Goal: Information Seeking & Learning: Learn about a topic

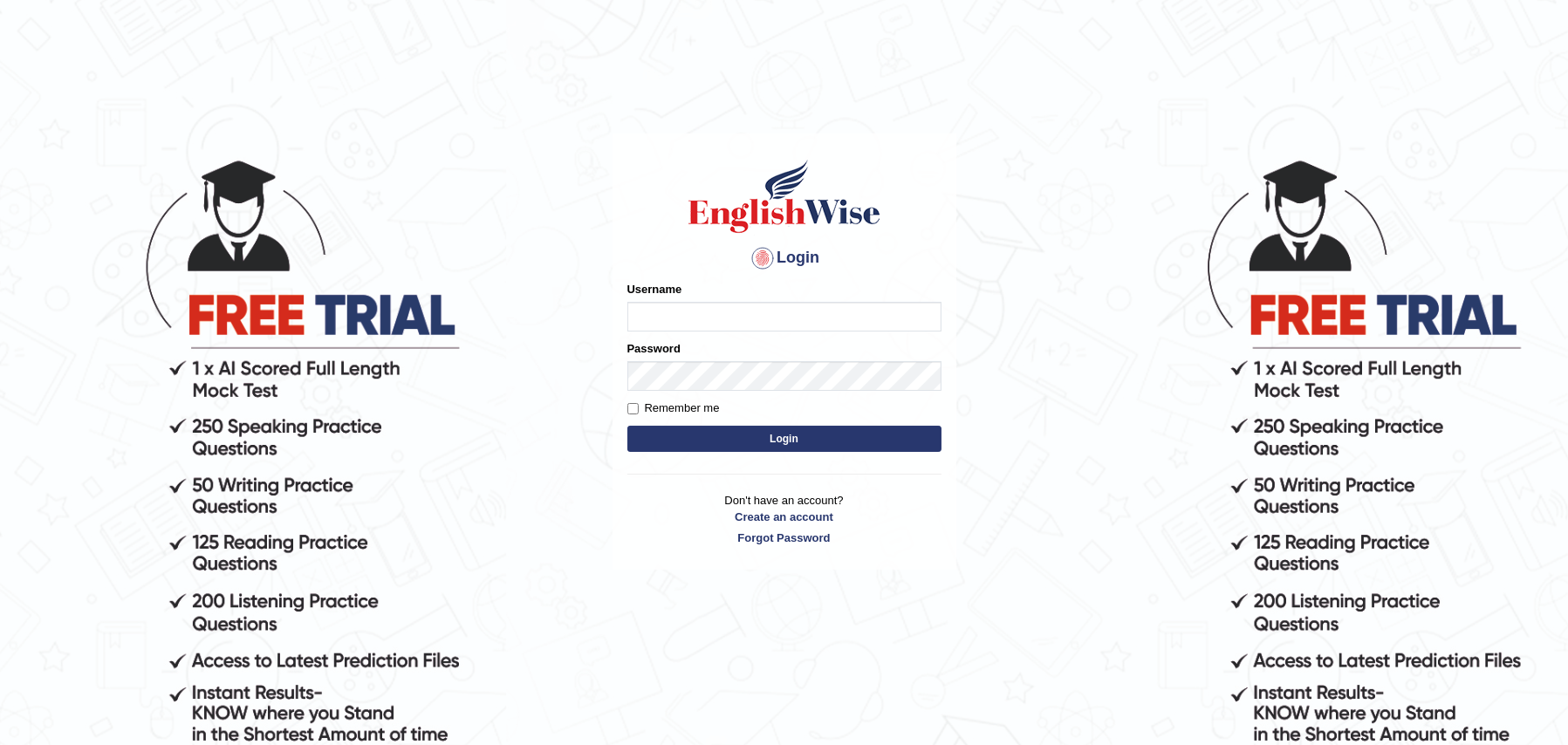
click at [757, 308] on input "Username" at bounding box center [784, 317] width 314 height 30
type input "RishniShineli"
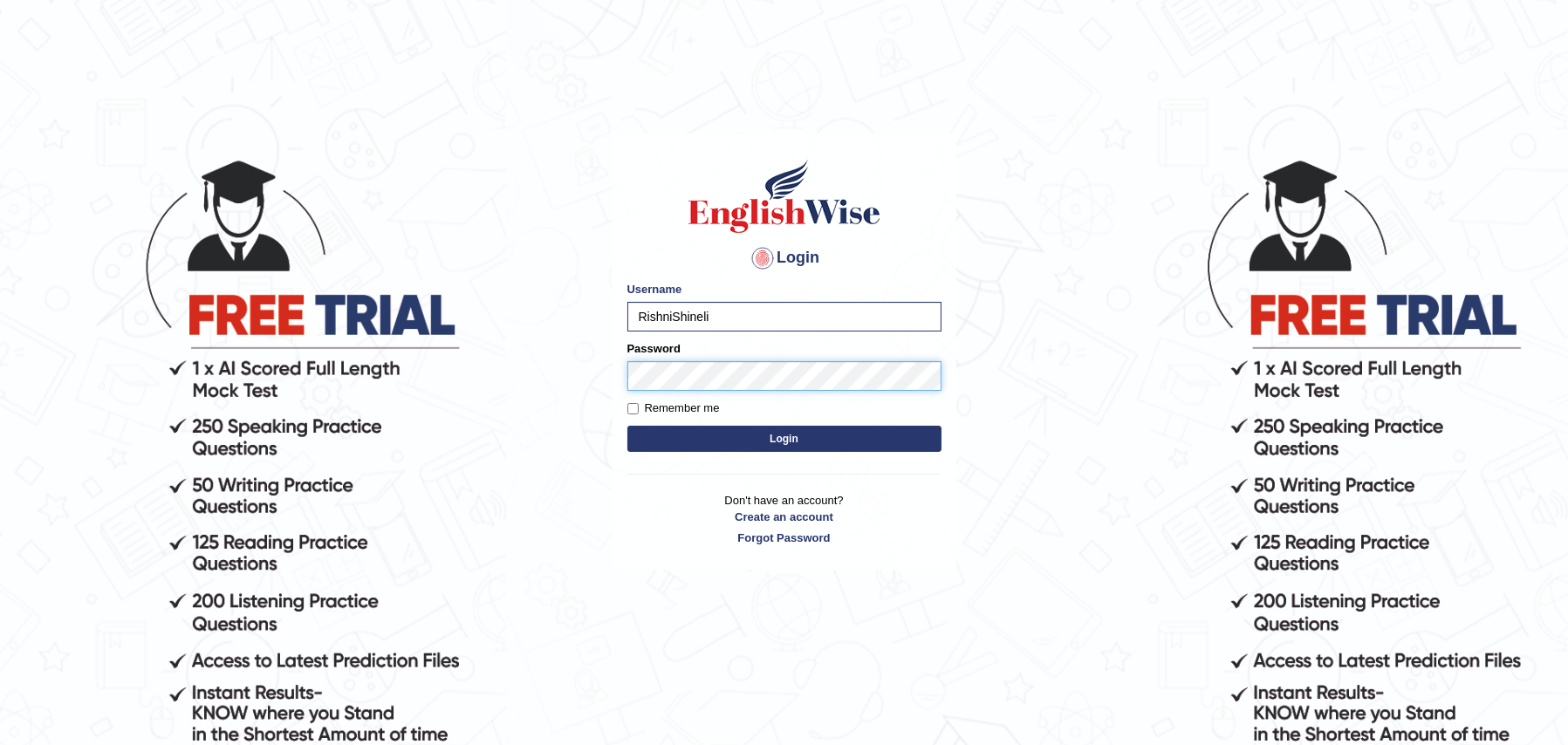
click at [627, 425] on button "Login" at bounding box center [784, 438] width 314 height 27
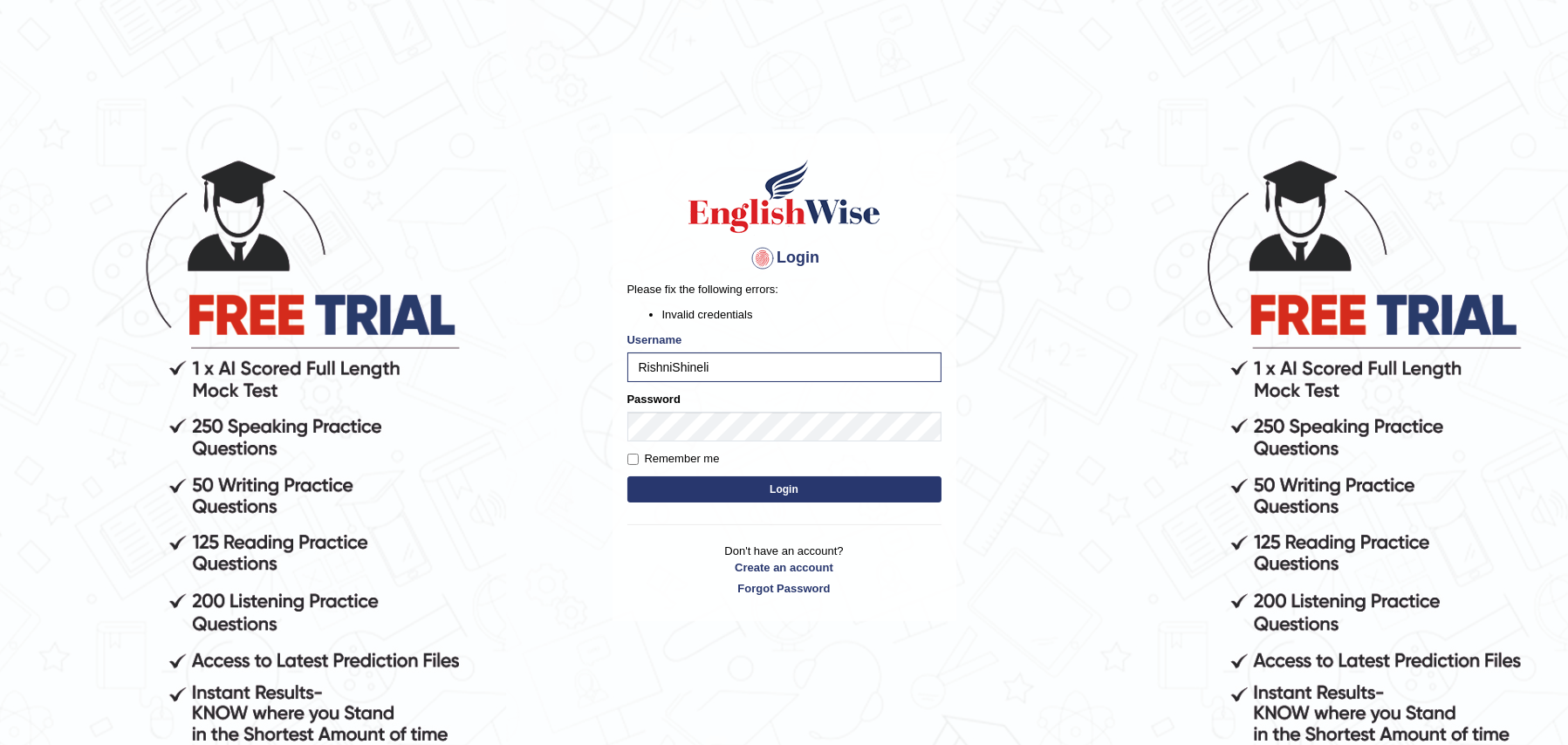
click at [776, 488] on button "Login" at bounding box center [784, 489] width 314 height 27
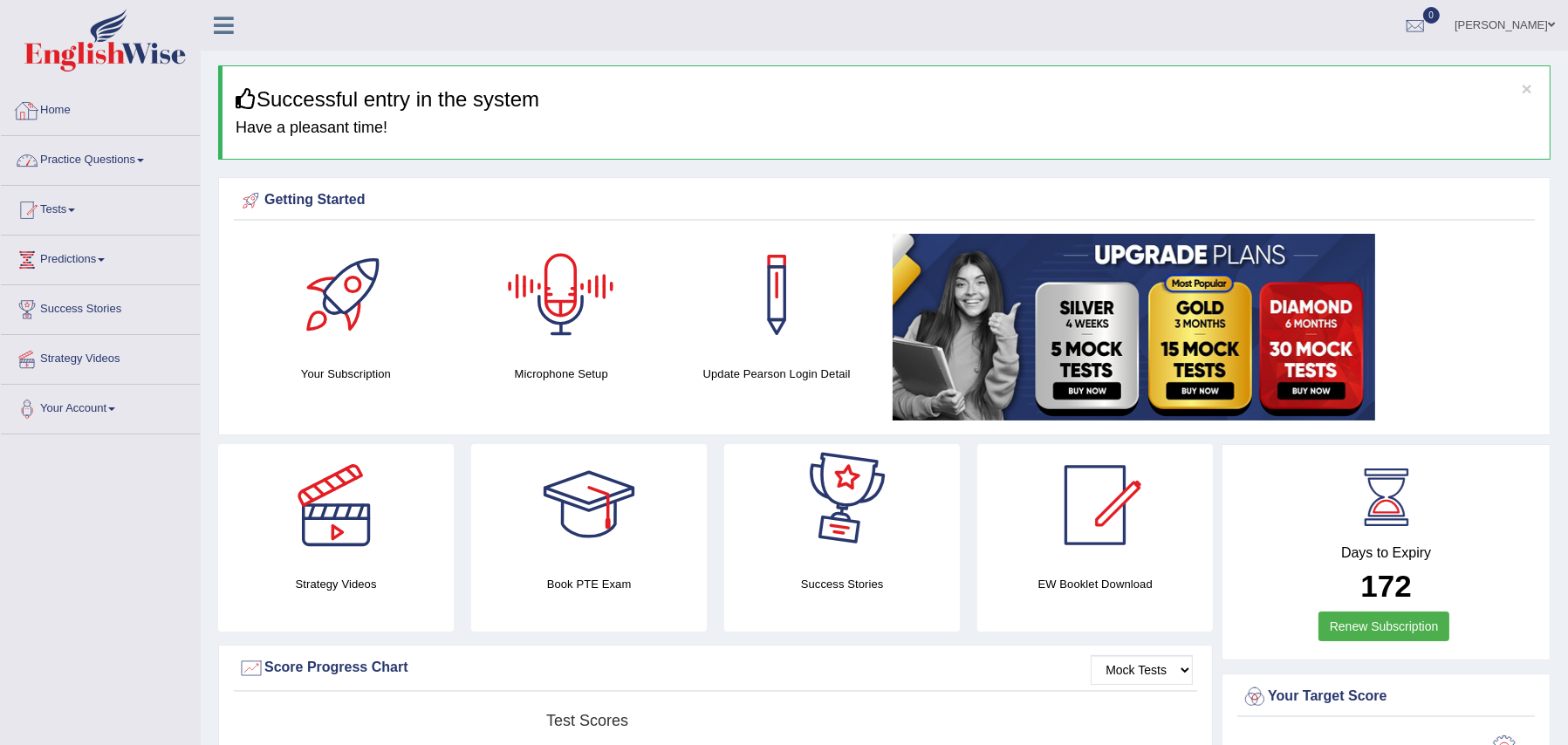
click at [128, 161] on link "Practice Questions" at bounding box center [100, 158] width 198 height 43
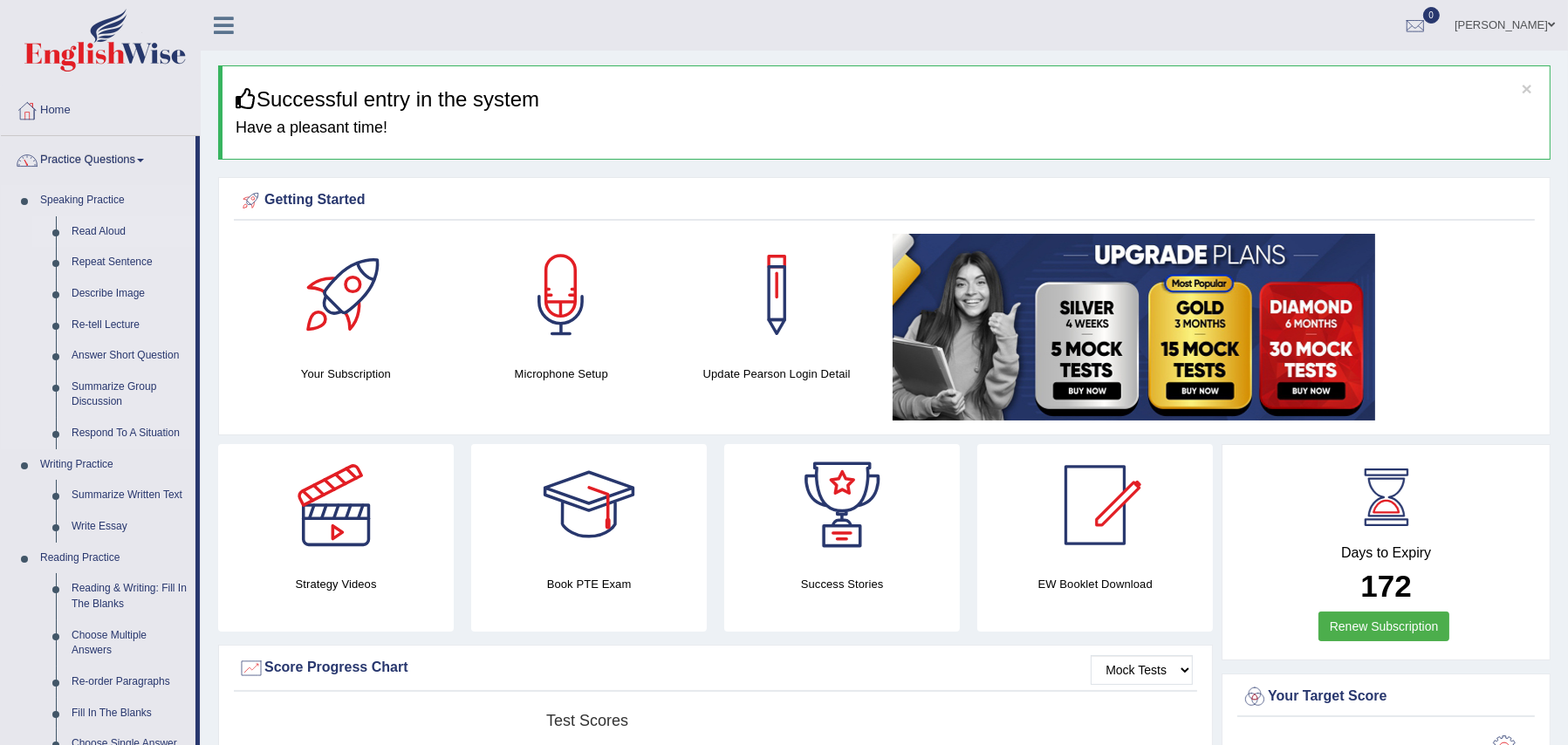
click at [105, 229] on link "Read Aloud" at bounding box center [129, 232] width 131 height 32
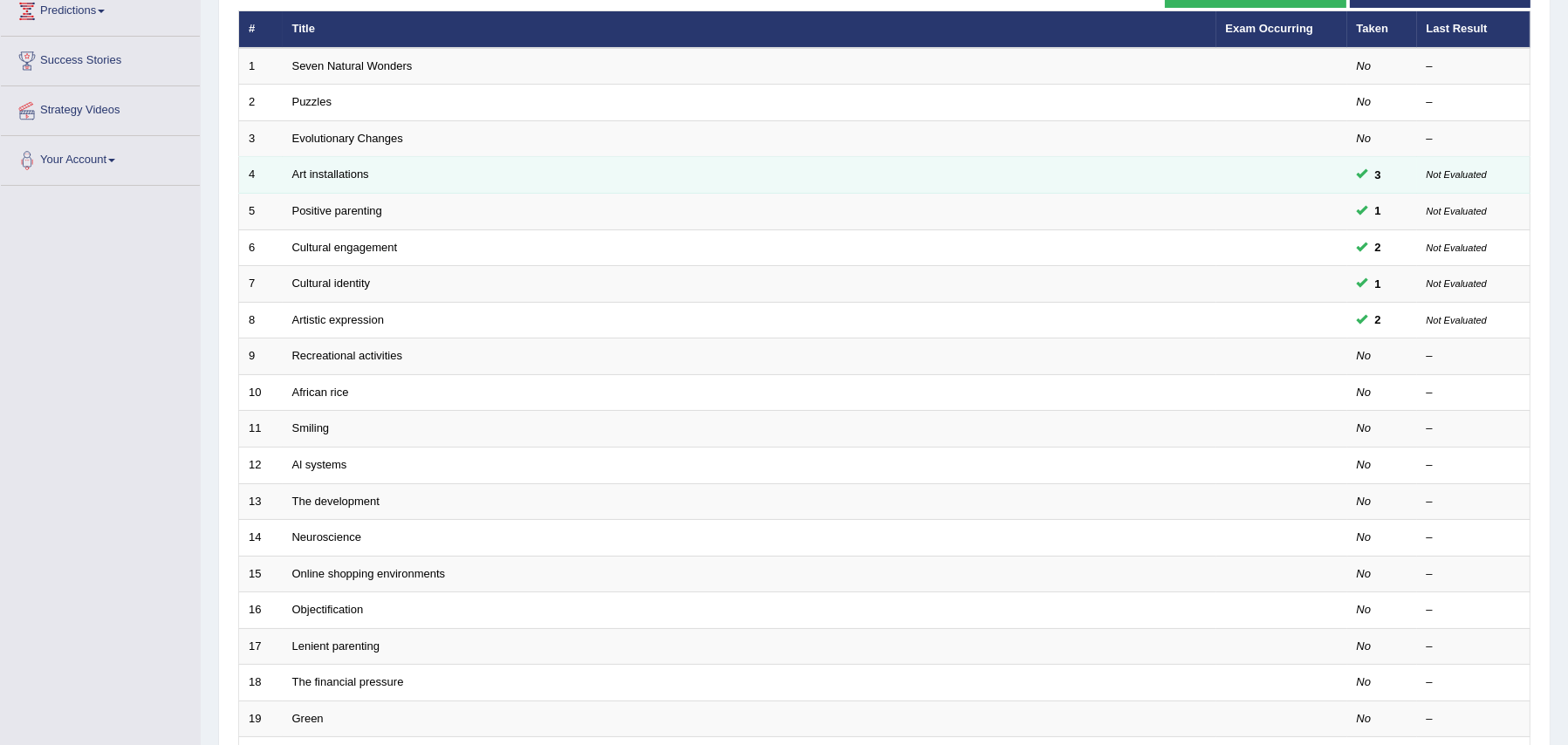
scroll to position [409, 0]
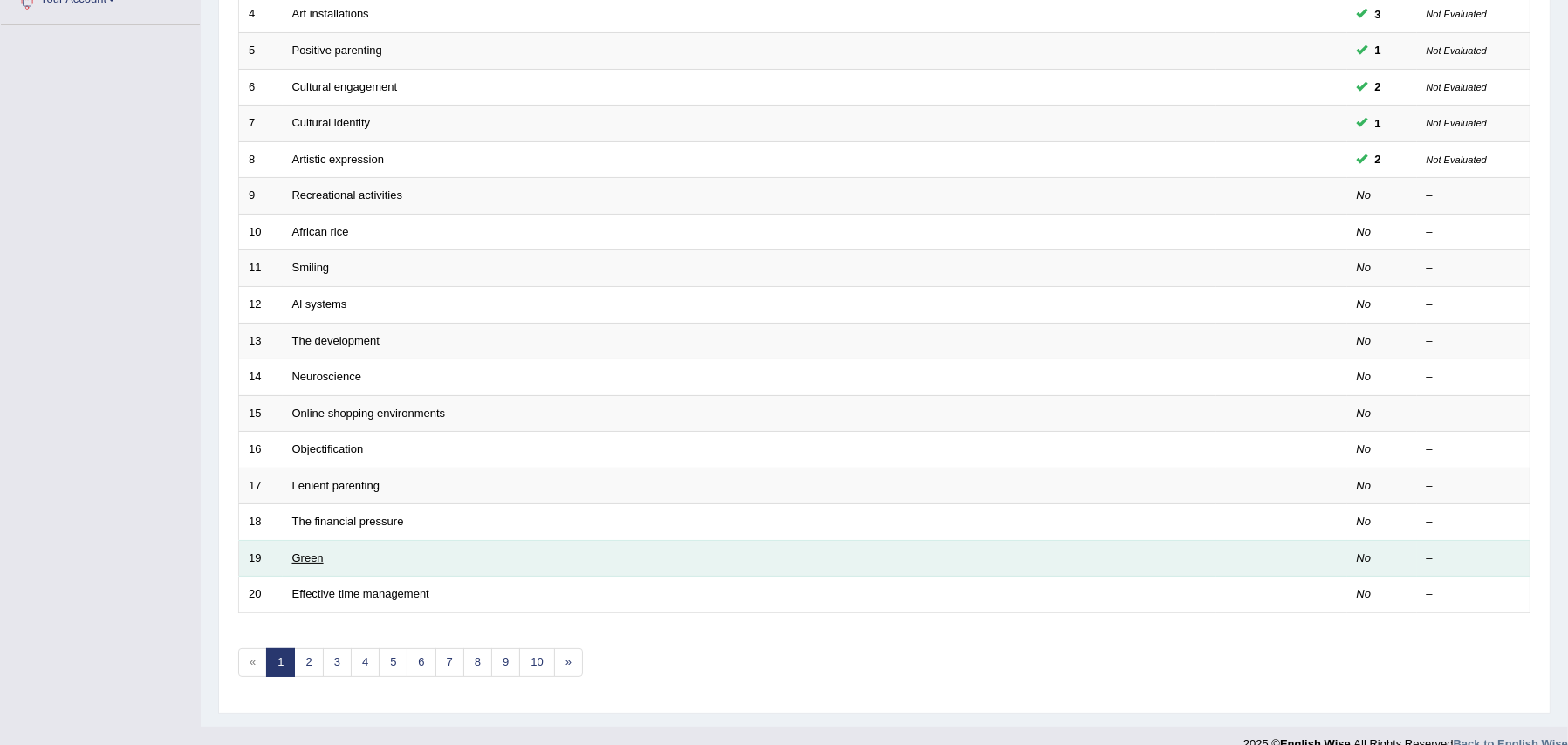
click at [311, 552] on link "Green" at bounding box center [308, 558] width 32 height 13
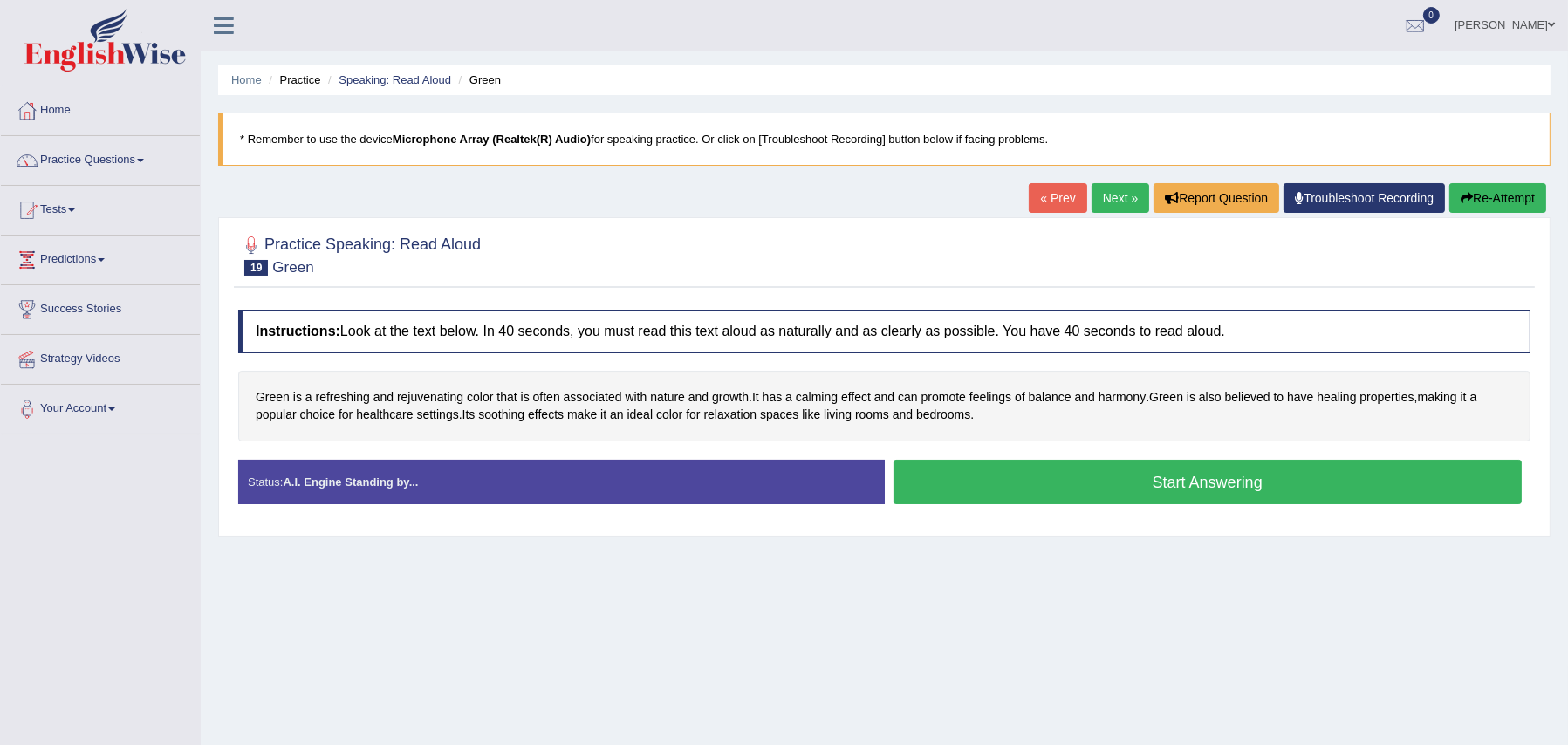
click at [1205, 484] on button "Start Answering" at bounding box center [1208, 482] width 629 height 44
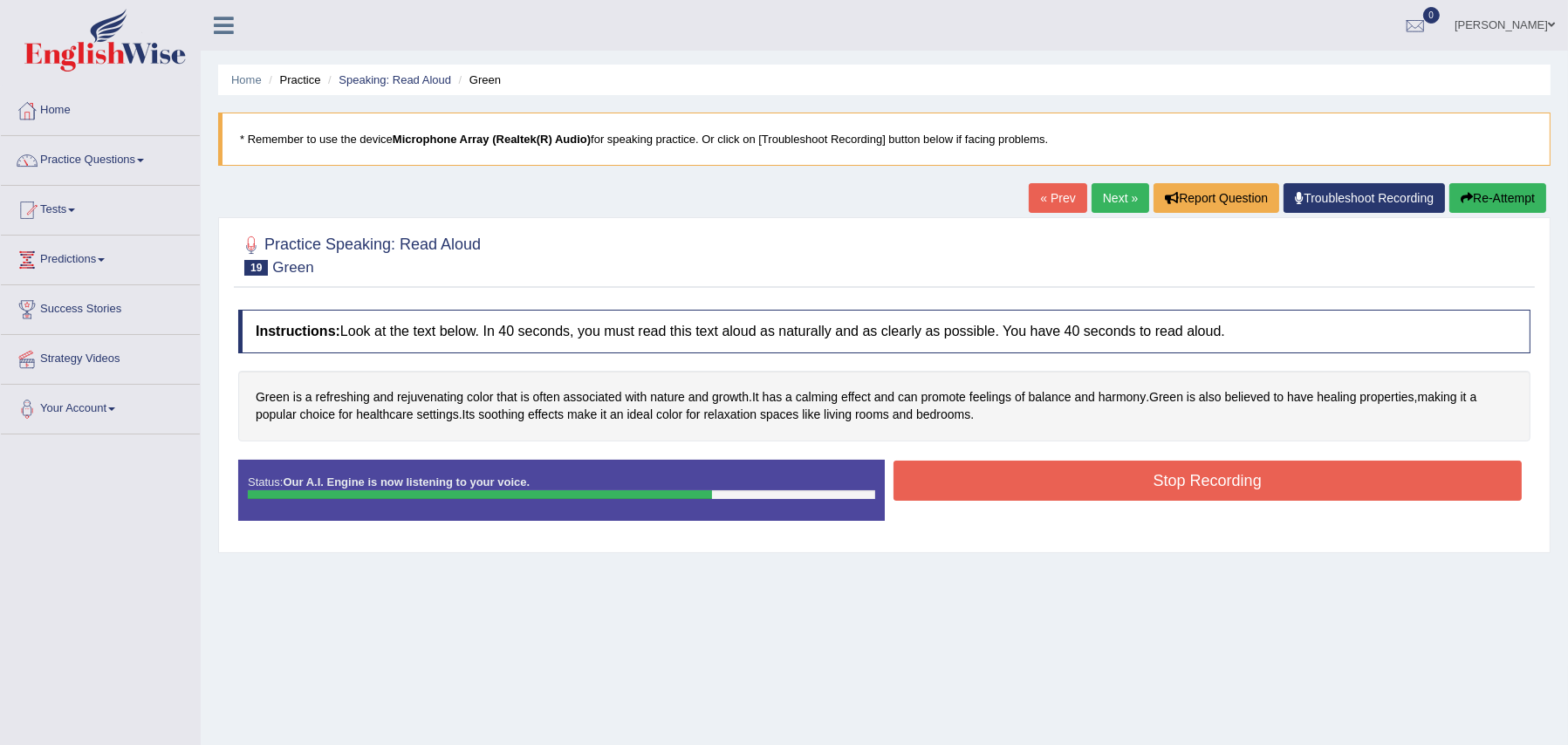
click at [1205, 484] on button "Stop Recording" at bounding box center [1208, 481] width 629 height 40
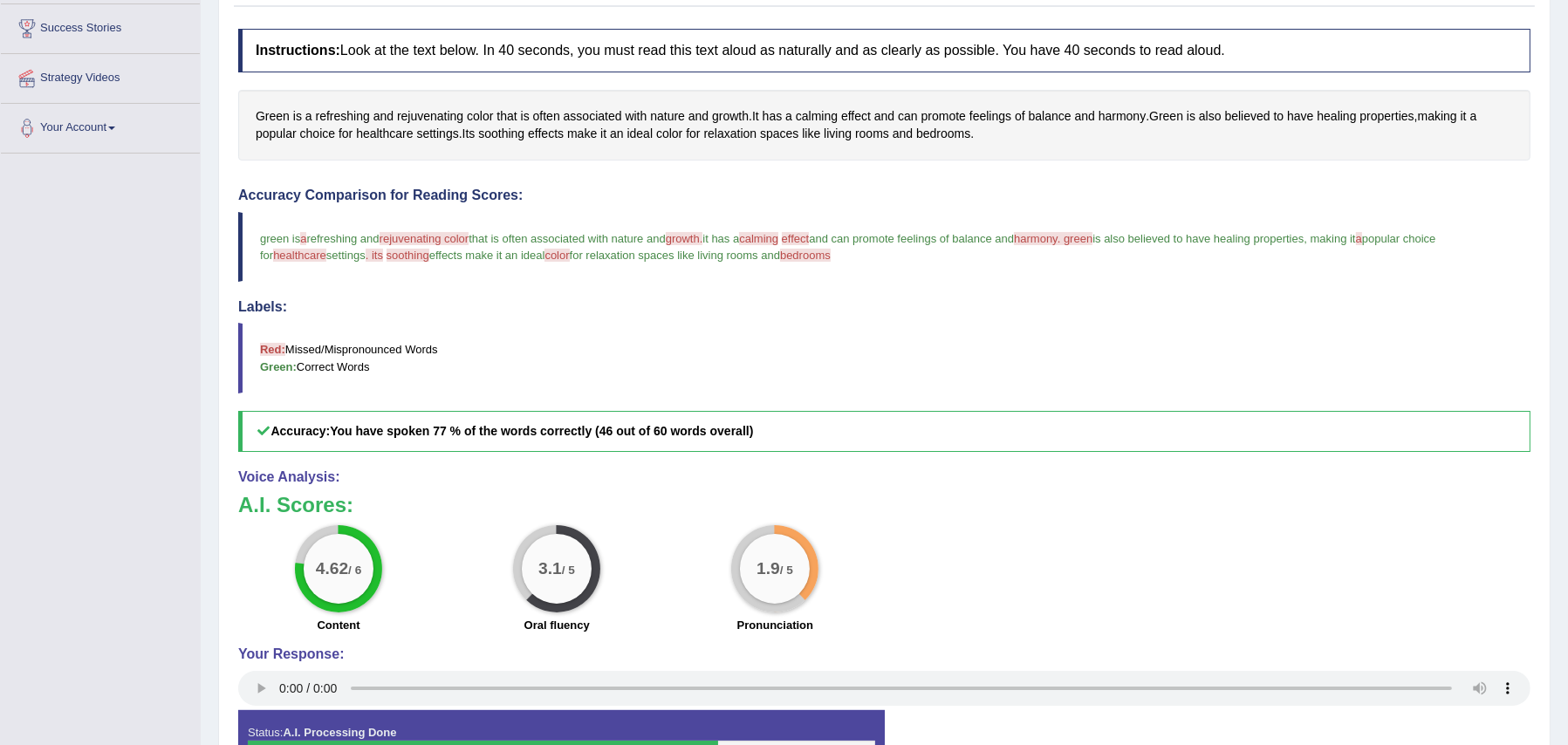
scroll to position [211, 0]
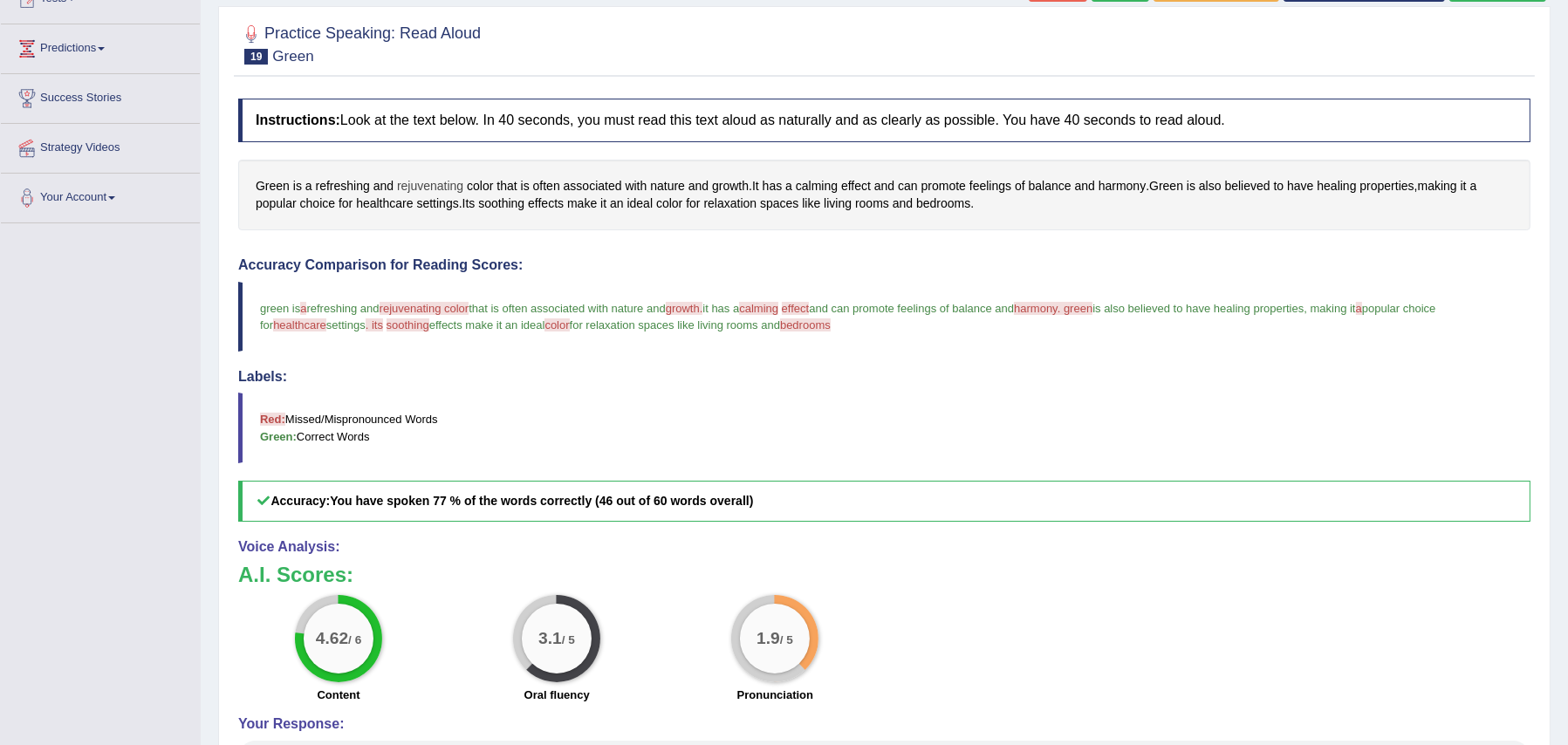
click at [440, 184] on span "rejuvenating" at bounding box center [430, 186] width 66 height 19
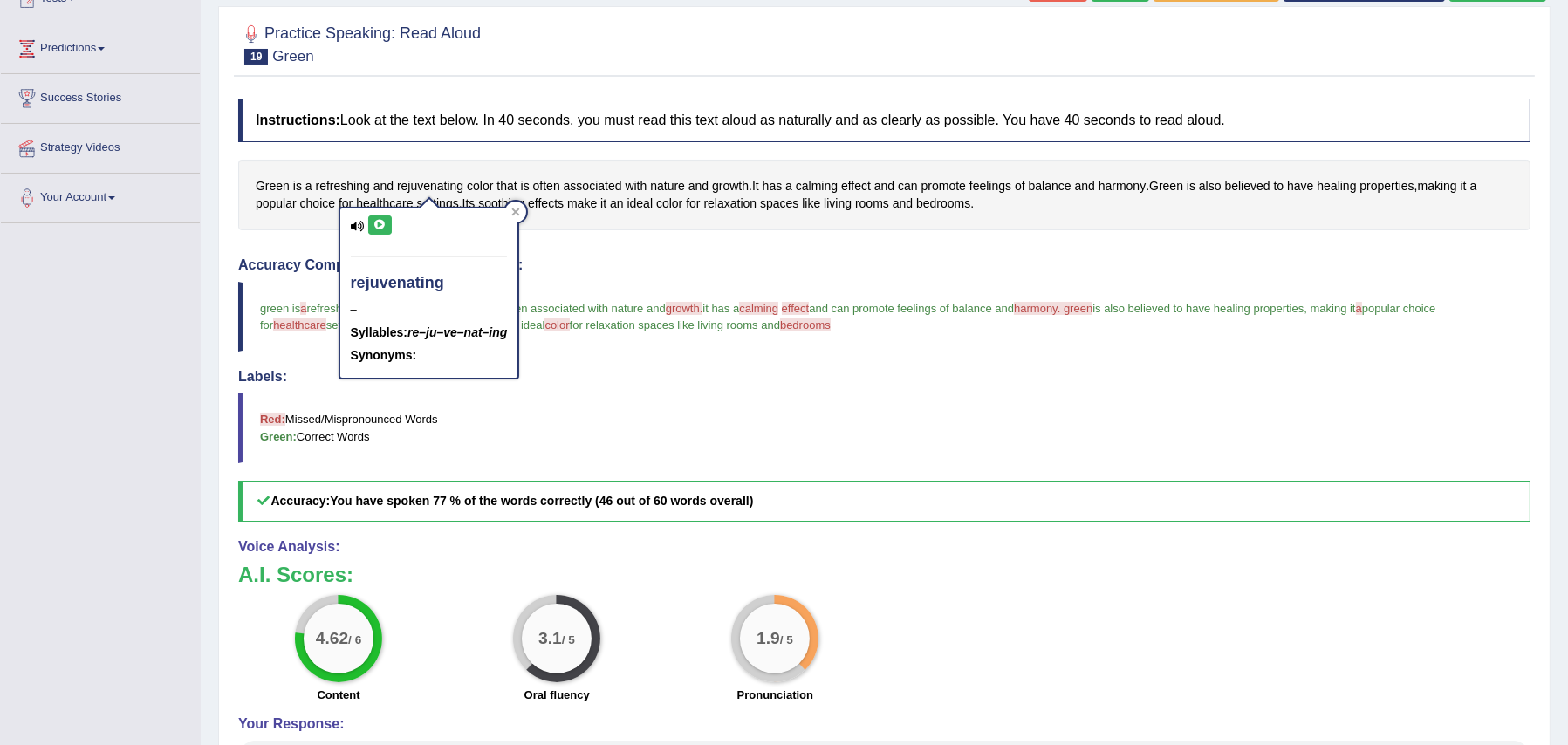
click at [385, 226] on icon at bounding box center [379, 225] width 13 height 11
click at [374, 230] on button at bounding box center [380, 224] width 24 height 19
click at [520, 205] on div at bounding box center [515, 211] width 21 height 21
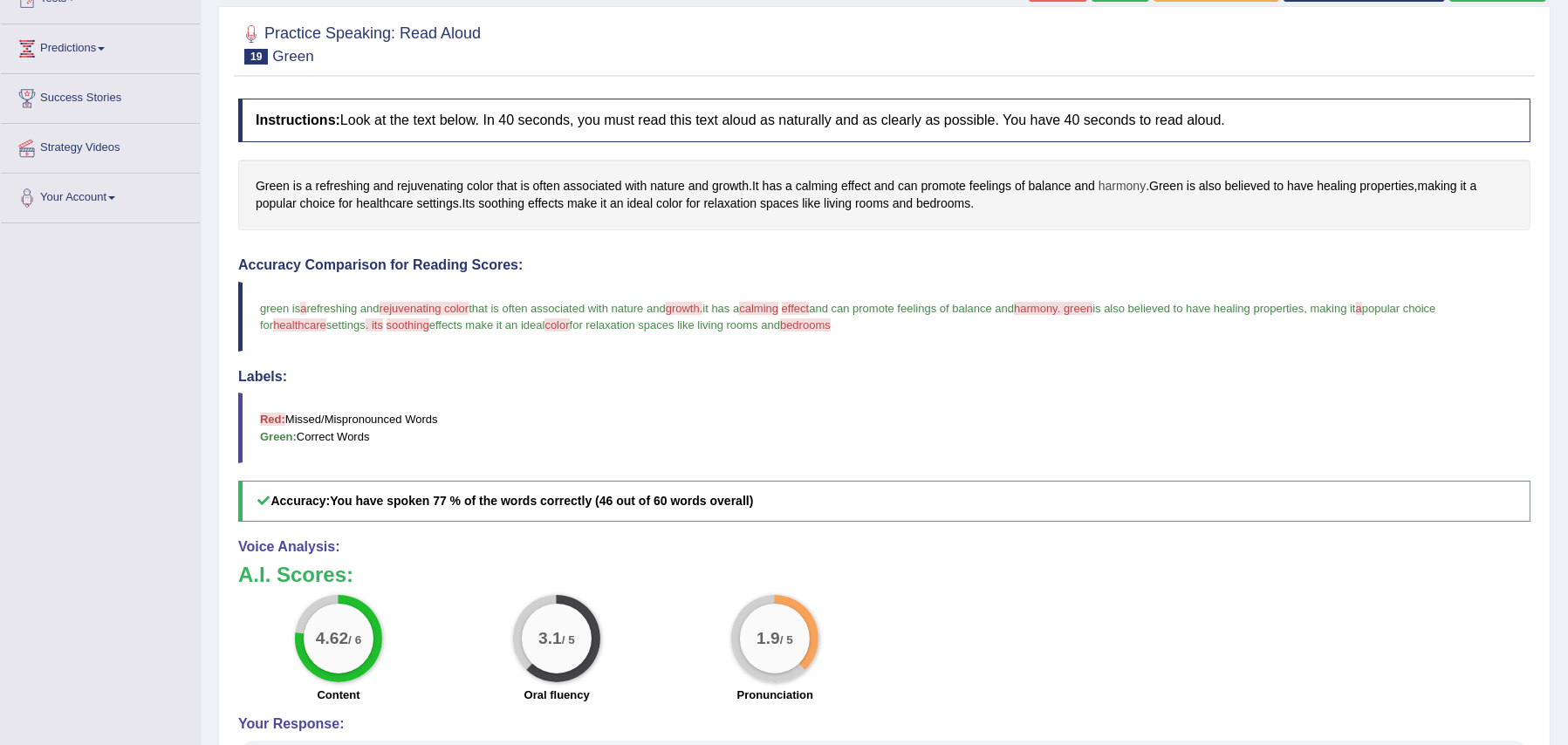
click at [1121, 190] on span "harmony" at bounding box center [1123, 186] width 47 height 19
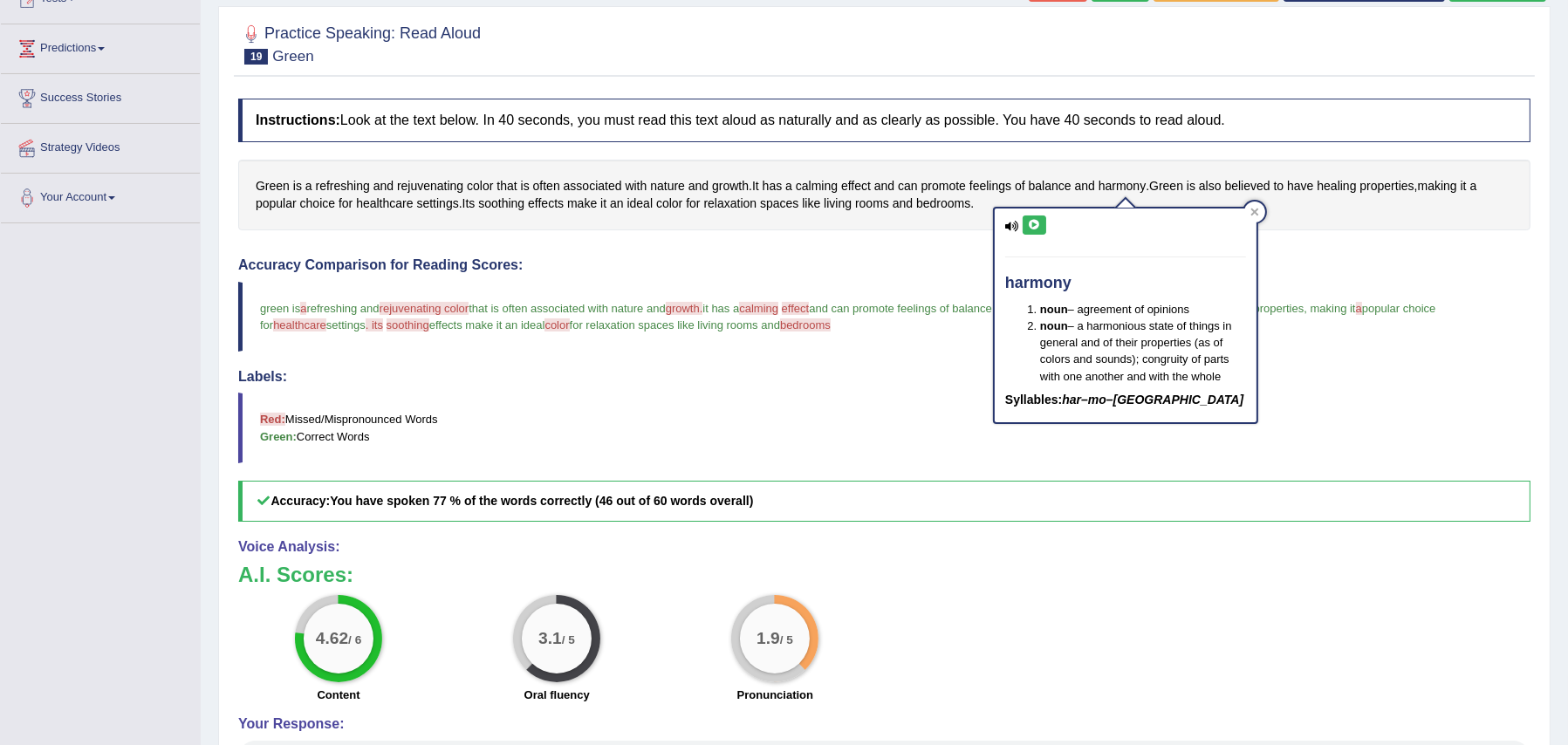
click at [1045, 222] on button at bounding box center [1035, 224] width 24 height 19
click at [926, 276] on div "Accuracy Comparison for Reading Scores: green is a refreshing and rejuvenating …" at bounding box center [884, 390] width 1293 height 264
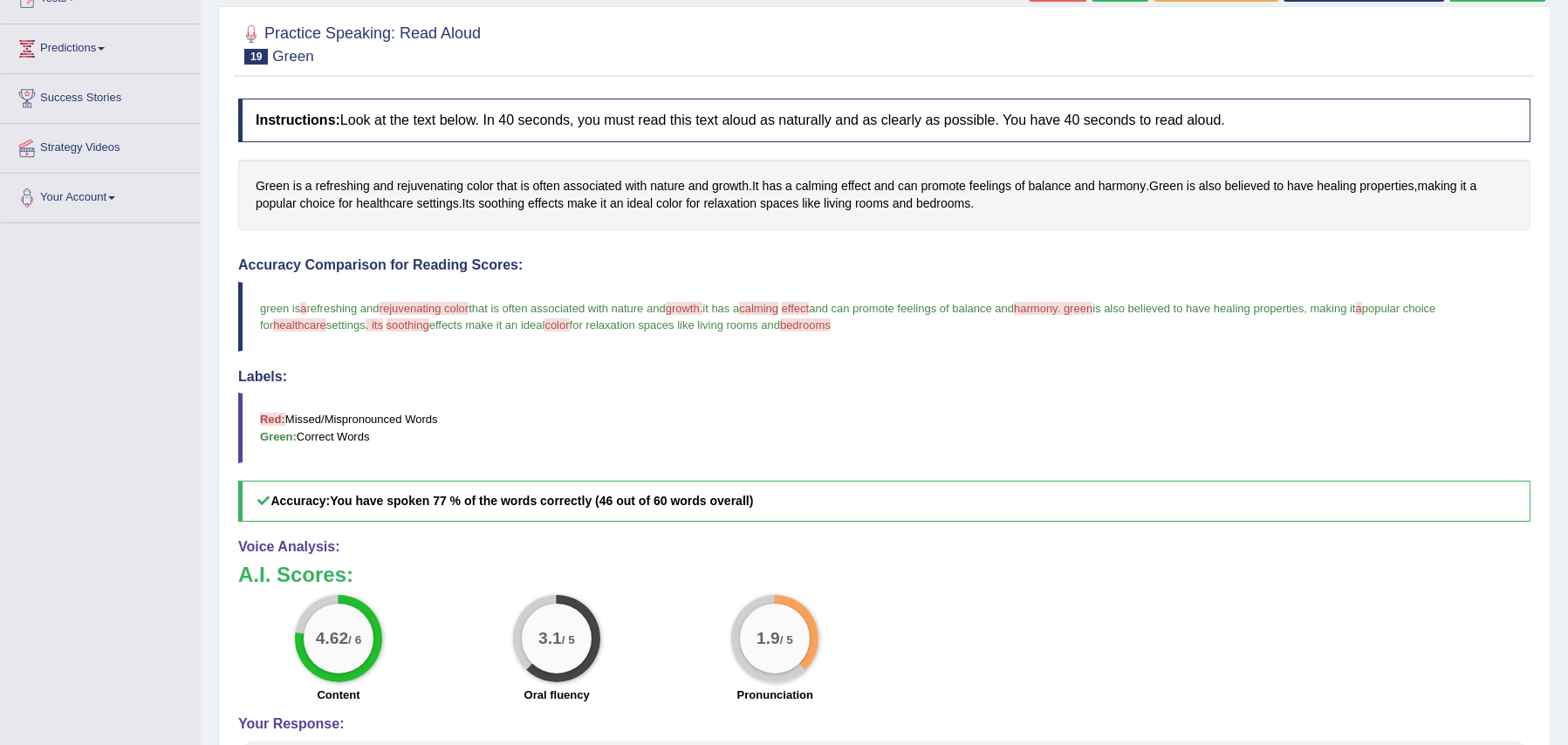
click at [395, 330] on span "soothing" at bounding box center [407, 325] width 42 height 13
click at [516, 201] on span "soothing" at bounding box center [501, 203] width 46 height 19
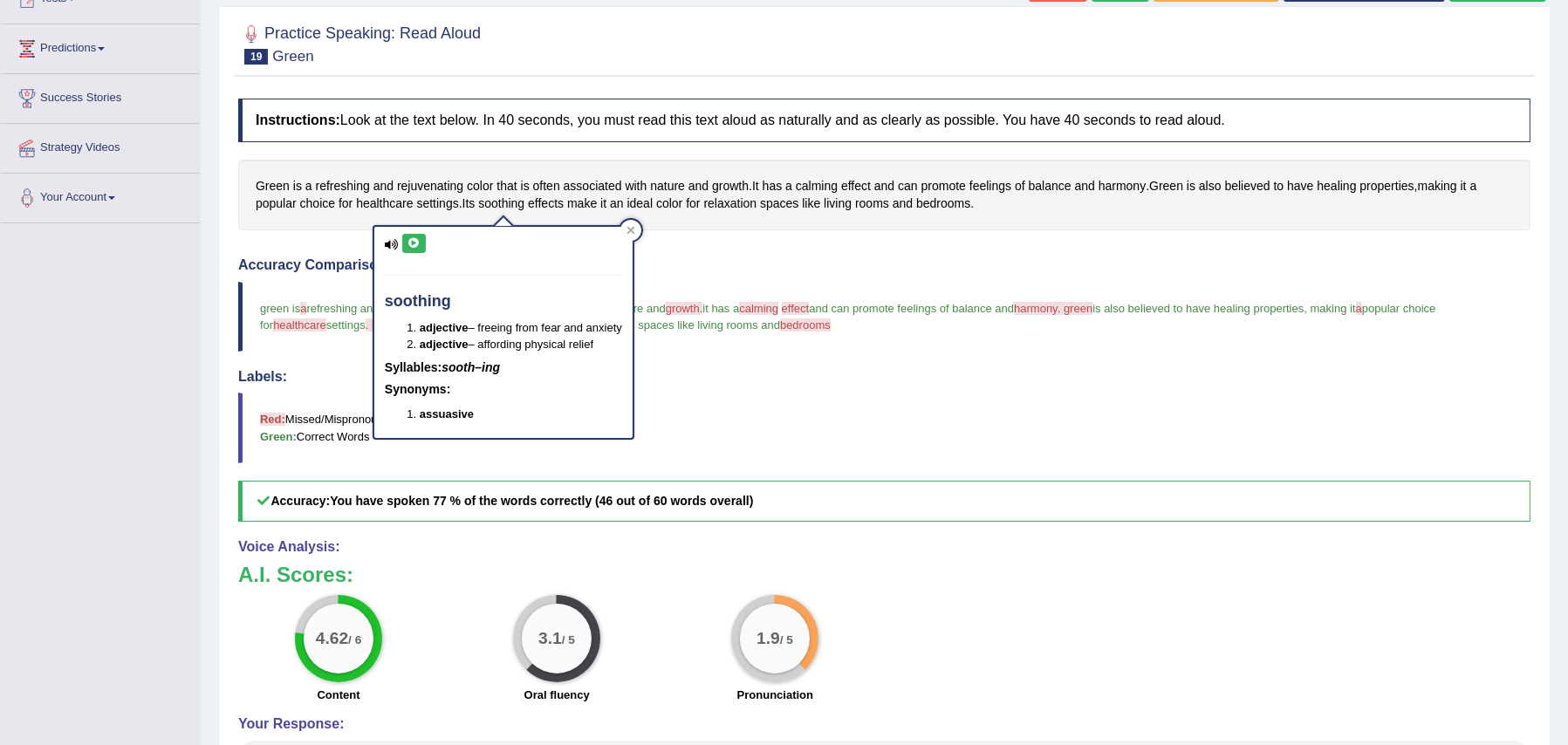
click at [405, 234] on button at bounding box center [414, 243] width 24 height 19
click at [745, 207] on span "relaxation" at bounding box center [730, 203] width 53 height 19
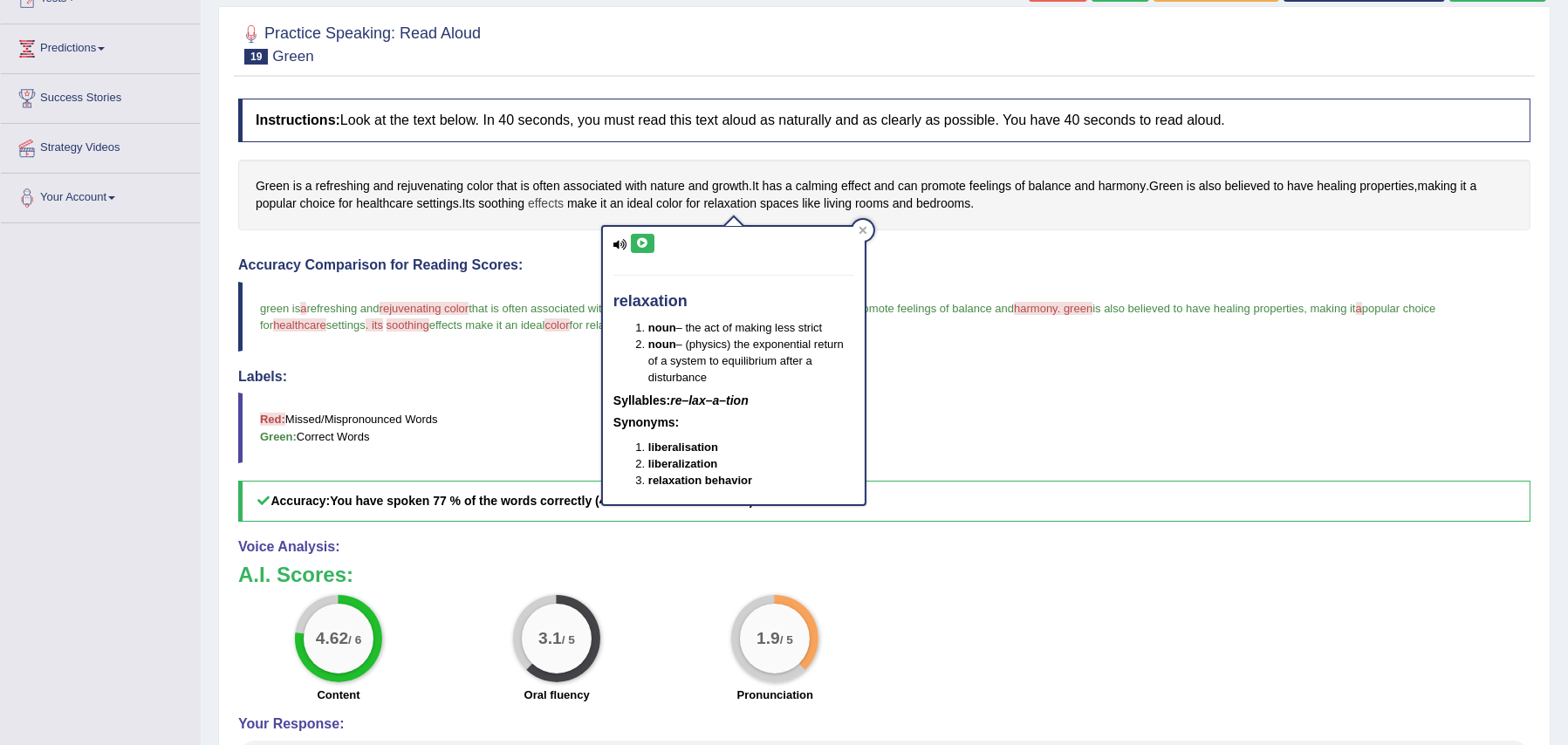
click at [555, 202] on span "effects" at bounding box center [546, 203] width 36 height 19
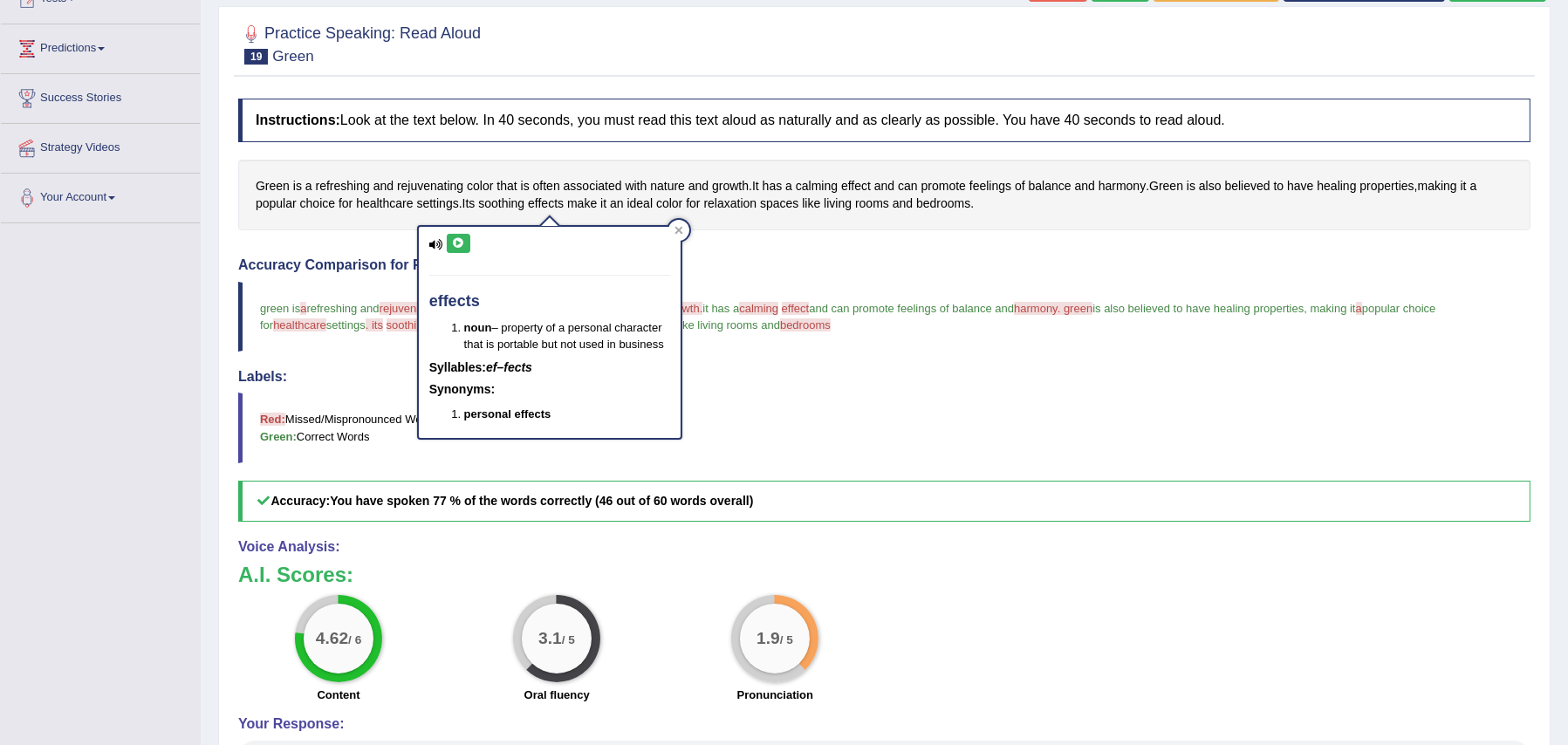
click at [807, 243] on div "Instructions: Look at the text below. In 40 seconds, you must read this text al…" at bounding box center [885, 477] width 1301 height 774
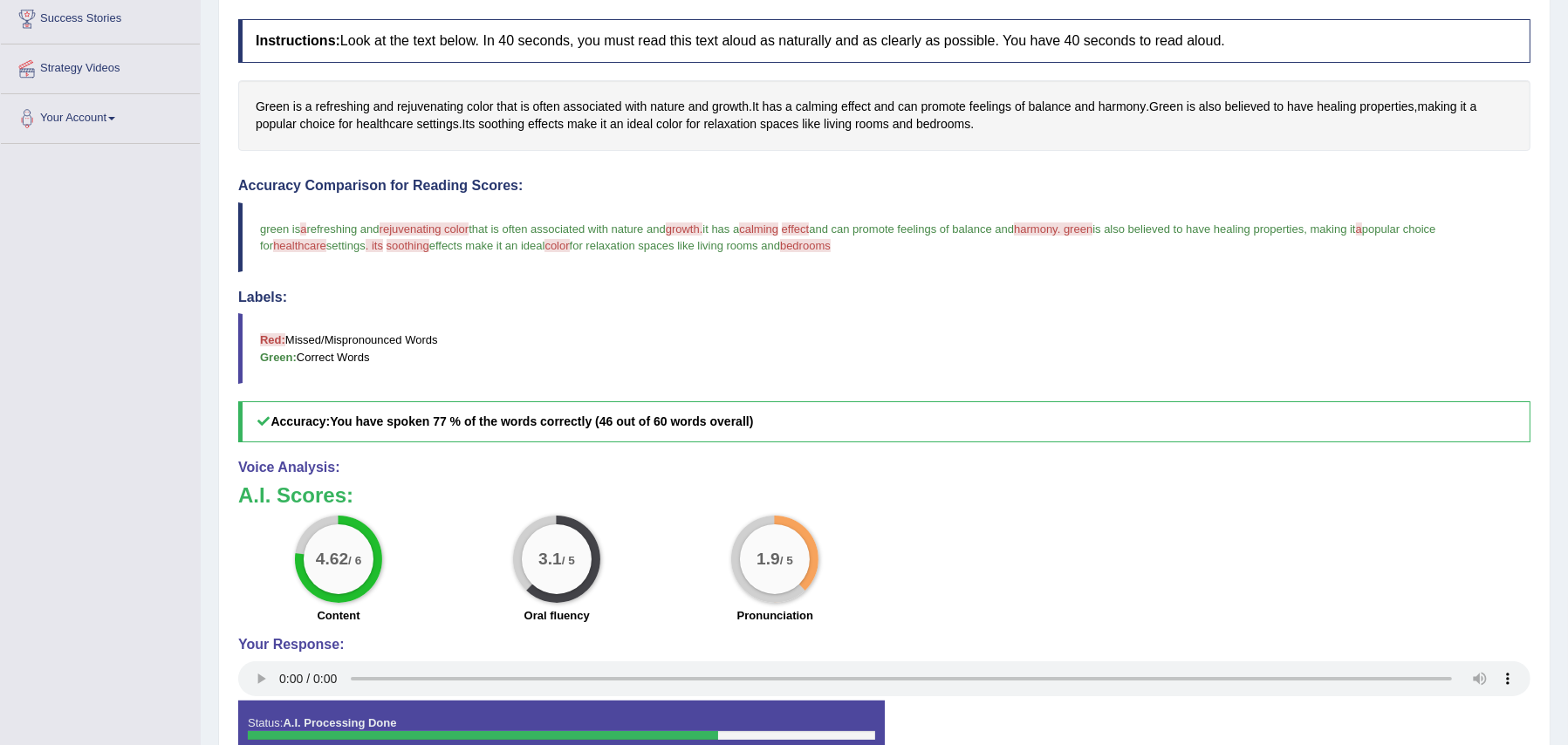
scroll to position [285, 0]
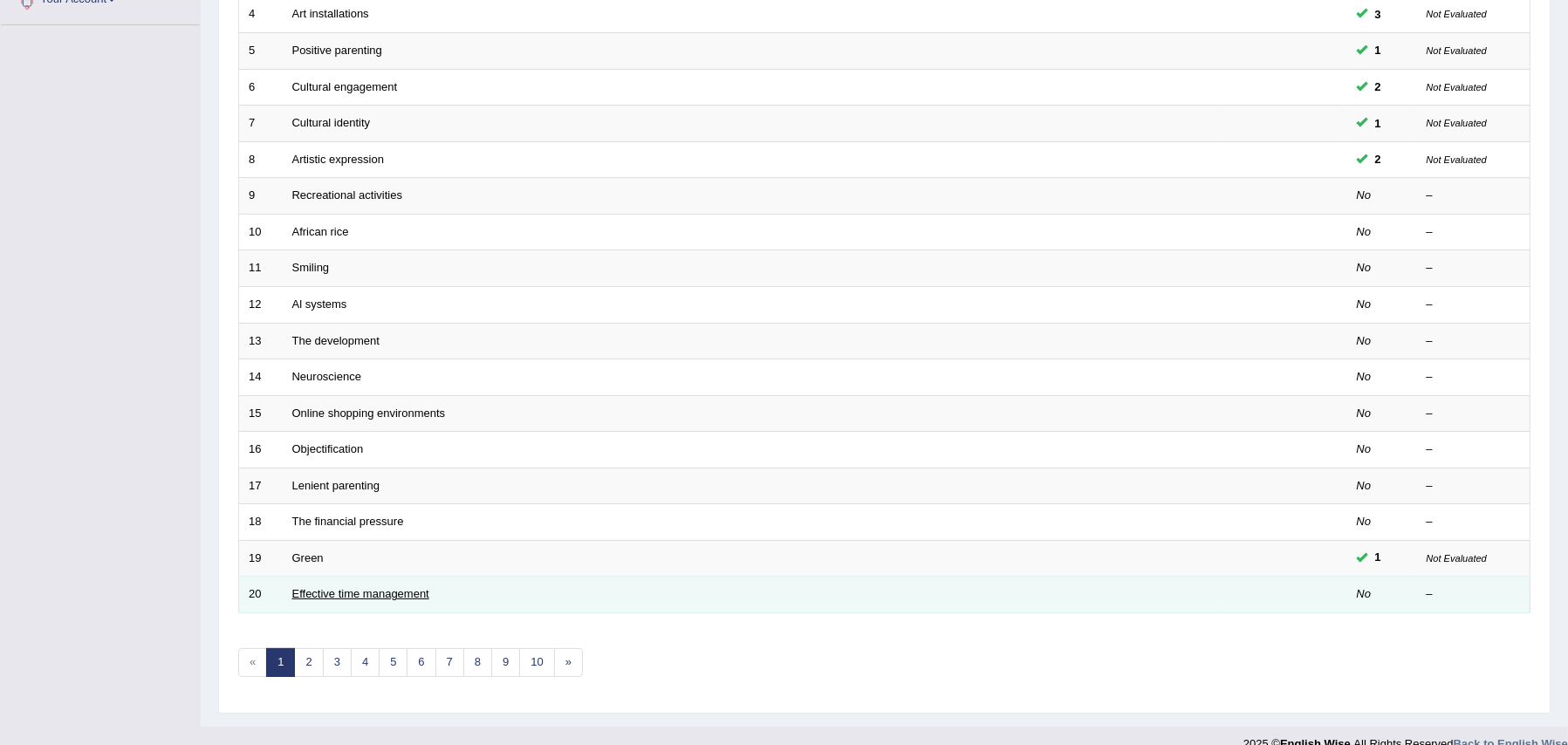
click at [388, 587] on link "Effective time management" at bounding box center [360, 593] width 137 height 13
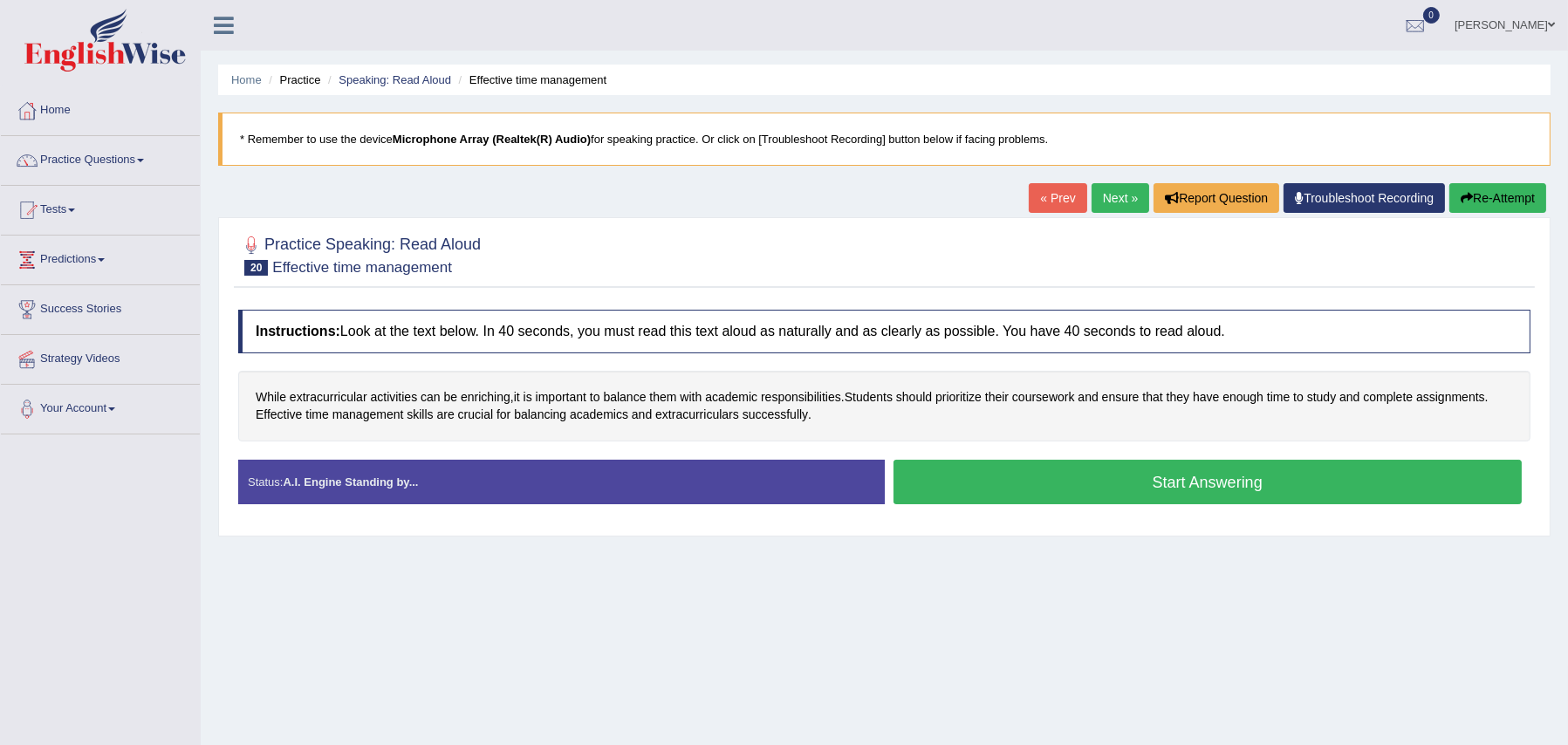
click at [1124, 473] on button "Start Answering" at bounding box center [1208, 482] width 629 height 44
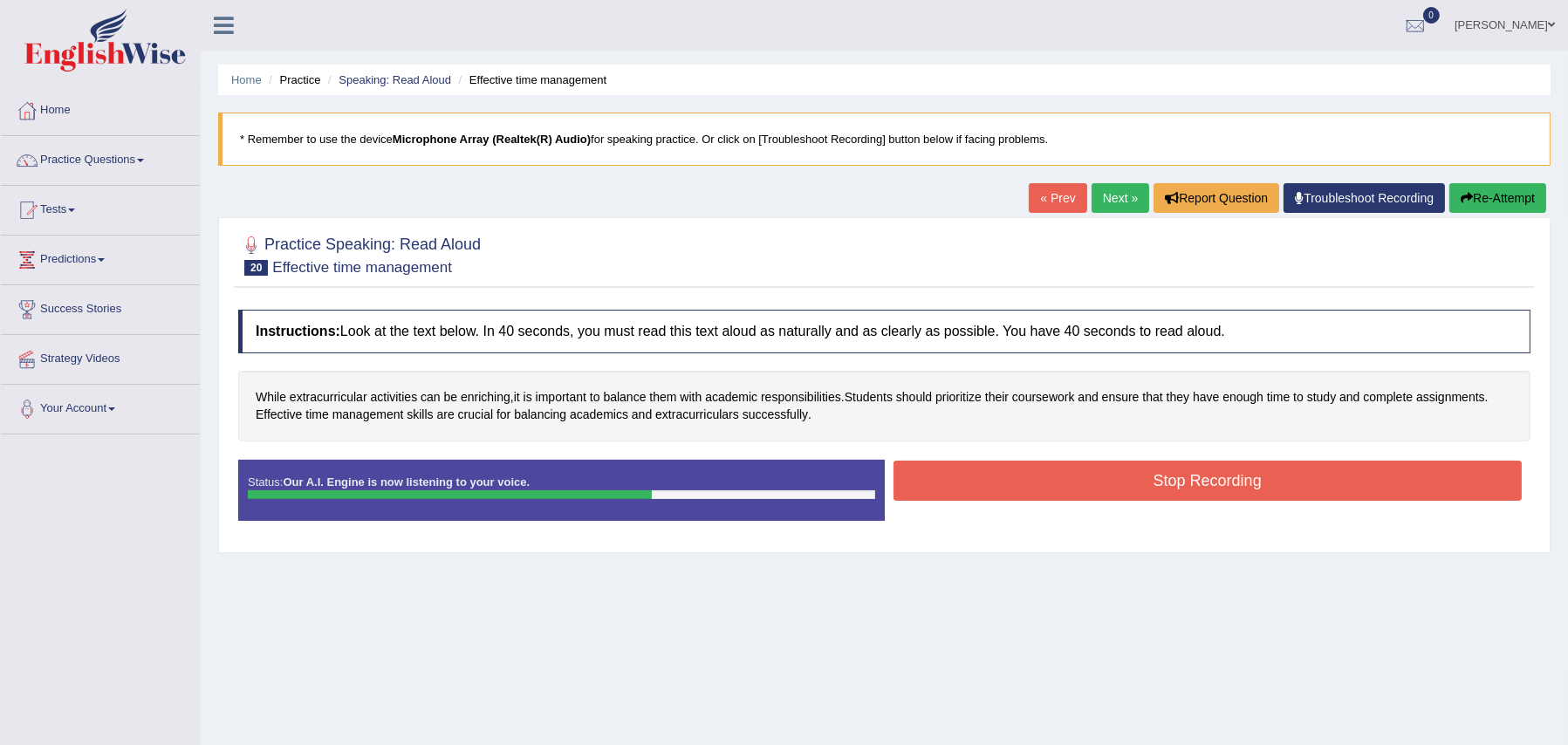
click at [1124, 473] on button "Stop Recording" at bounding box center [1208, 481] width 629 height 40
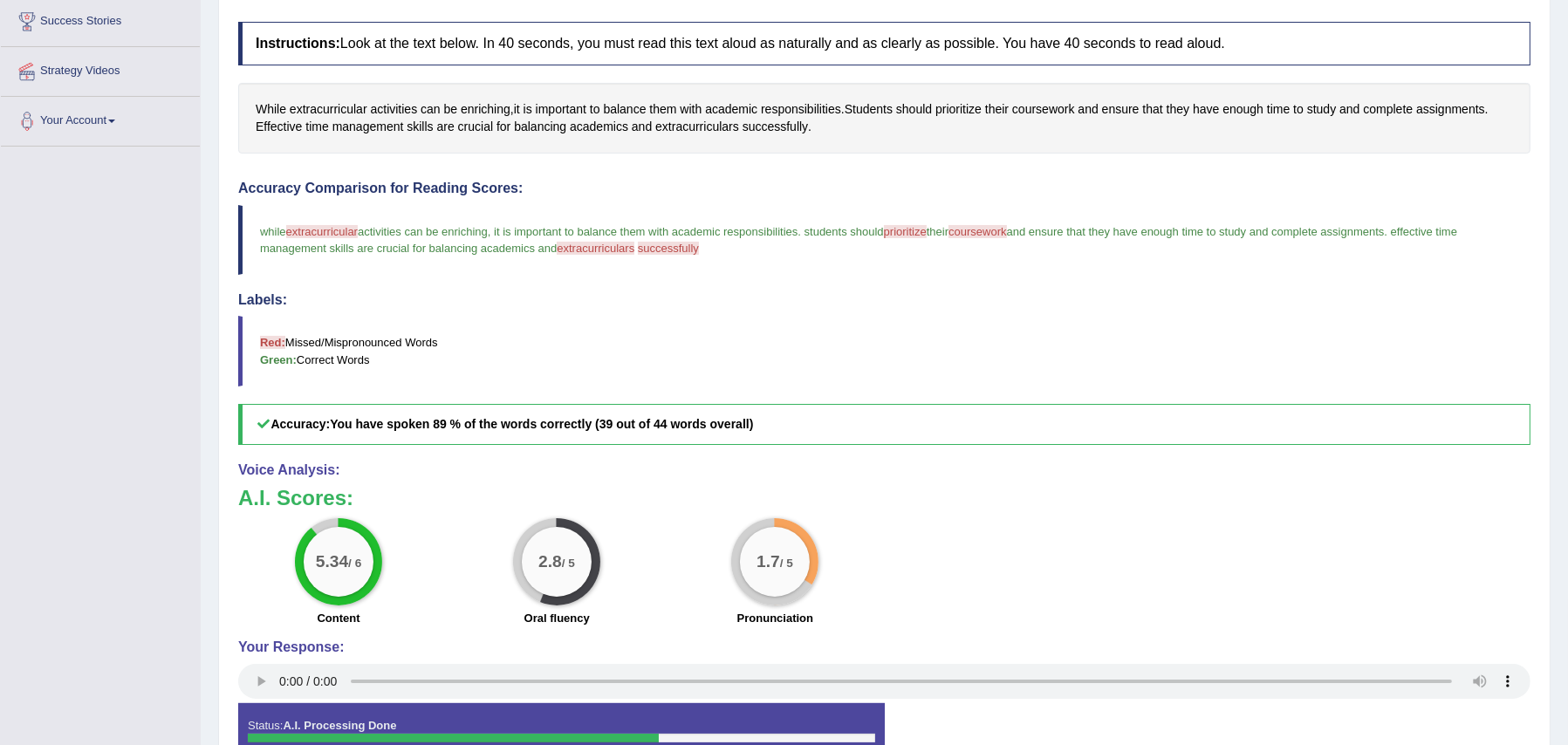
scroll to position [289, 0]
click at [322, 229] on span "extracurricular" at bounding box center [322, 230] width 71 height 13
click at [354, 111] on span "extracurricular" at bounding box center [328, 109] width 78 height 19
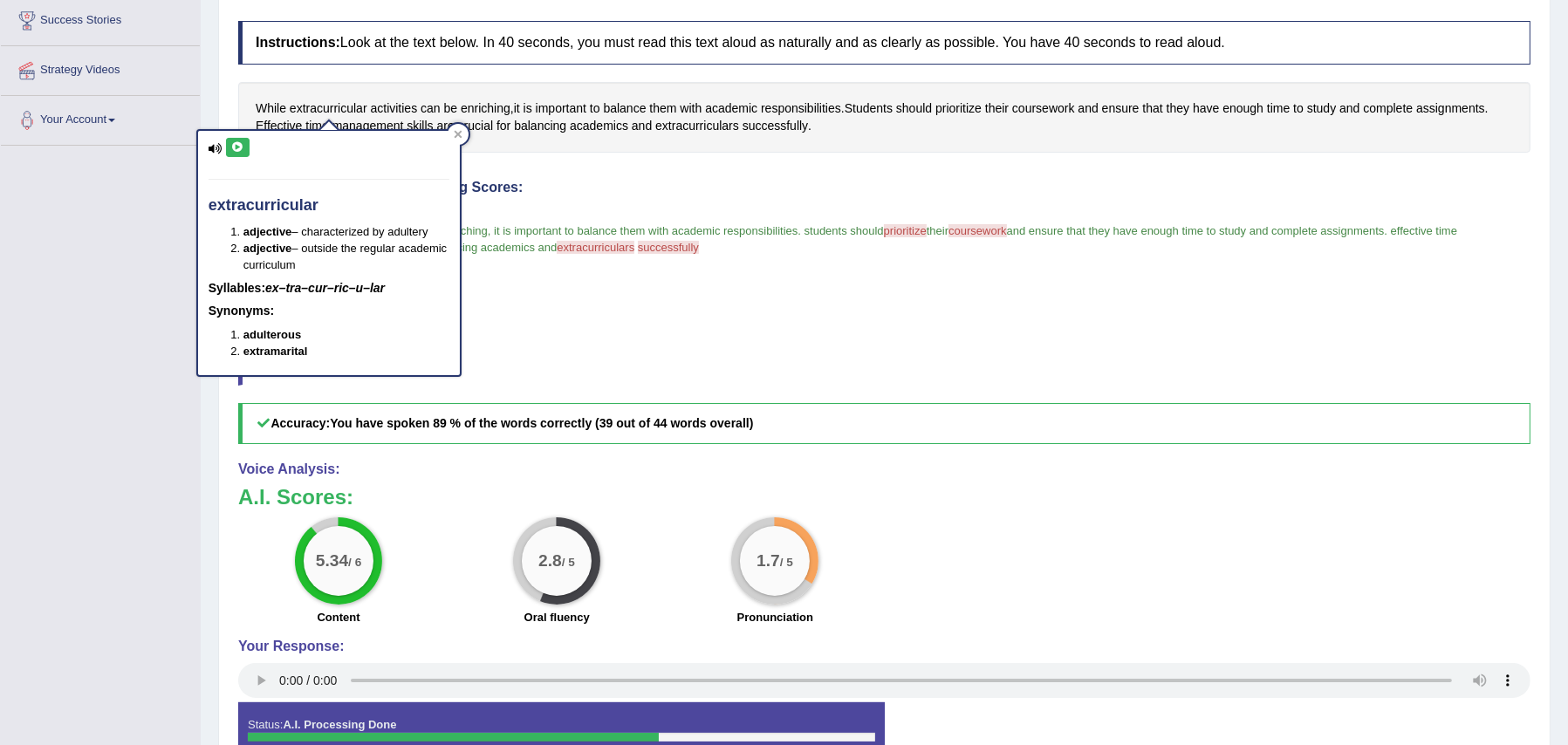
click at [231, 146] on icon at bounding box center [237, 147] width 13 height 11
click at [455, 130] on icon at bounding box center [458, 134] width 9 height 9
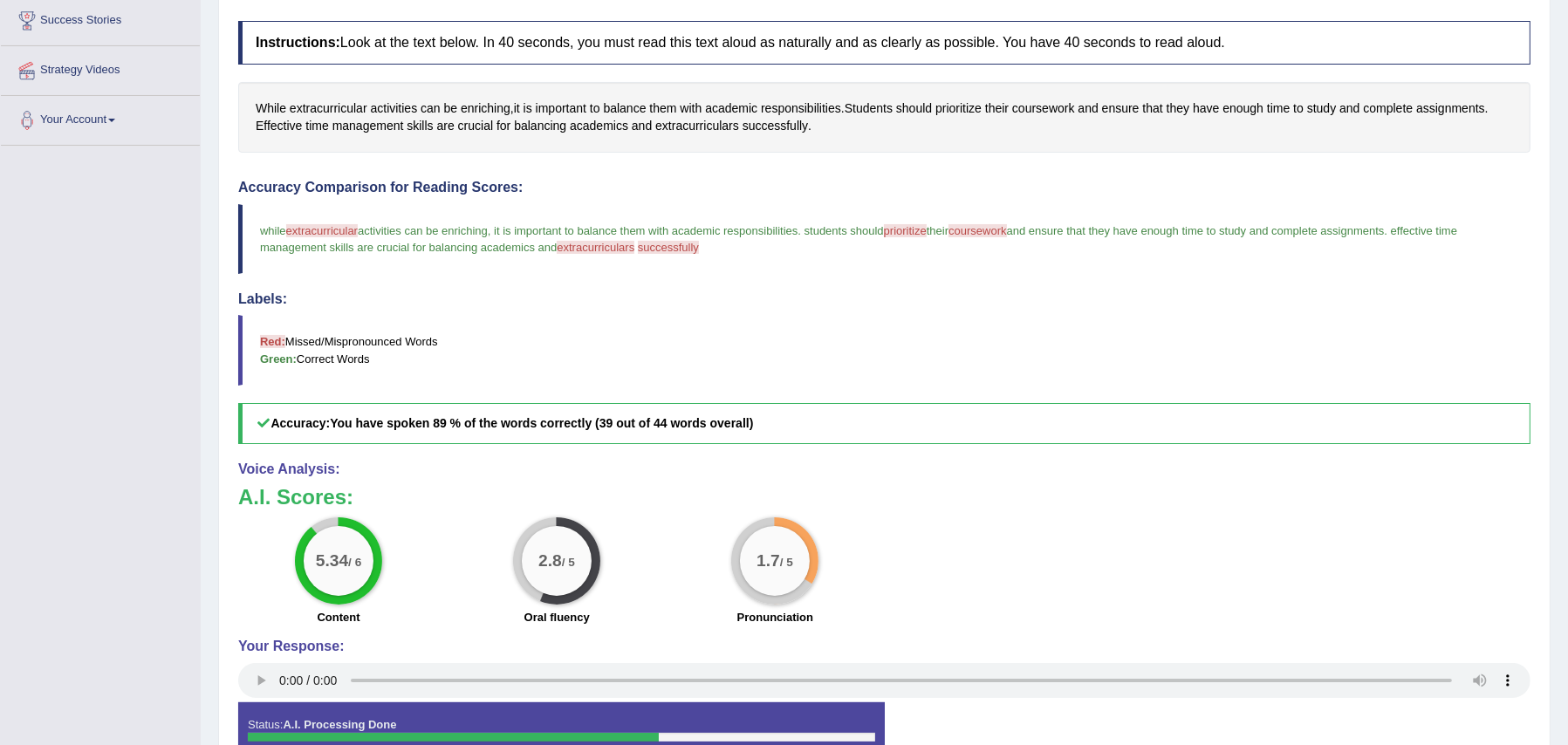
click at [694, 241] on span "successfully" at bounding box center [668, 247] width 61 height 13
click at [951, 107] on span "prioritize" at bounding box center [958, 109] width 46 height 19
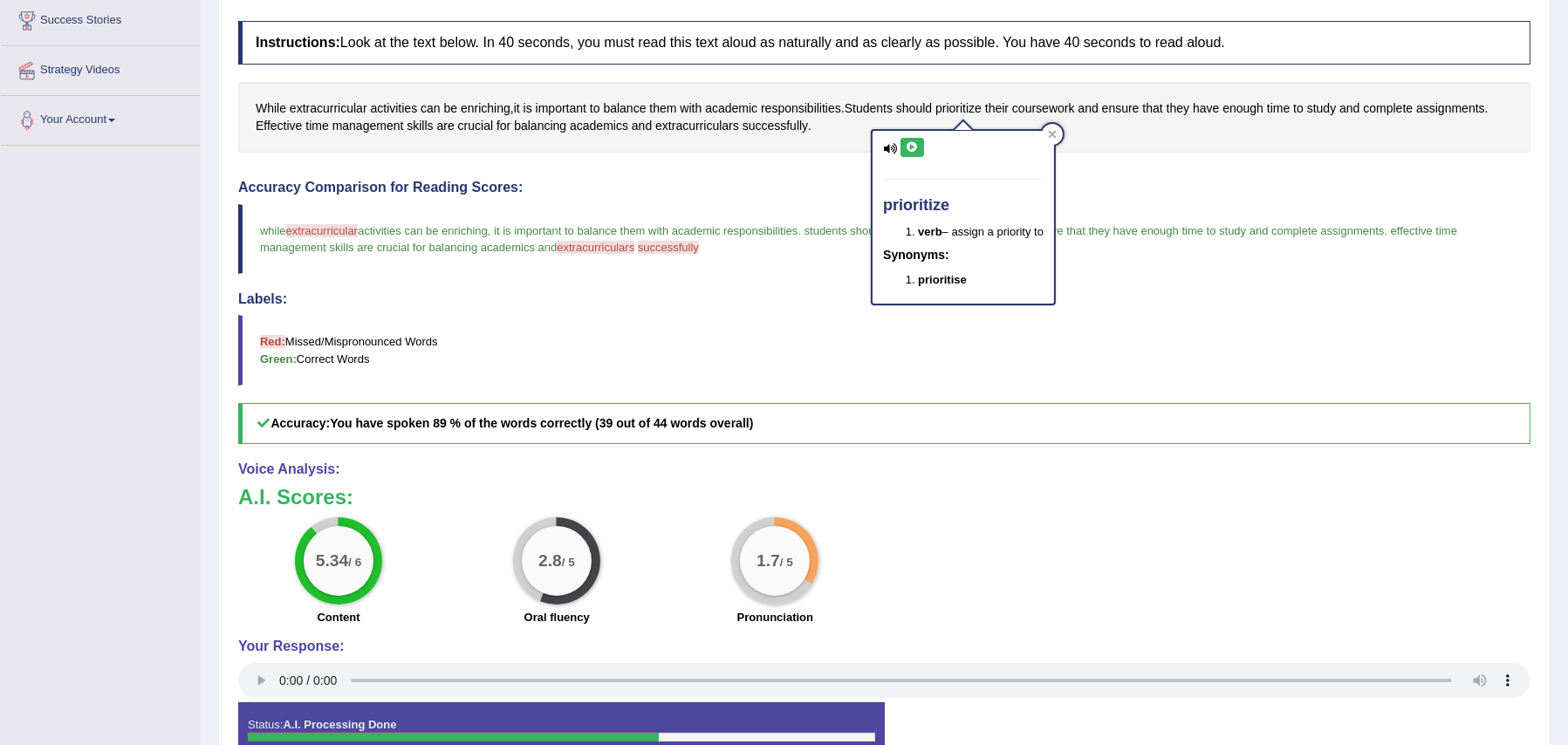
click at [920, 144] on button at bounding box center [912, 147] width 24 height 19
click at [1051, 132] on icon at bounding box center [1052, 134] width 9 height 9
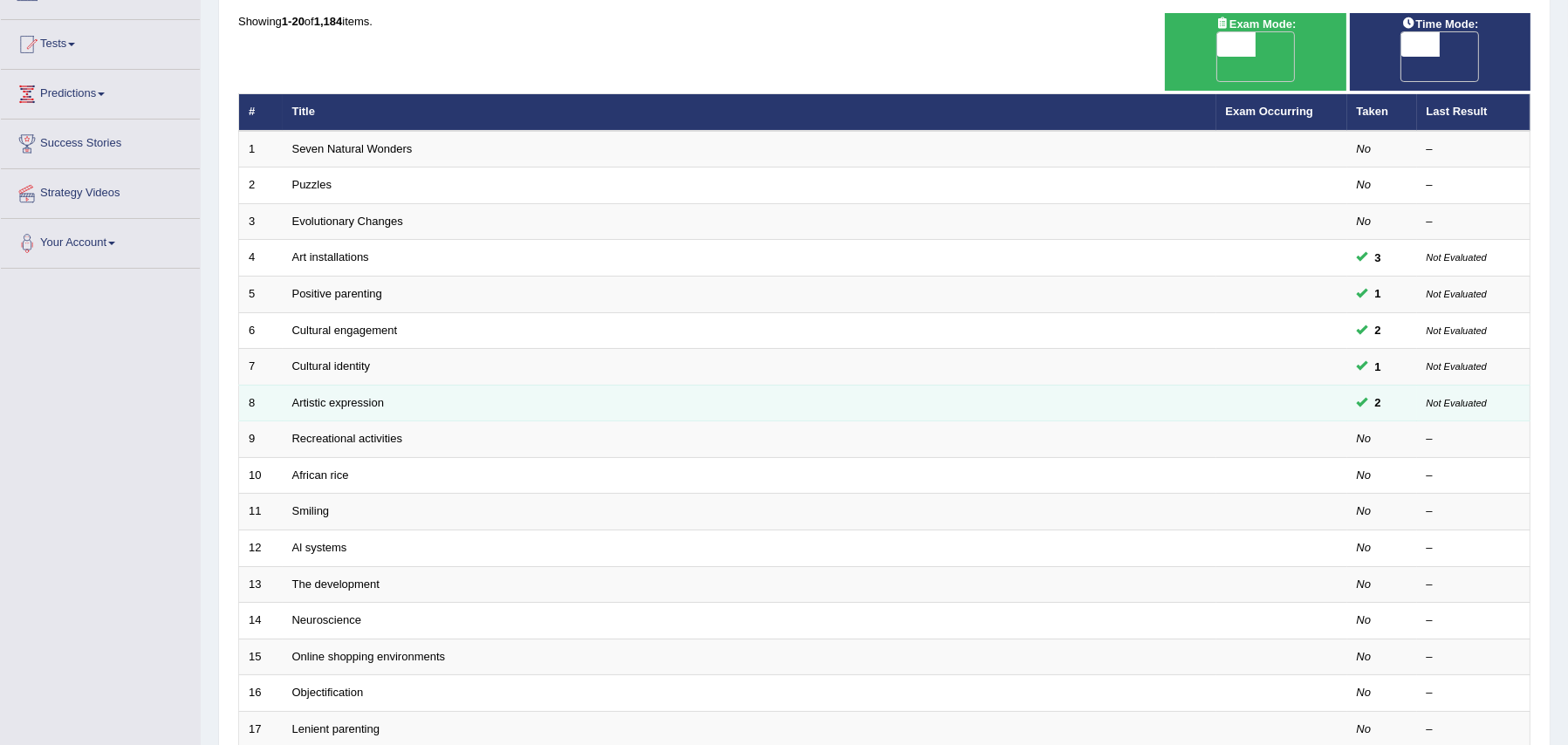
scroll to position [167, 0]
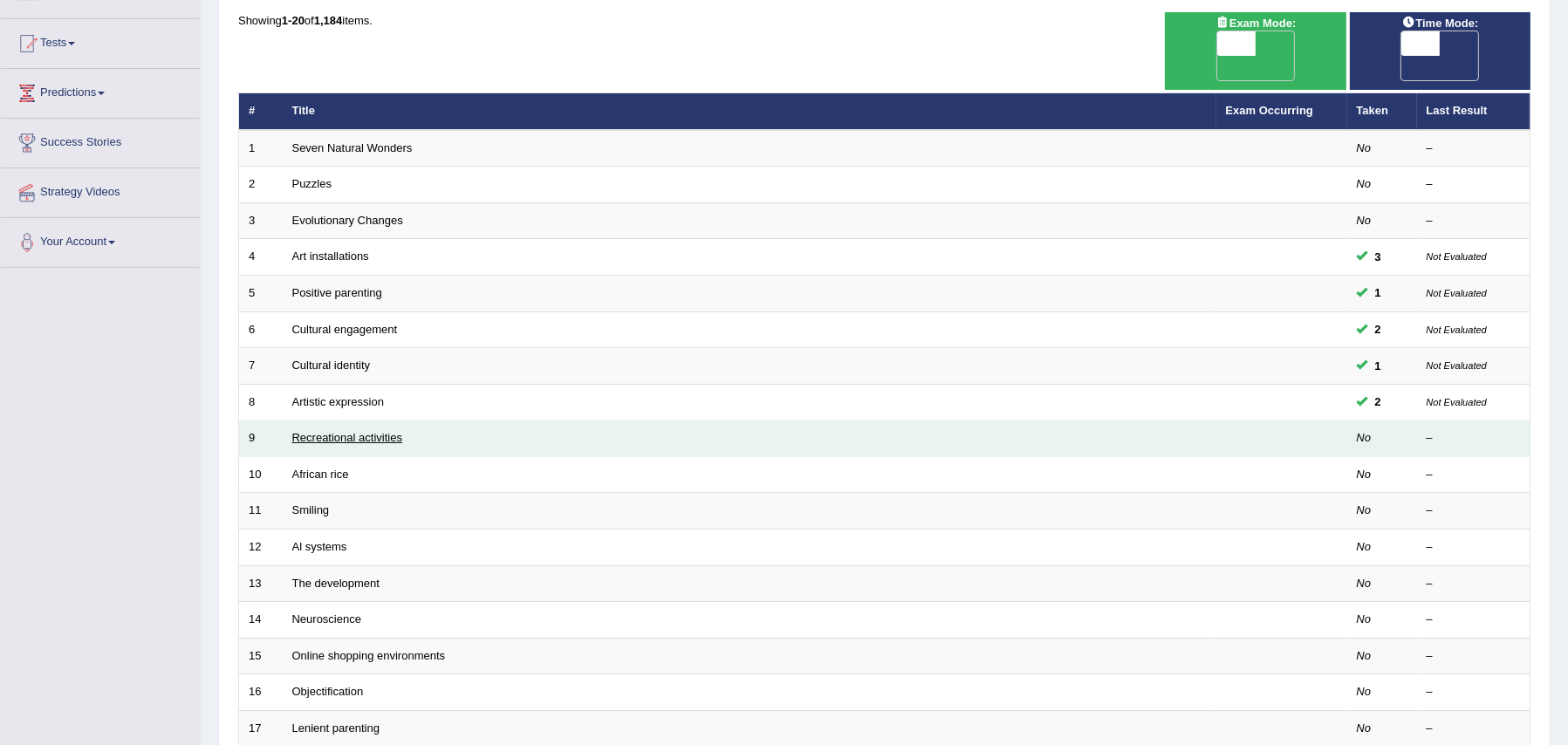
click at [358, 431] on link "Recreational activities" at bounding box center [347, 437] width 110 height 13
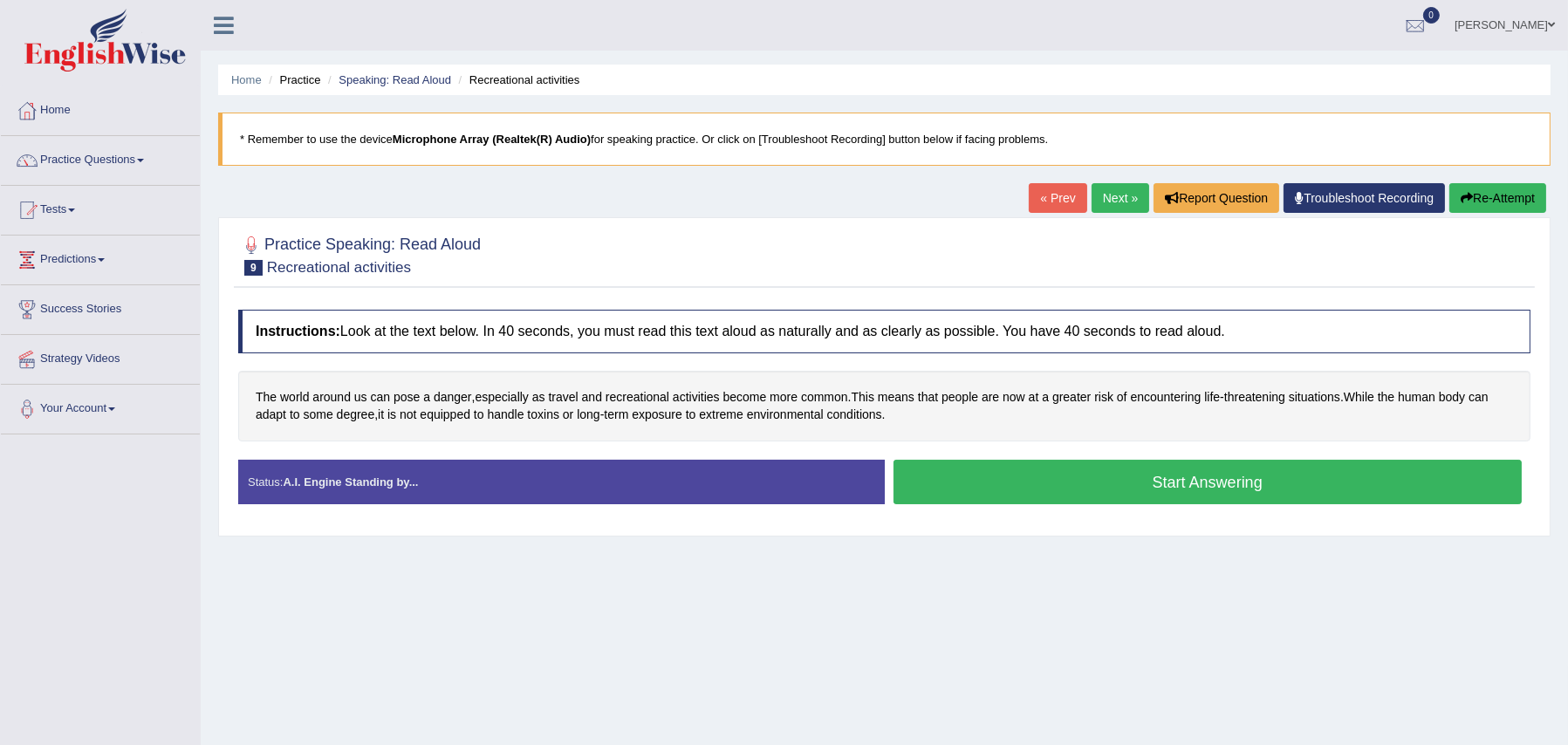
click at [1153, 476] on button "Start Answering" at bounding box center [1208, 482] width 629 height 44
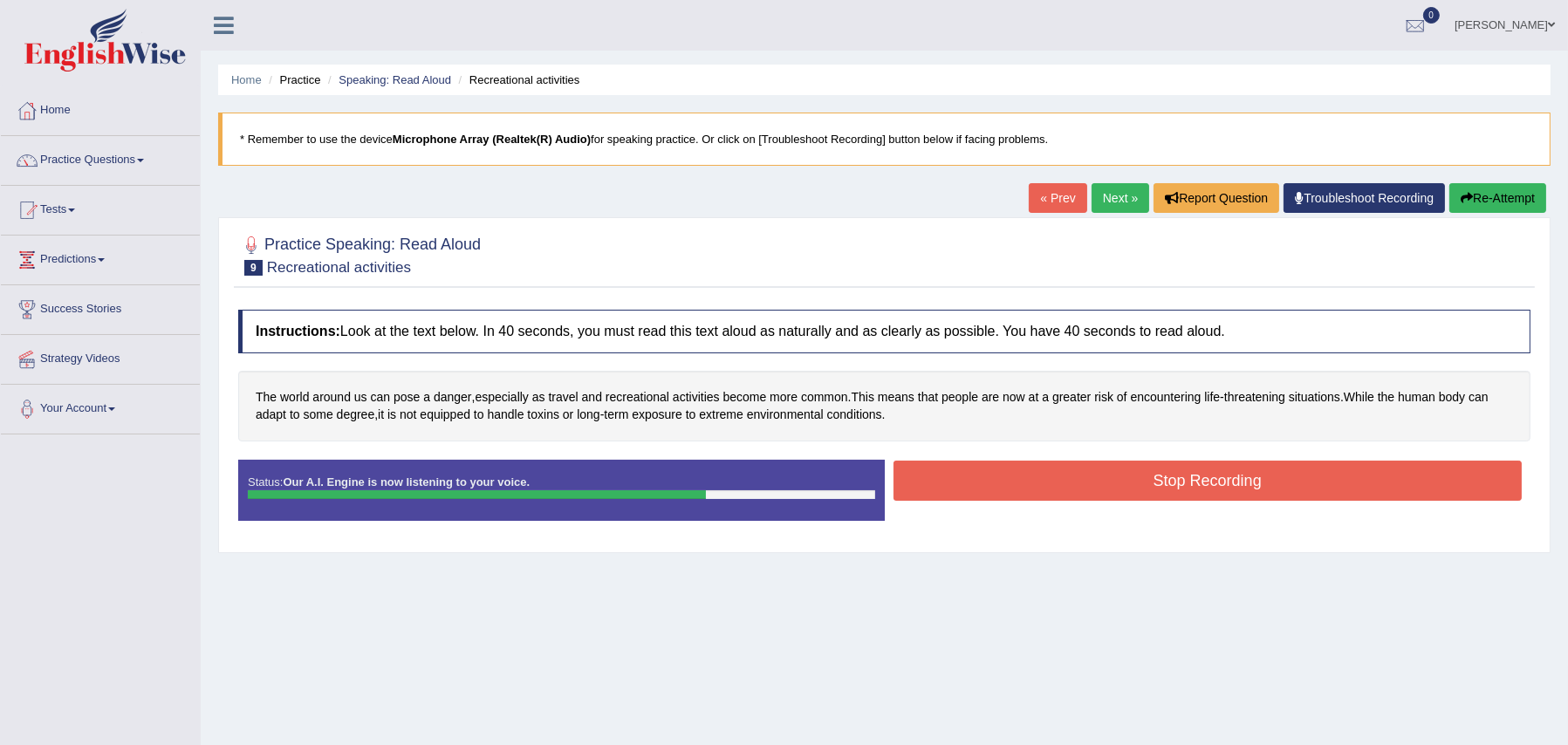
click at [1153, 476] on button "Stop Recording" at bounding box center [1208, 481] width 629 height 40
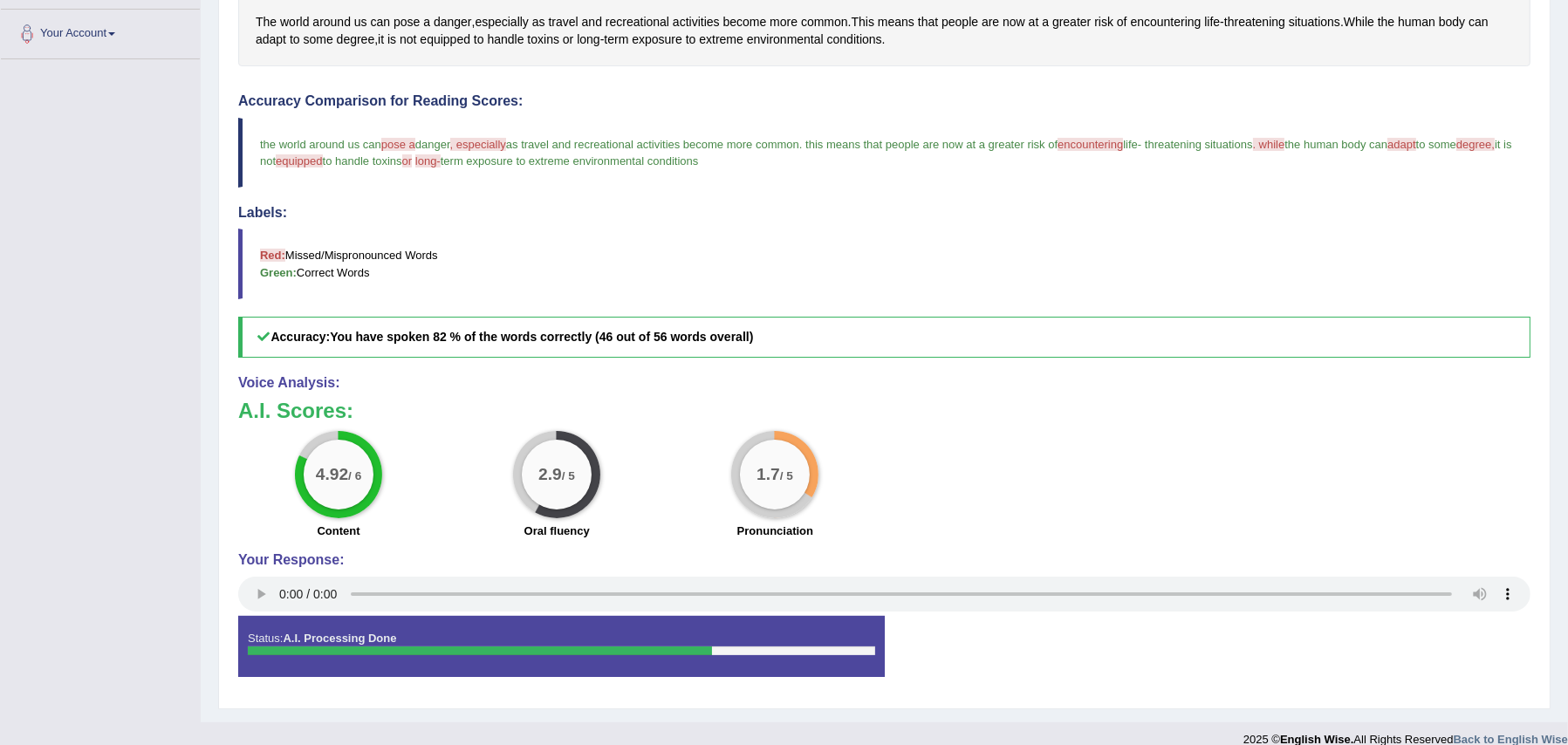
scroll to position [376, 0]
click at [773, 475] on big "1.7" at bounding box center [768, 473] width 24 height 19
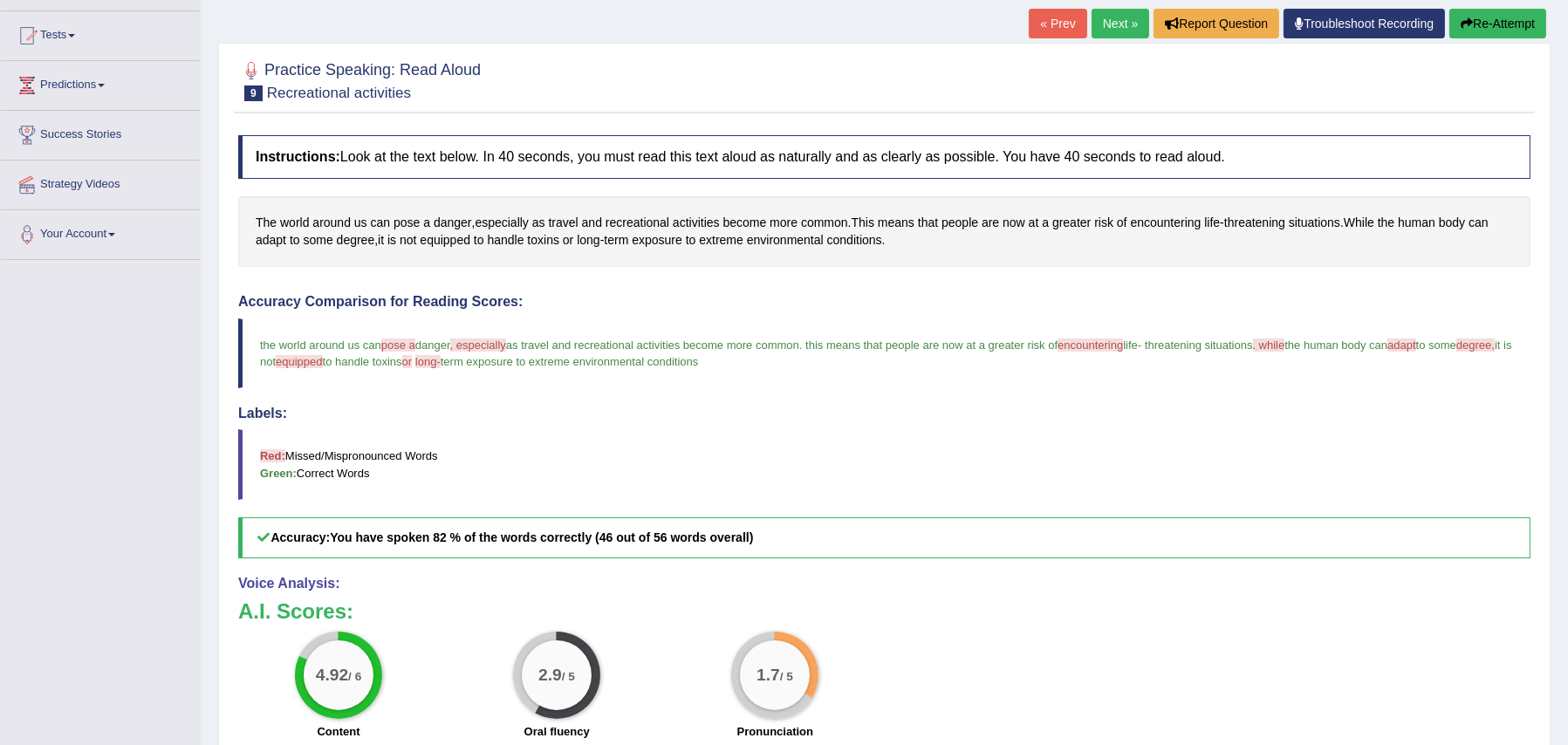
scroll to position [87, 0]
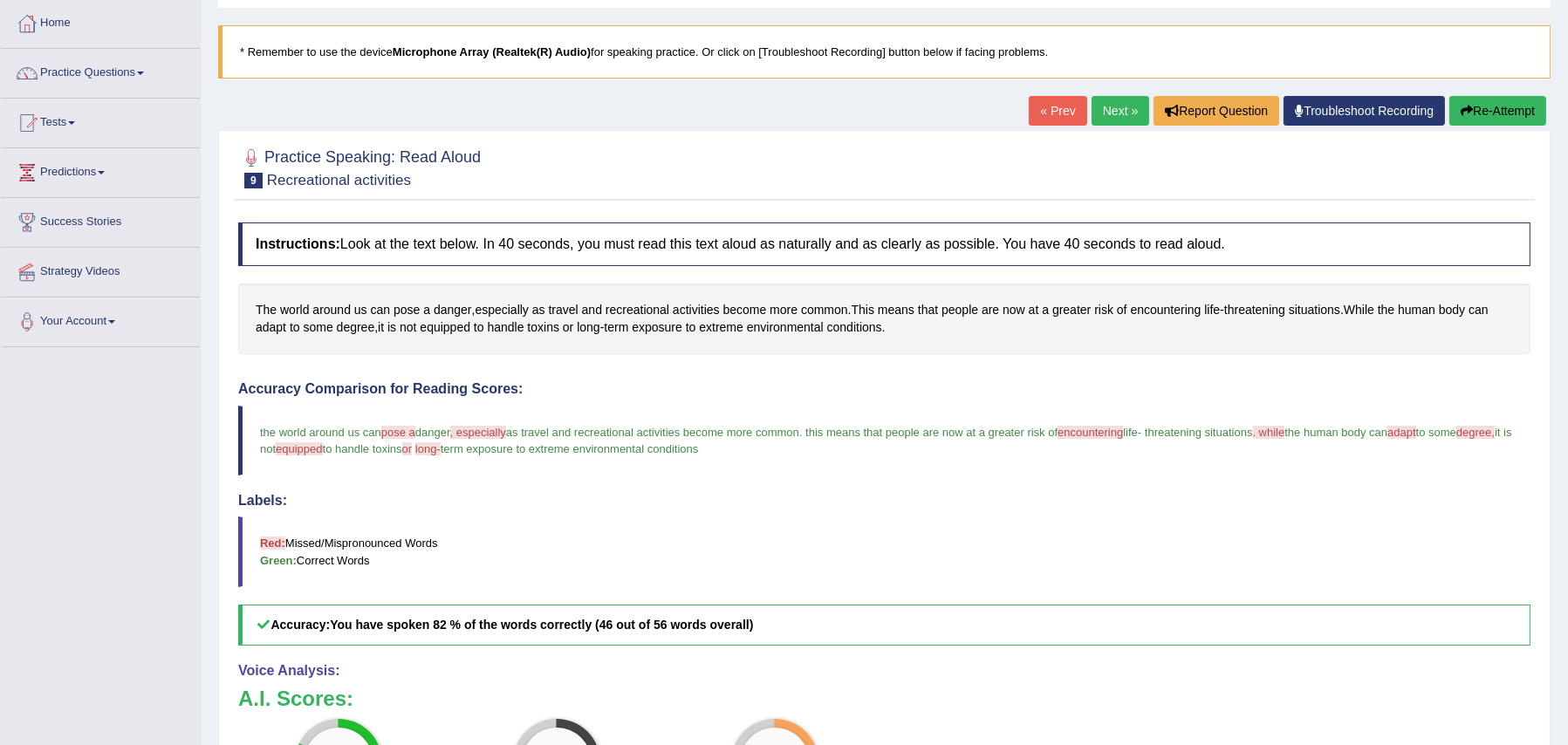
click at [1490, 109] on button "Re-Attempt" at bounding box center [1498, 111] width 97 height 30
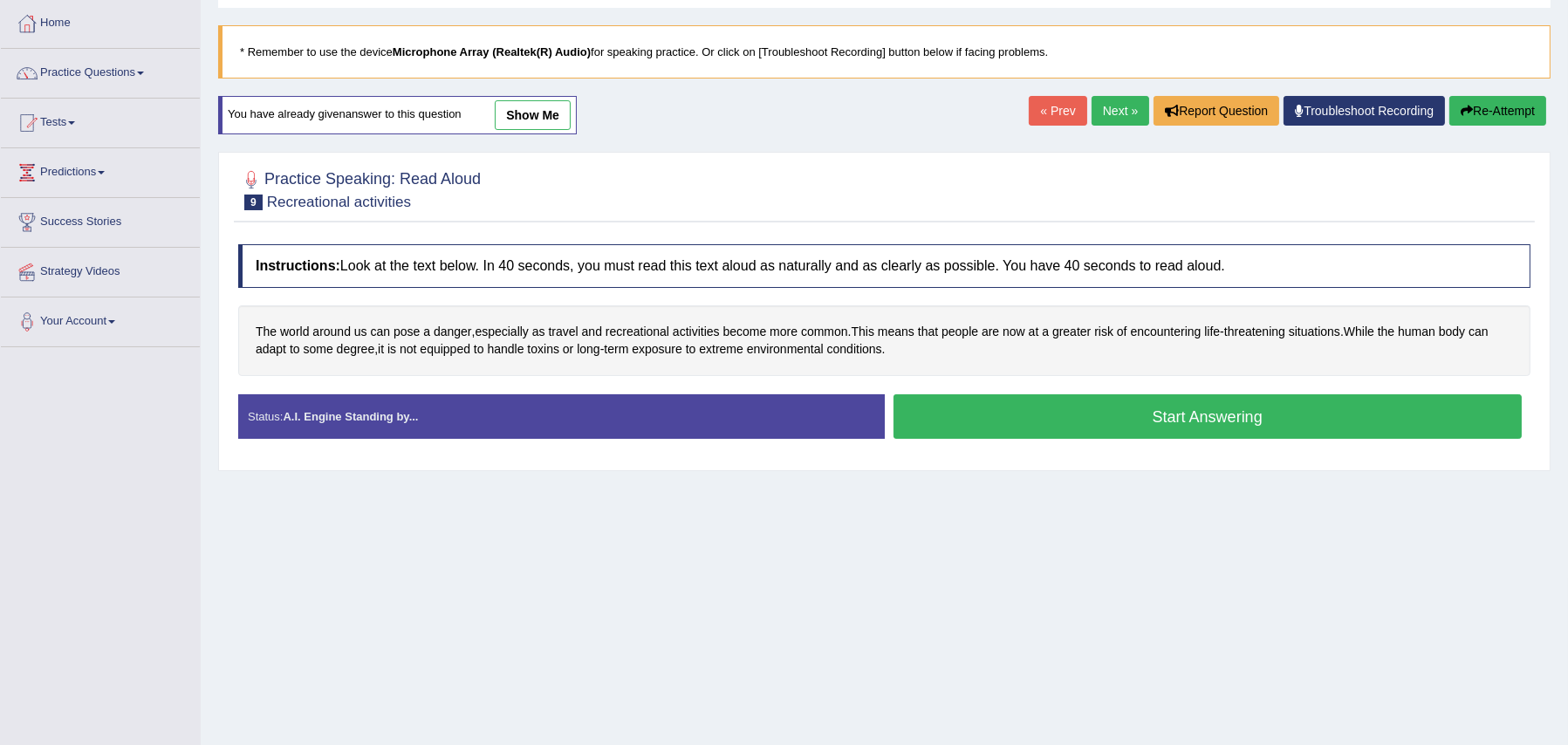
click at [1162, 421] on button "Start Answering" at bounding box center [1208, 415] width 629 height 44
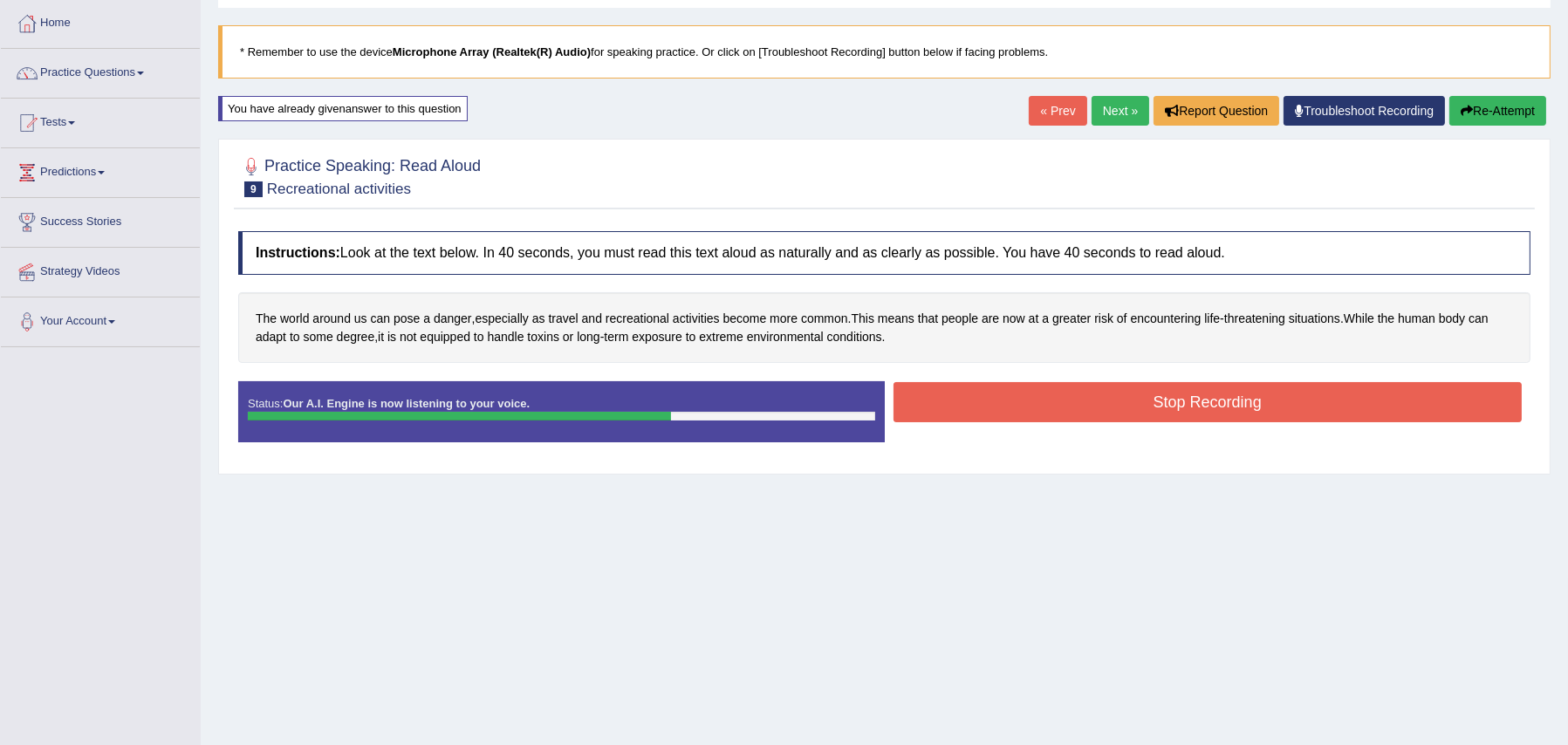
click at [1197, 393] on button "Stop Recording" at bounding box center [1208, 402] width 629 height 40
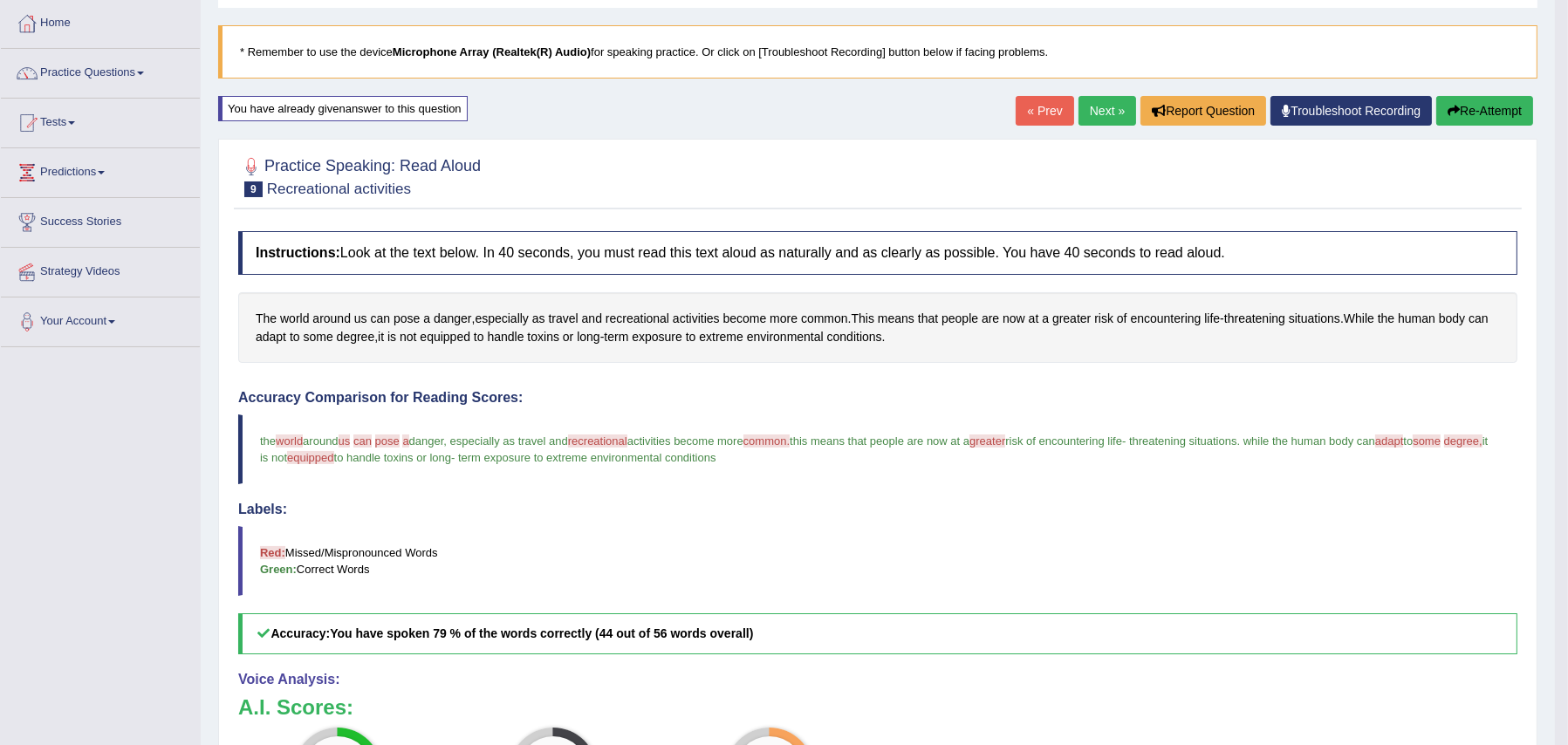
scroll to position [83, 0]
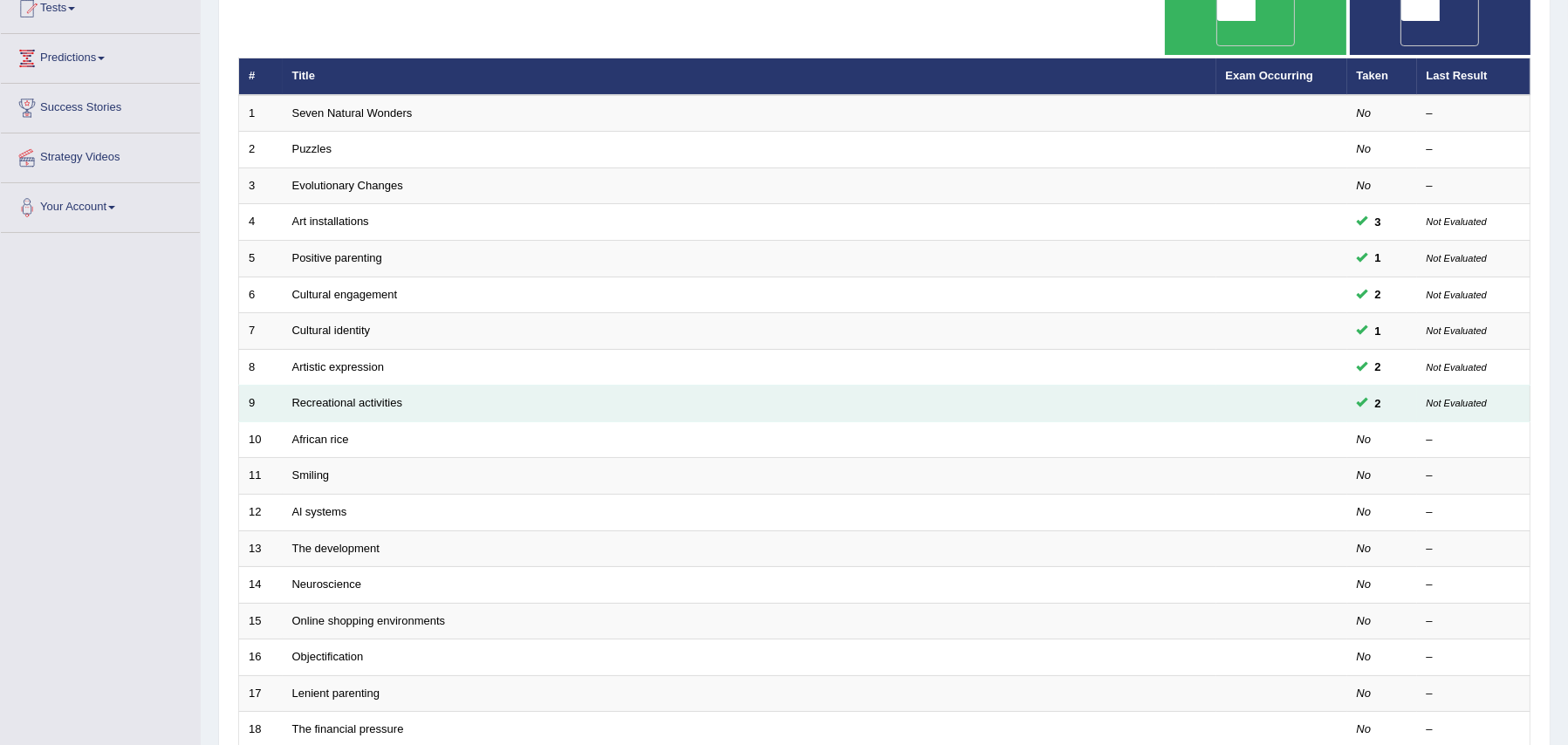
scroll to position [206, 0]
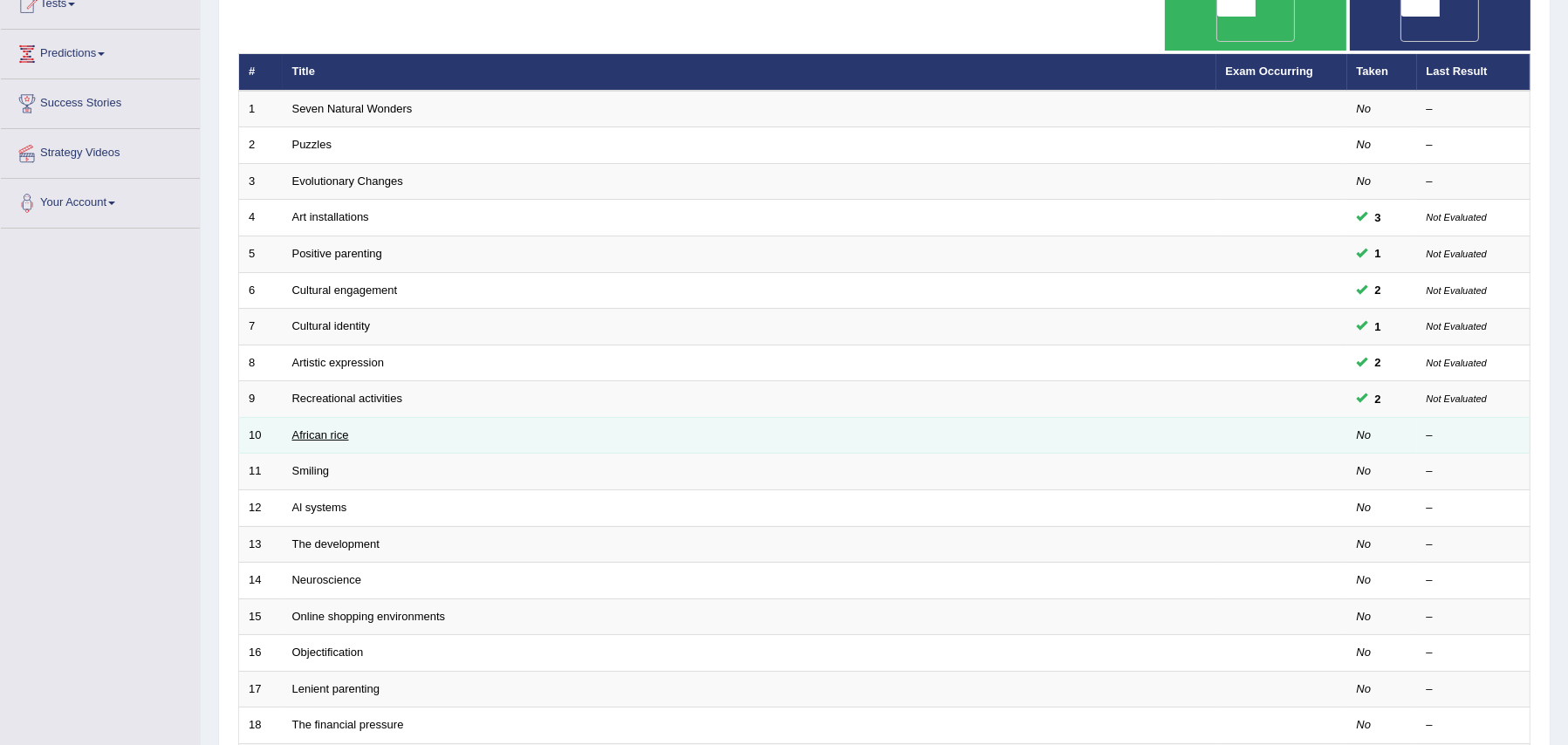
click at [340, 428] on link "African rice" at bounding box center [320, 434] width 56 height 13
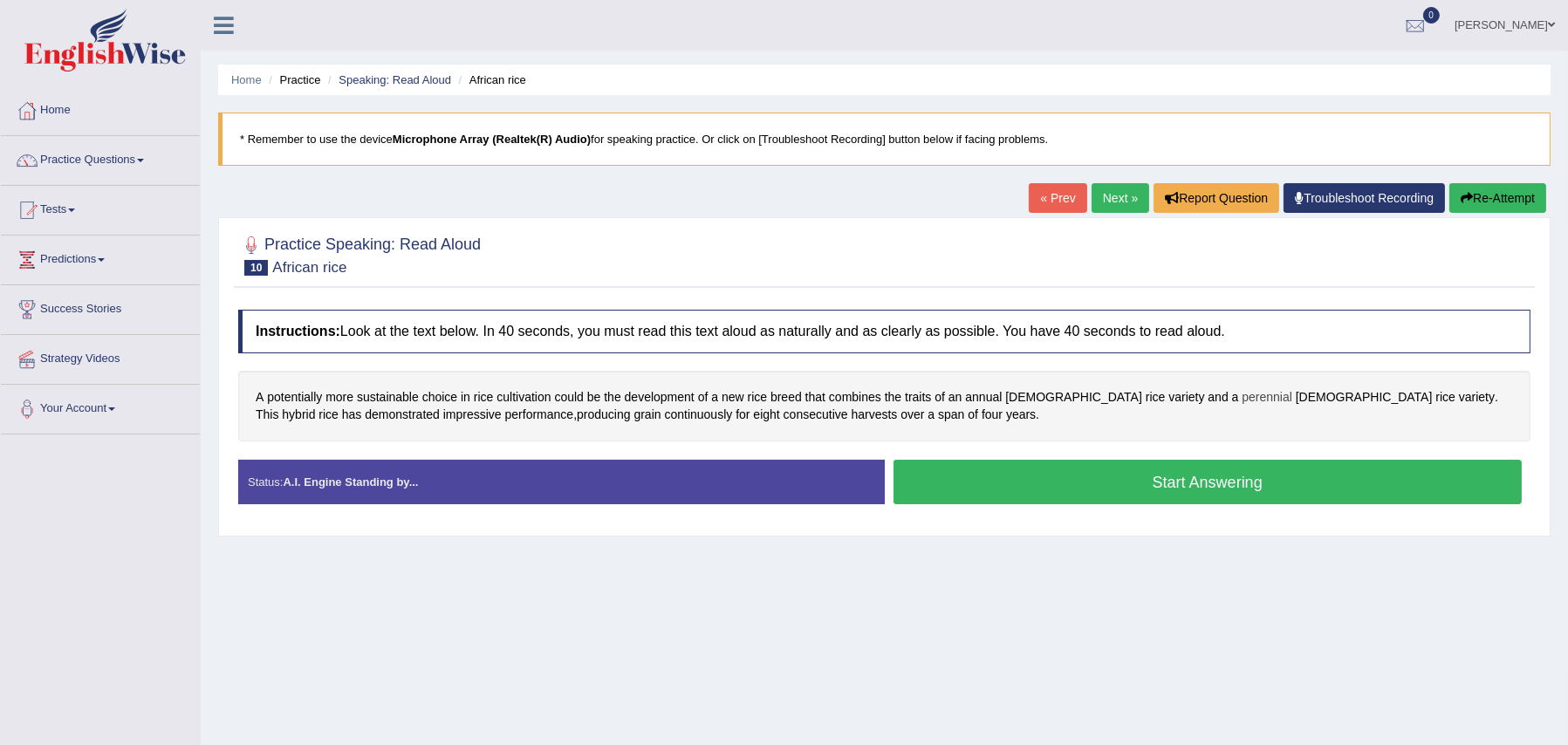
click at [1242, 394] on span "perennial" at bounding box center [1267, 397] width 50 height 19
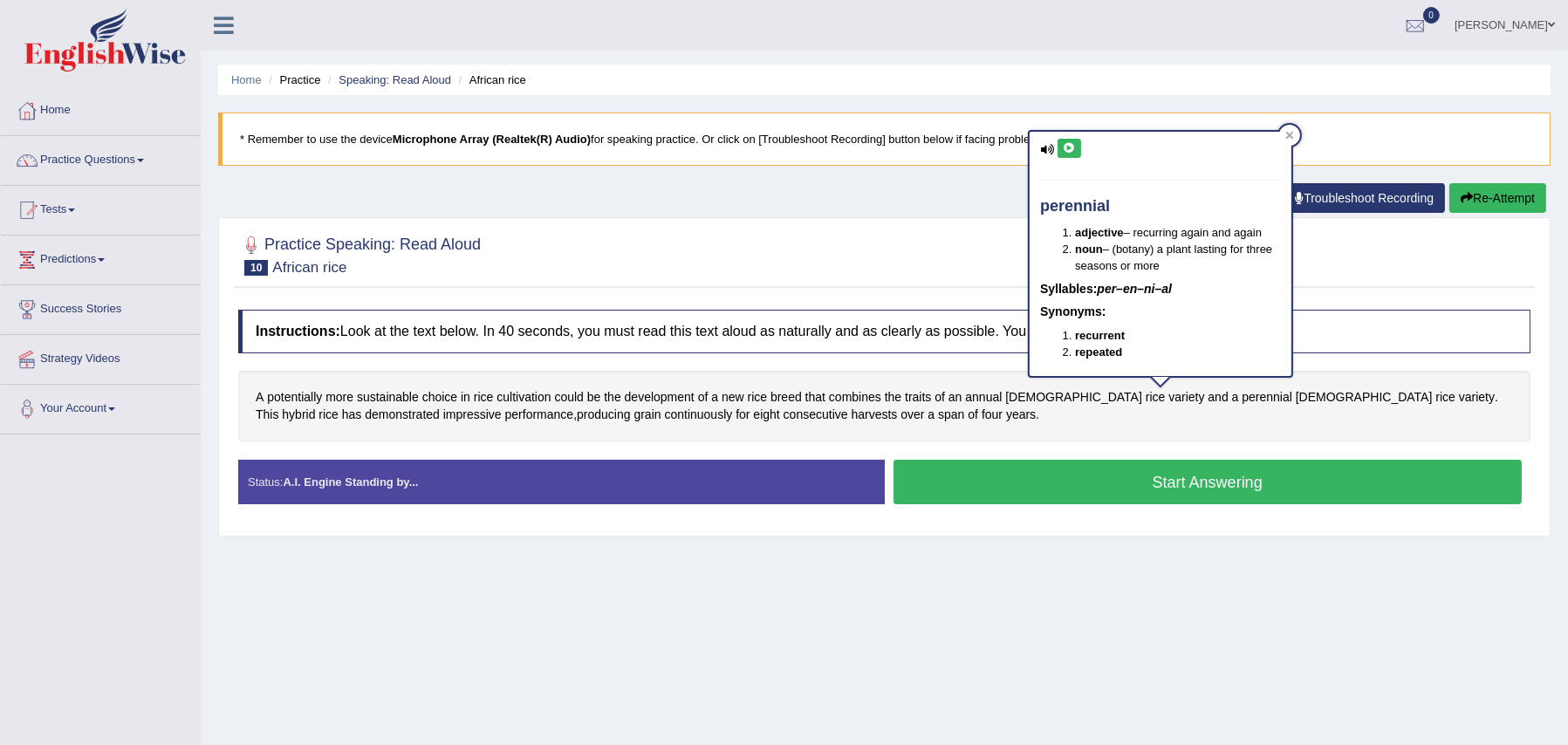
click at [1075, 141] on button at bounding box center [1069, 148] width 24 height 19
click at [966, 289] on div "Practice Speaking: Read Aloud 10 African rice Instructions: Look at the text be…" at bounding box center [884, 376] width 1332 height 319
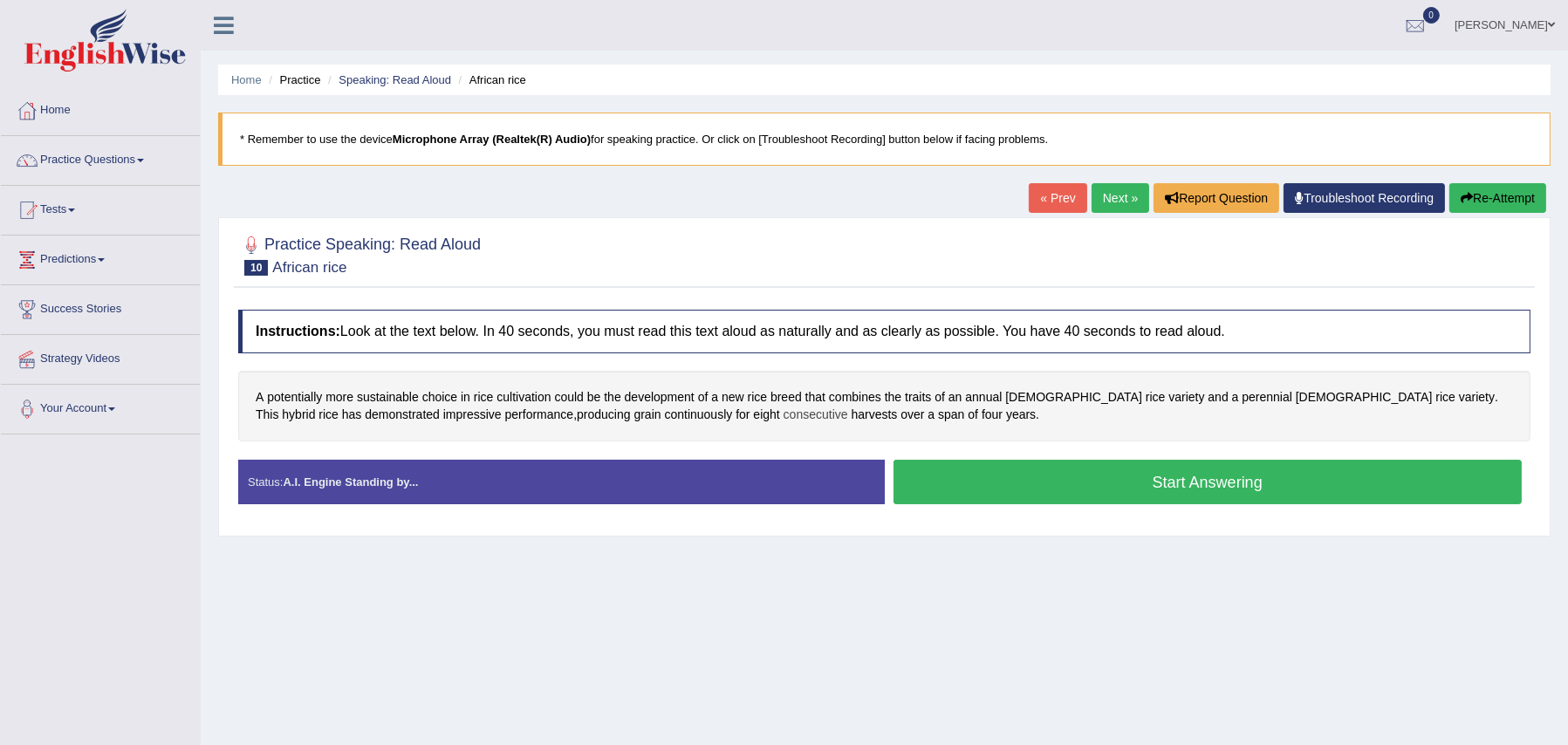
click at [784, 416] on span "consecutive" at bounding box center [816, 414] width 64 height 19
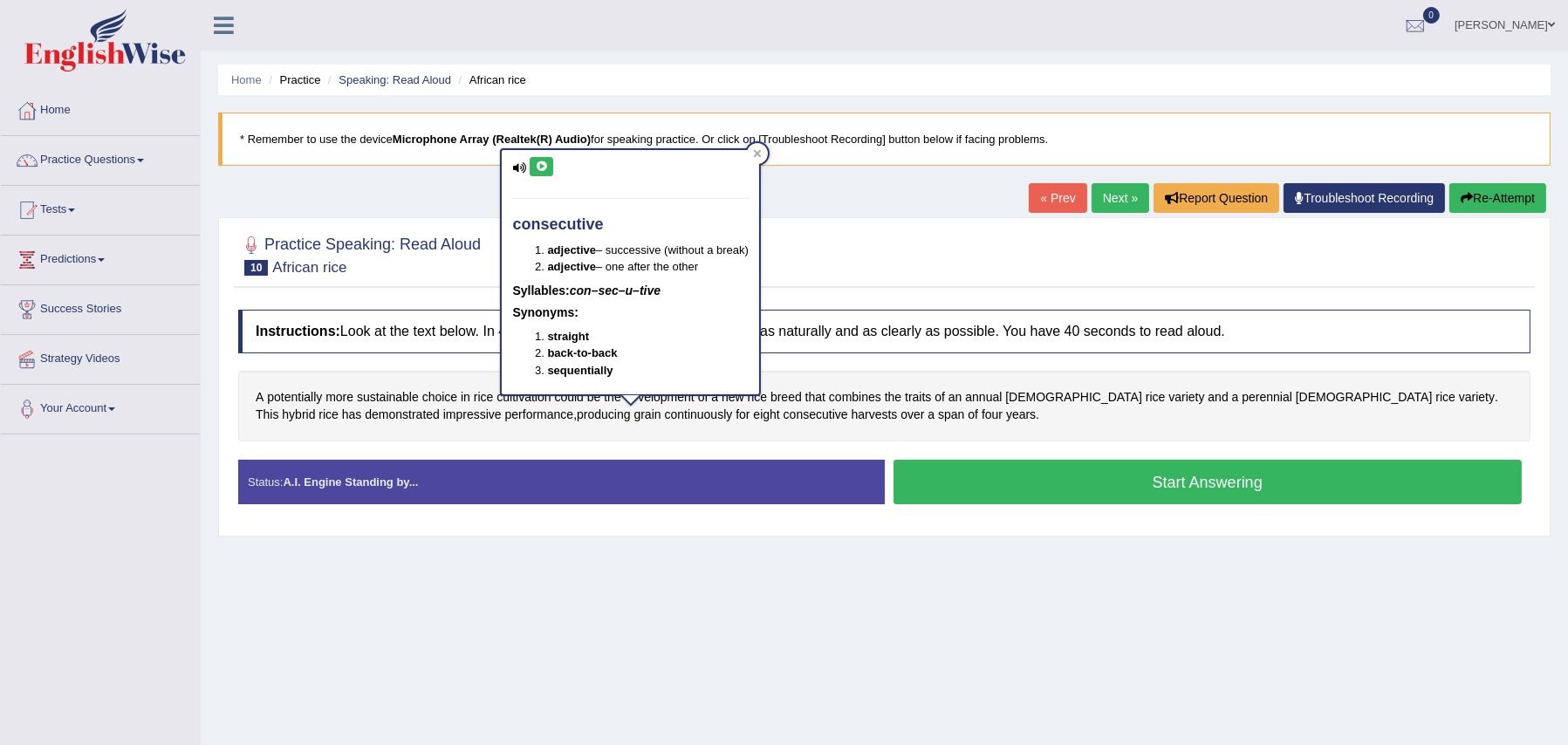
click at [543, 169] on icon at bounding box center [541, 166] width 13 height 11
click at [767, 154] on div at bounding box center [756, 153] width 21 height 21
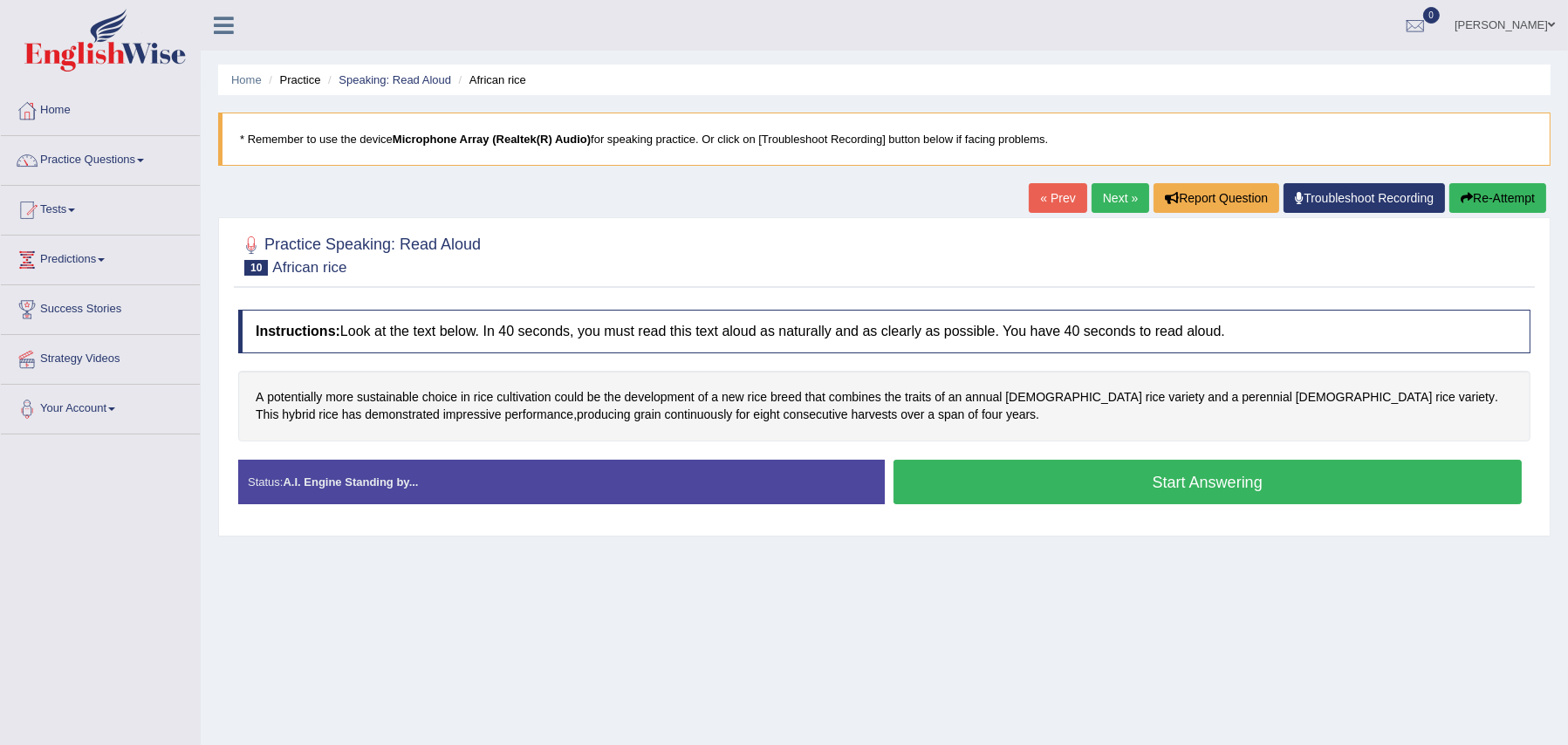
click at [1155, 465] on button "Start Answering" at bounding box center [1208, 482] width 629 height 44
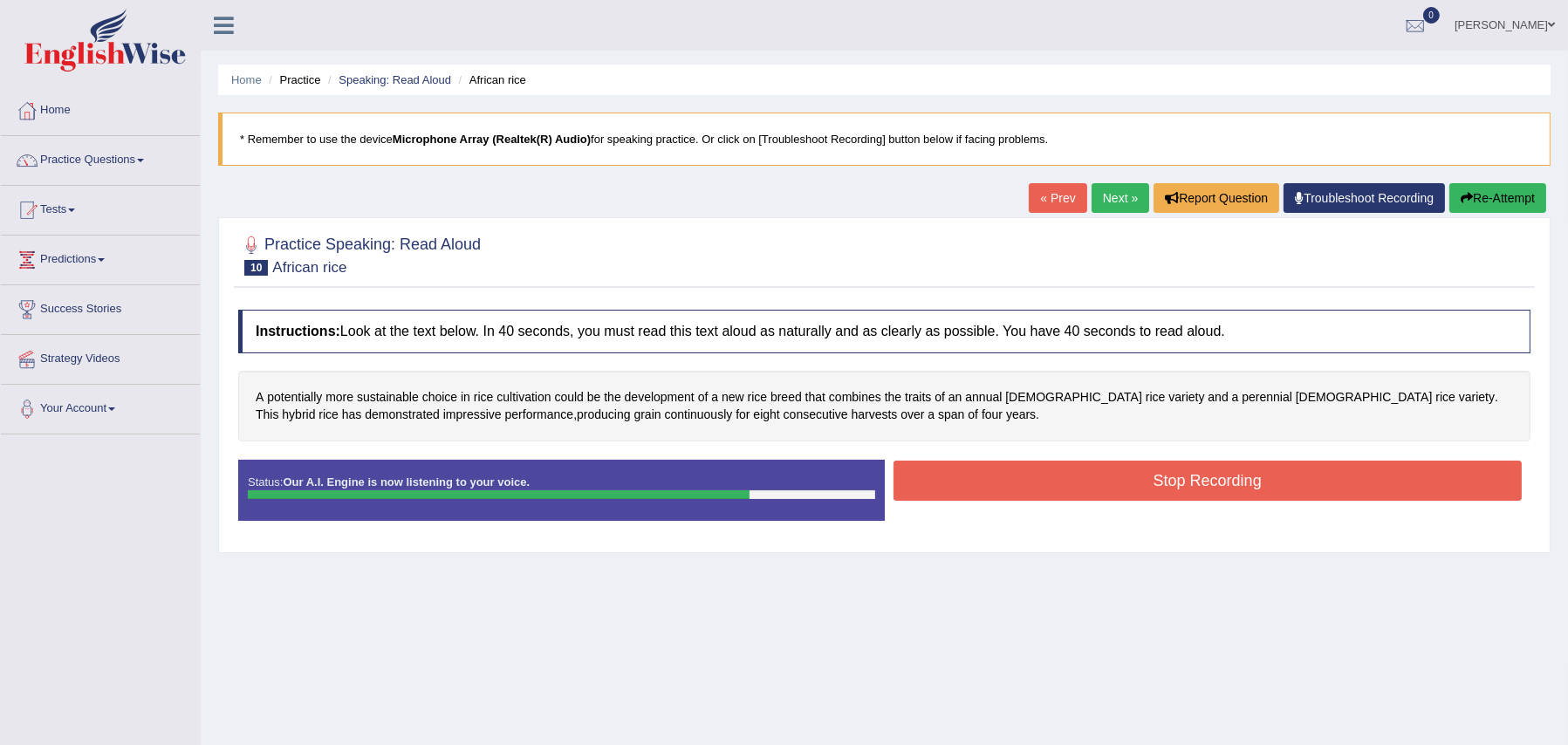
click at [1174, 482] on button "Stop Recording" at bounding box center [1208, 481] width 629 height 40
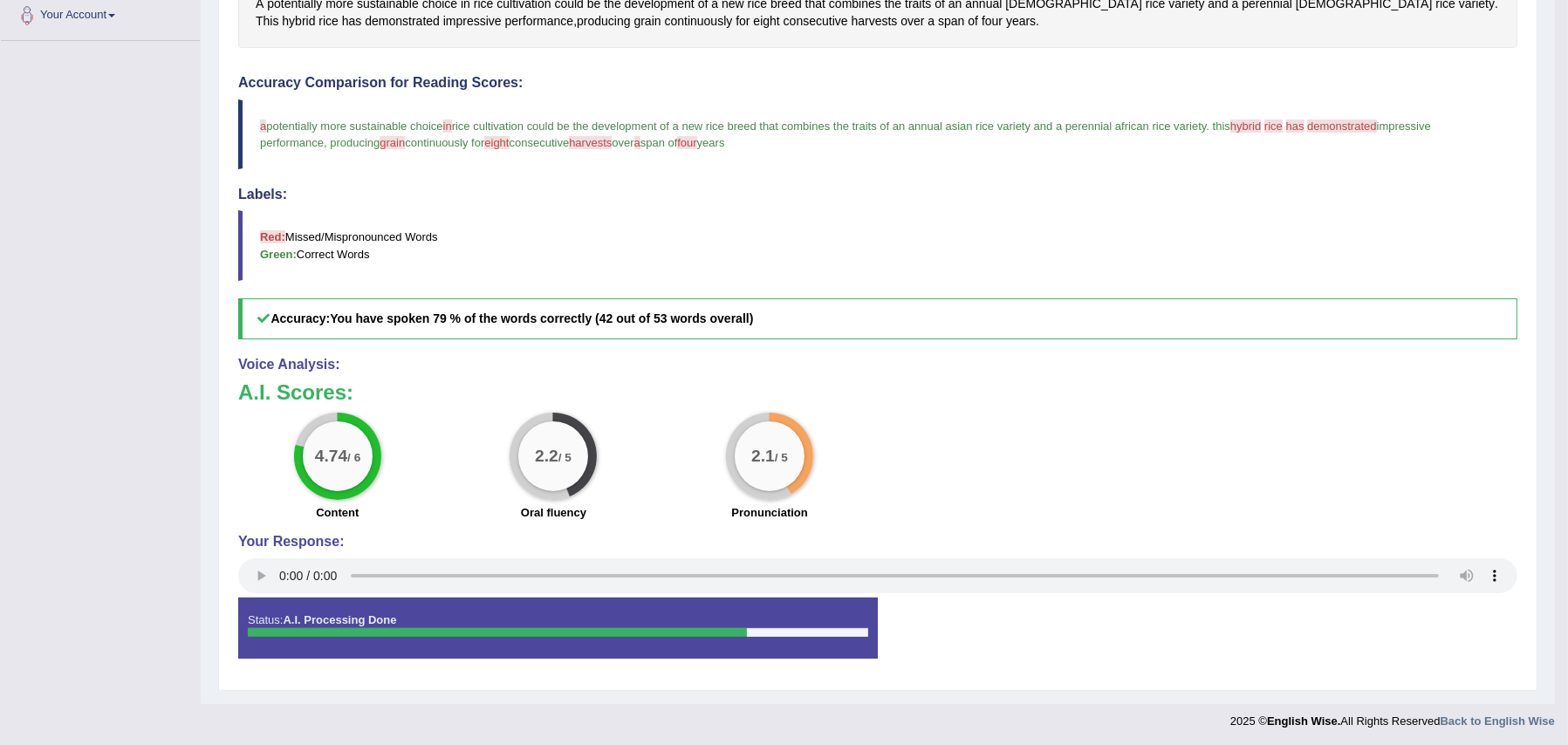
scroll to position [398, 0]
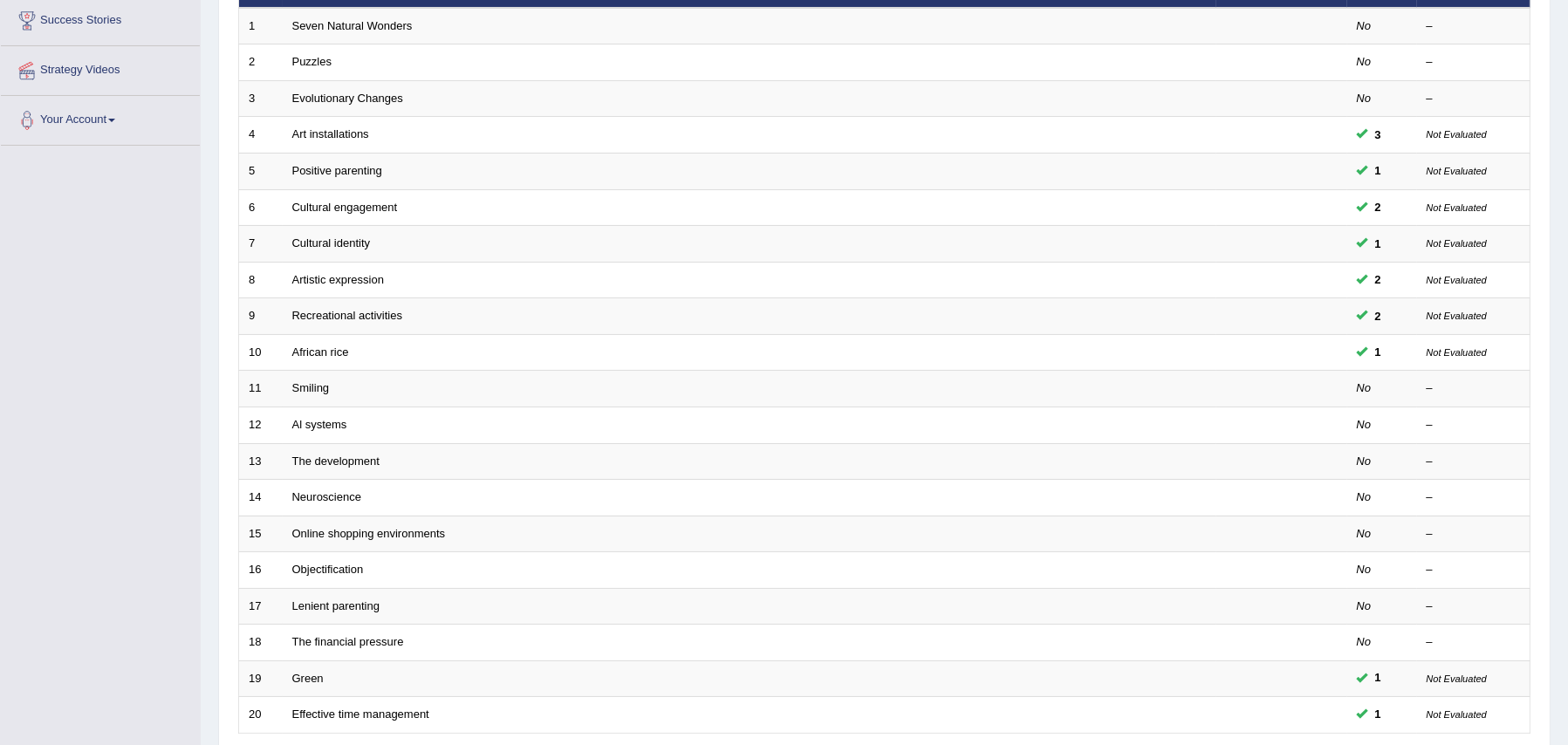
scroll to position [293, 0]
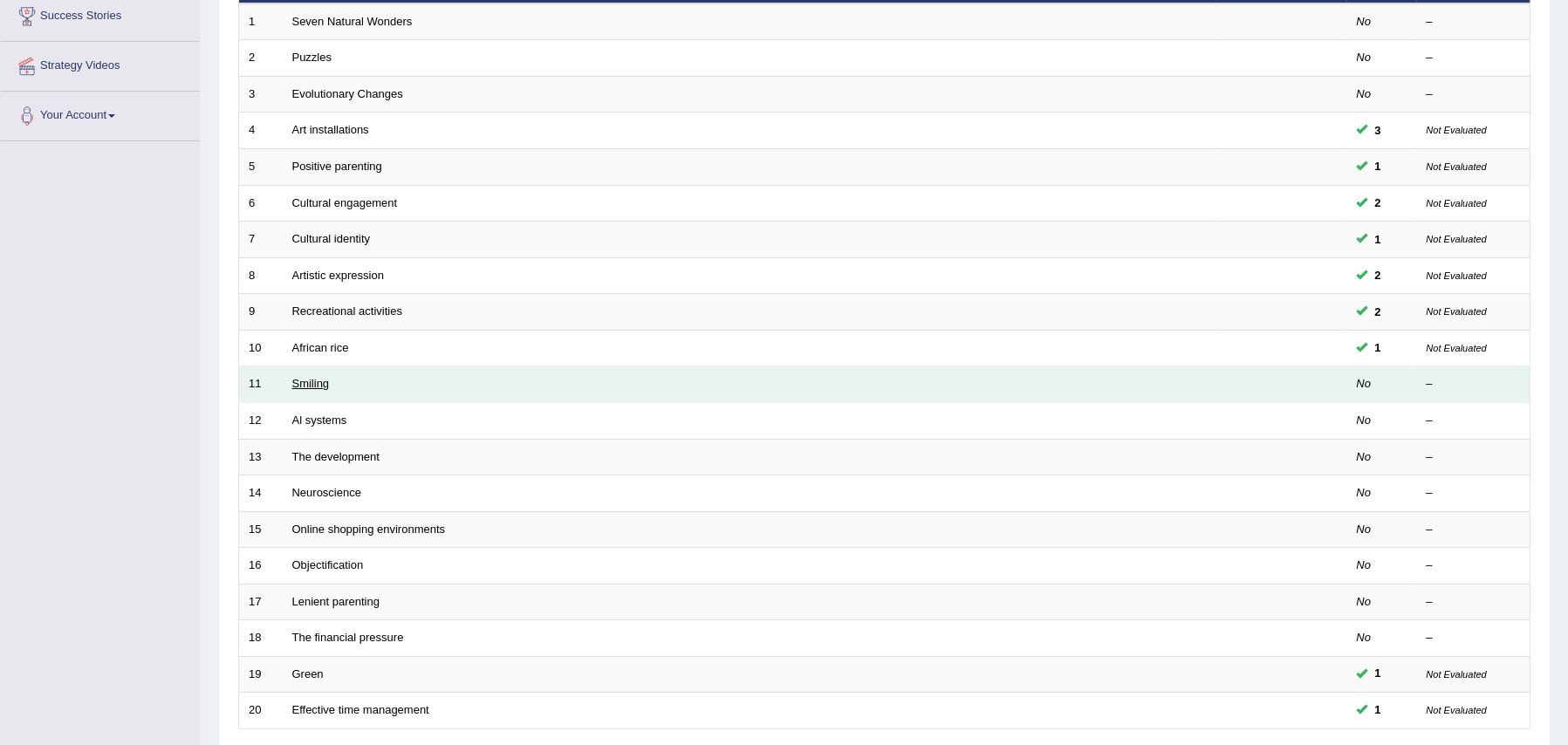
click at [306, 377] on link "Smiling" at bounding box center [311, 383] width 38 height 13
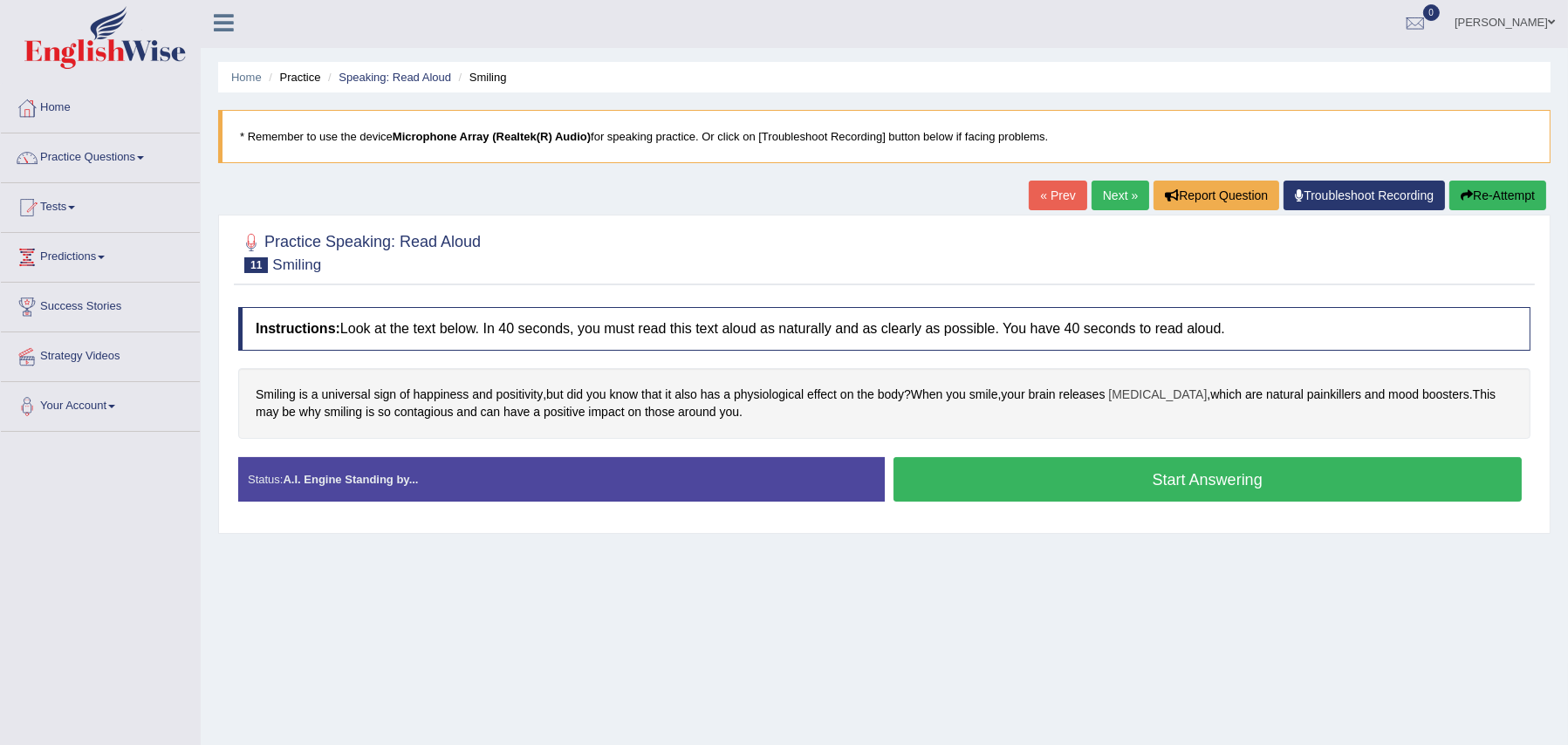
click at [1145, 391] on span "[MEDICAL_DATA]" at bounding box center [1157, 395] width 99 height 19
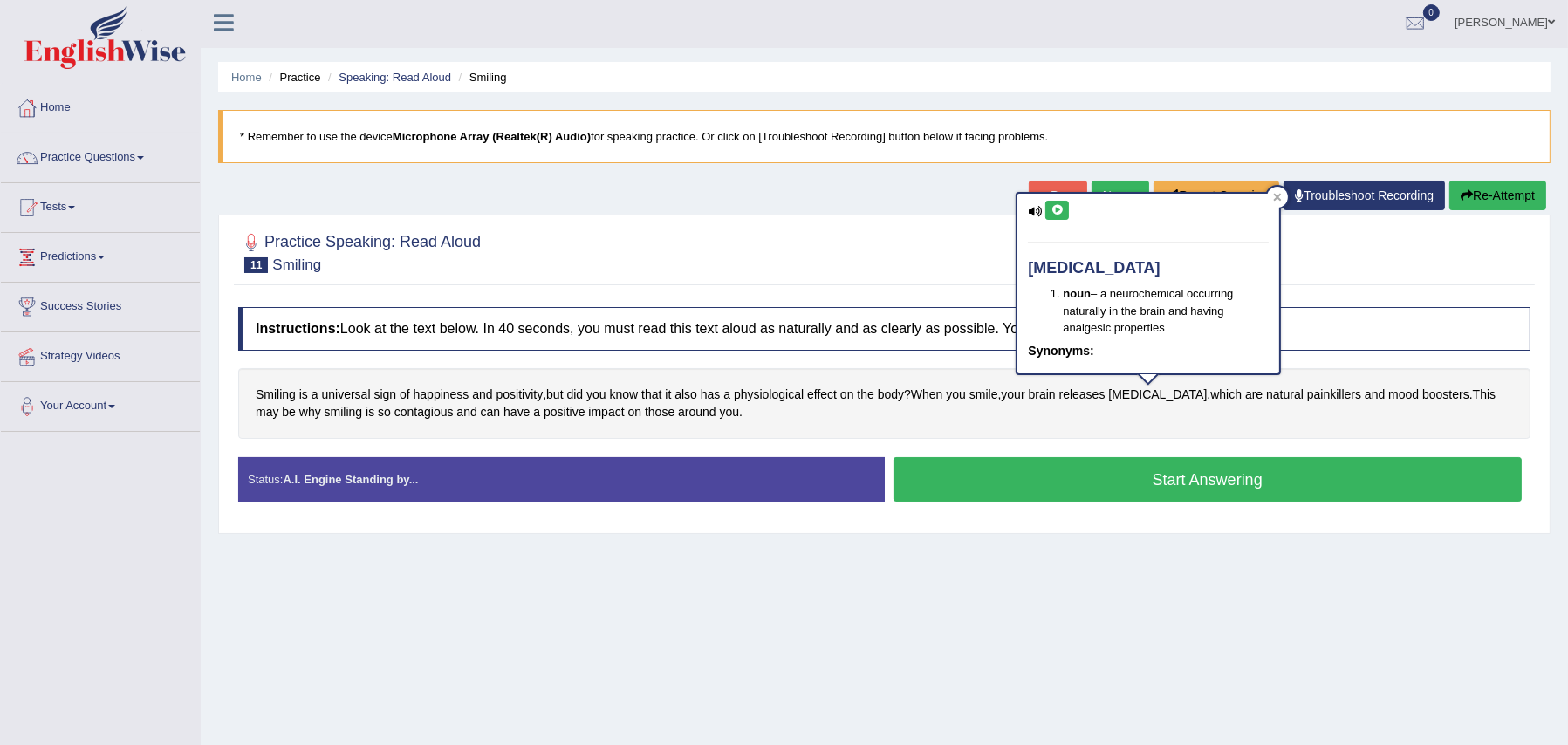
click at [1059, 208] on icon at bounding box center [1057, 210] width 13 height 11
click at [807, 218] on div "Practice Speaking: Read Aloud 11 Smiling Instructions: Look at the text below. …" at bounding box center [884, 373] width 1332 height 319
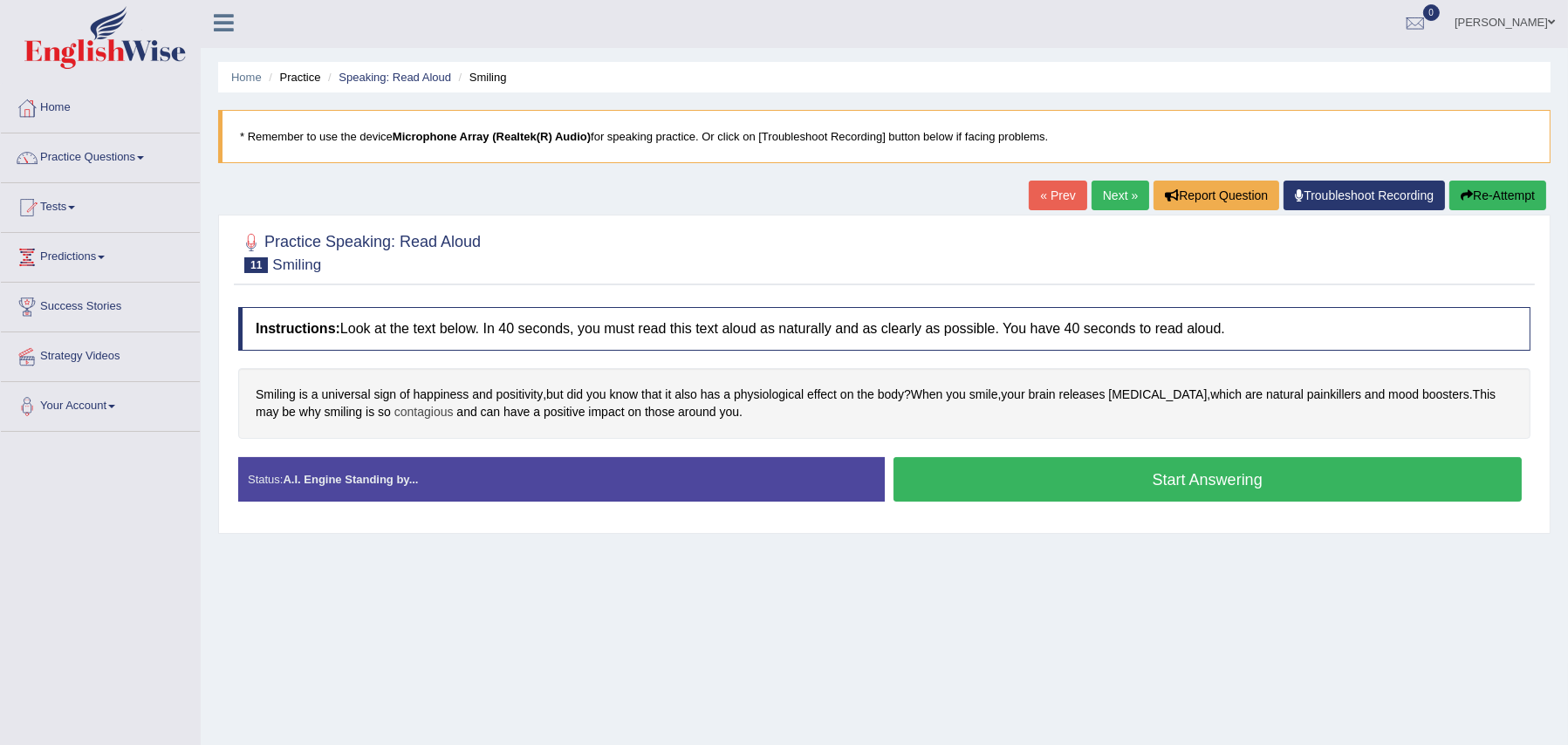
click at [401, 407] on span "contagious" at bounding box center [424, 411] width 59 height 19
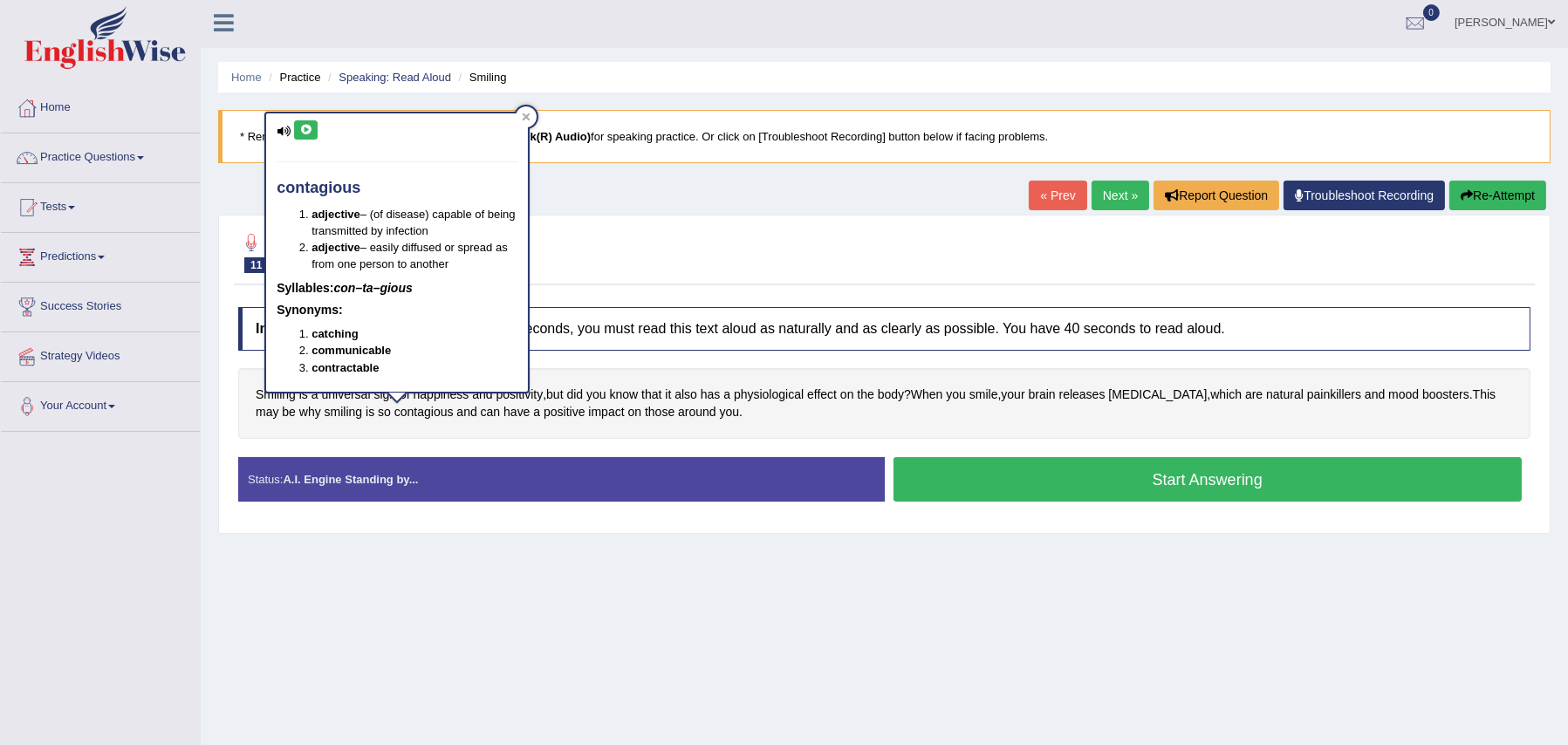
click at [305, 124] on icon at bounding box center [305, 129] width 13 height 11
click at [617, 220] on div "Practice Speaking: Read Aloud 11 Smiling Instructions: Look at the text below. …" at bounding box center [884, 373] width 1332 height 319
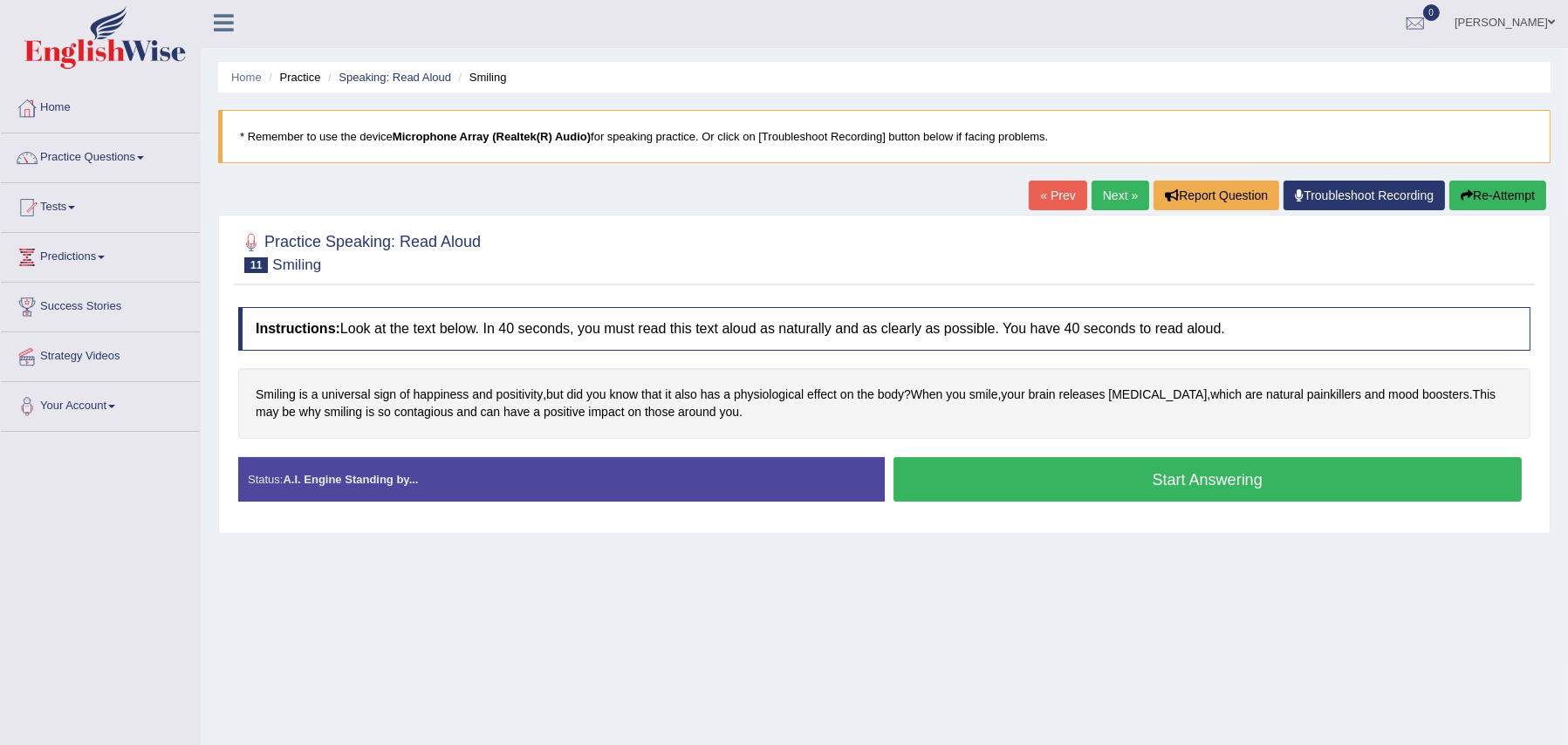
click at [1172, 476] on button "Start Answering" at bounding box center [1208, 479] width 629 height 44
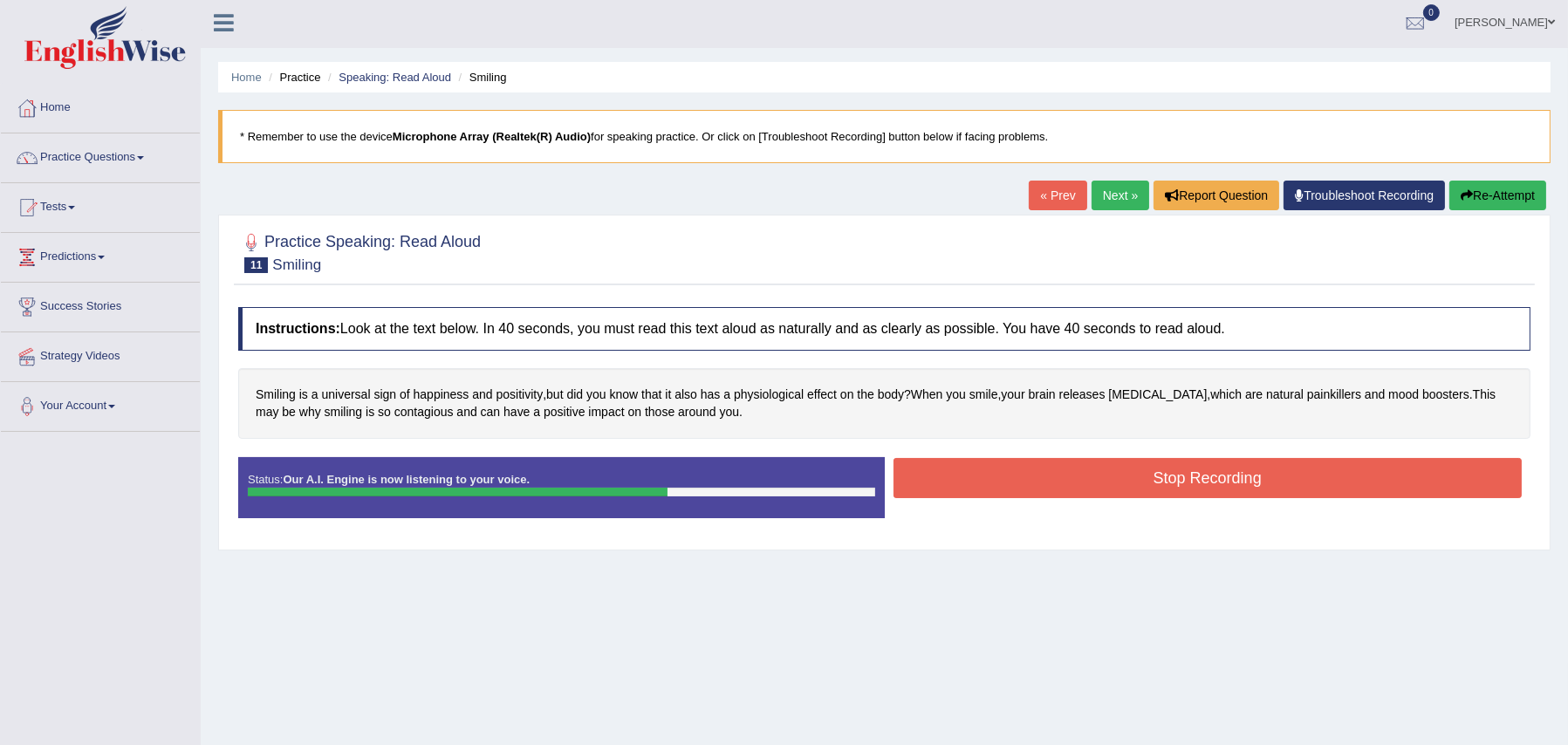
click at [1172, 476] on button "Stop Recording" at bounding box center [1208, 478] width 629 height 40
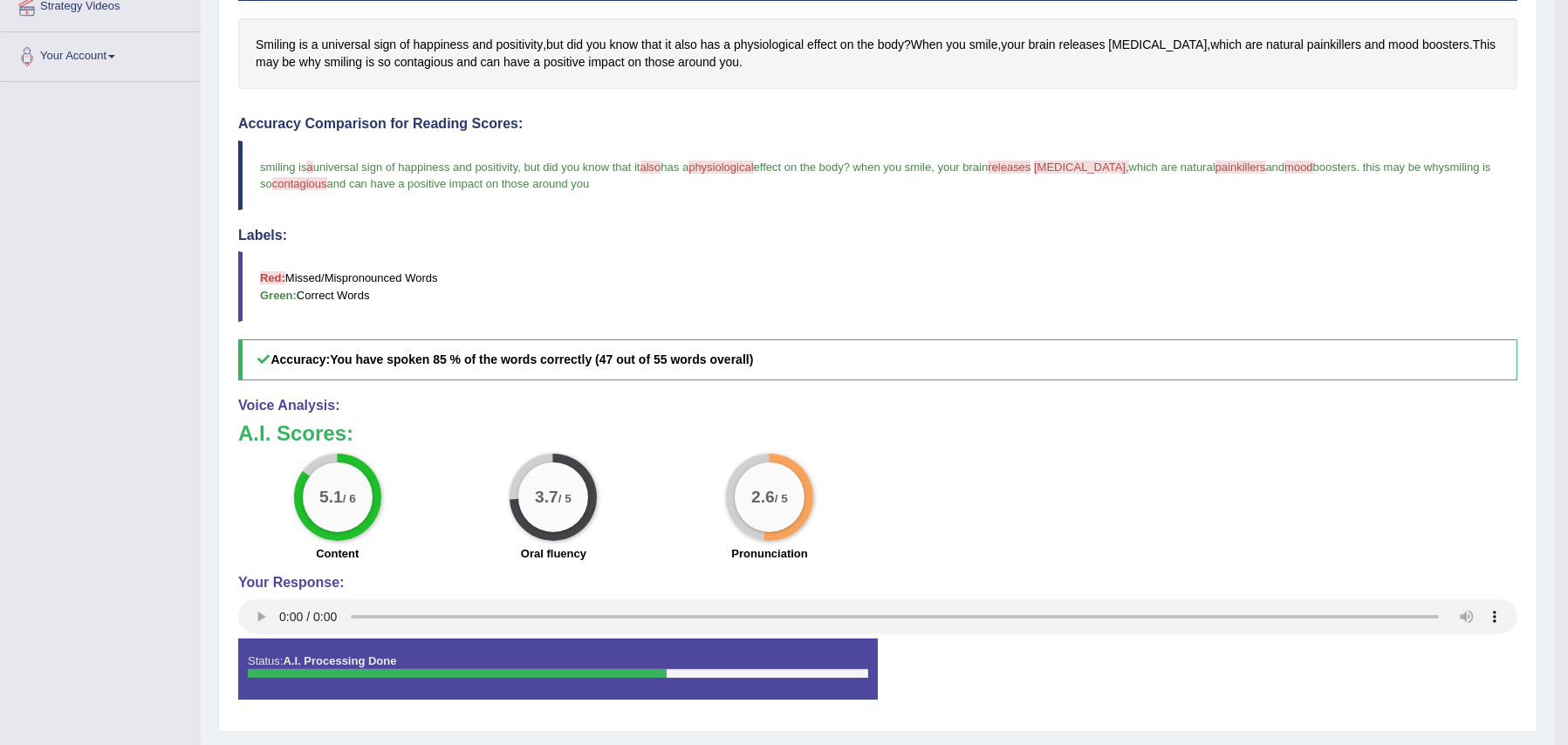
scroll to position [351, 0]
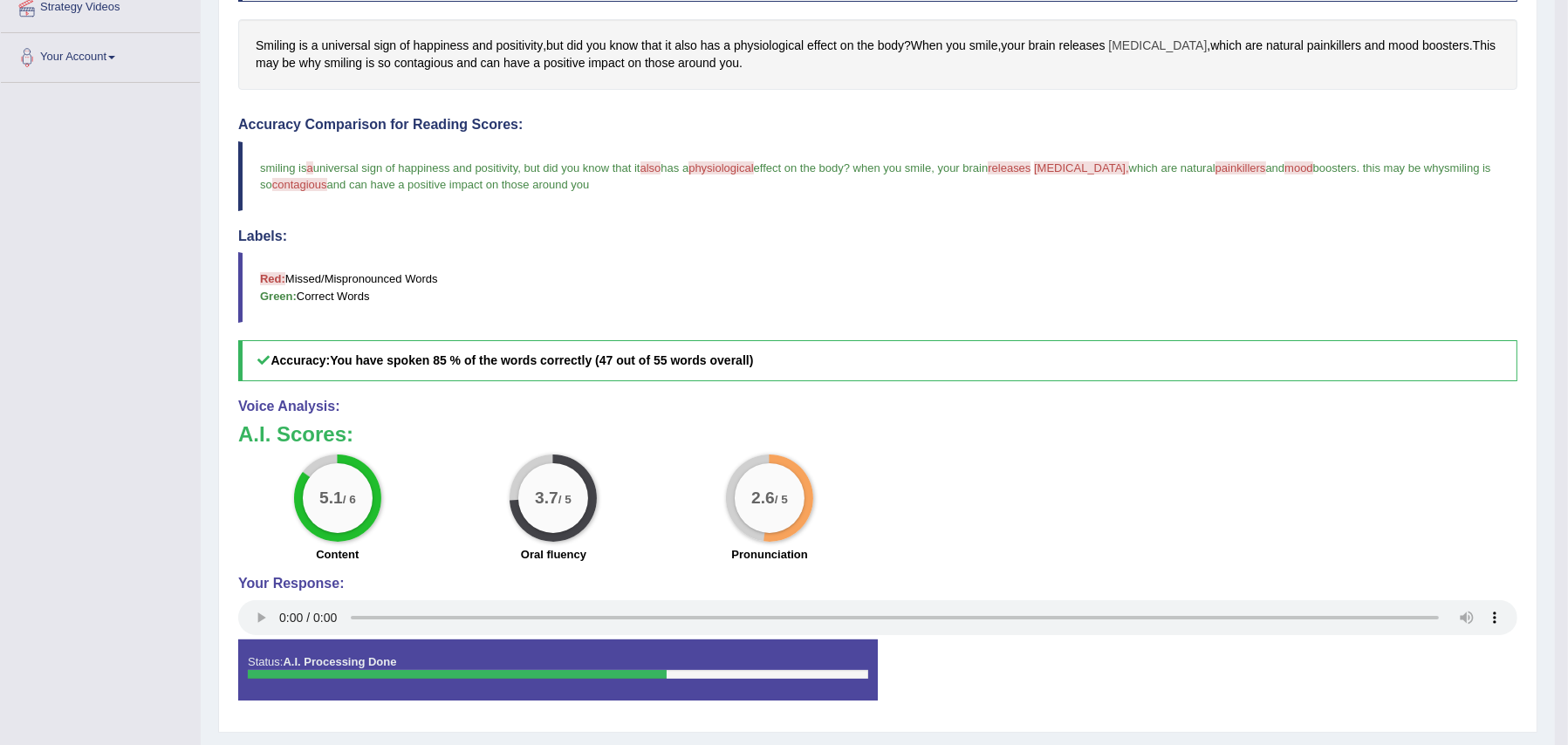
click at [1133, 40] on span "endorphins" at bounding box center [1157, 45] width 99 height 19
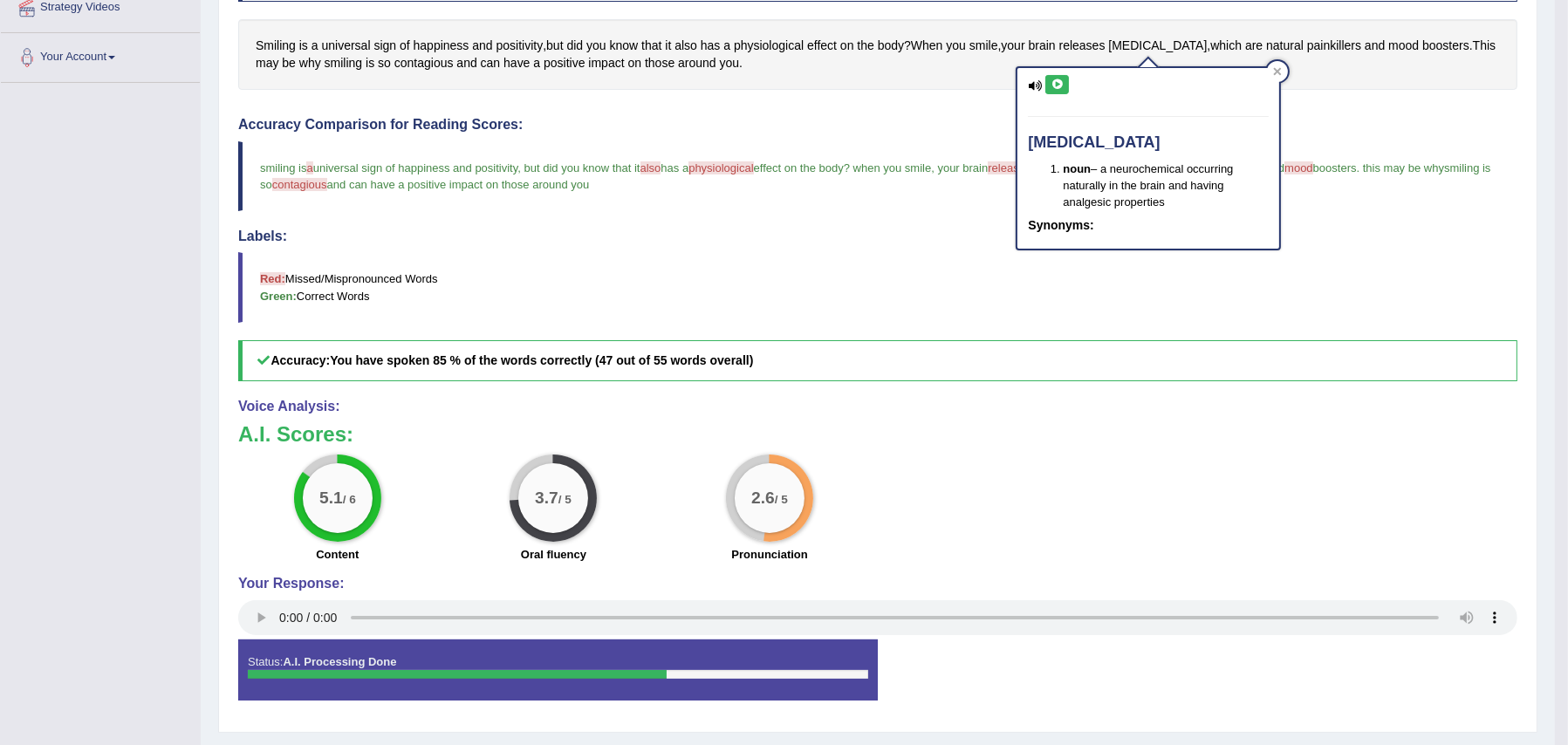
click at [1062, 86] on icon at bounding box center [1057, 84] width 13 height 11
click at [865, 131] on h4 "Accuracy Comparison for Reading Scores:" at bounding box center [878, 124] width 1280 height 16
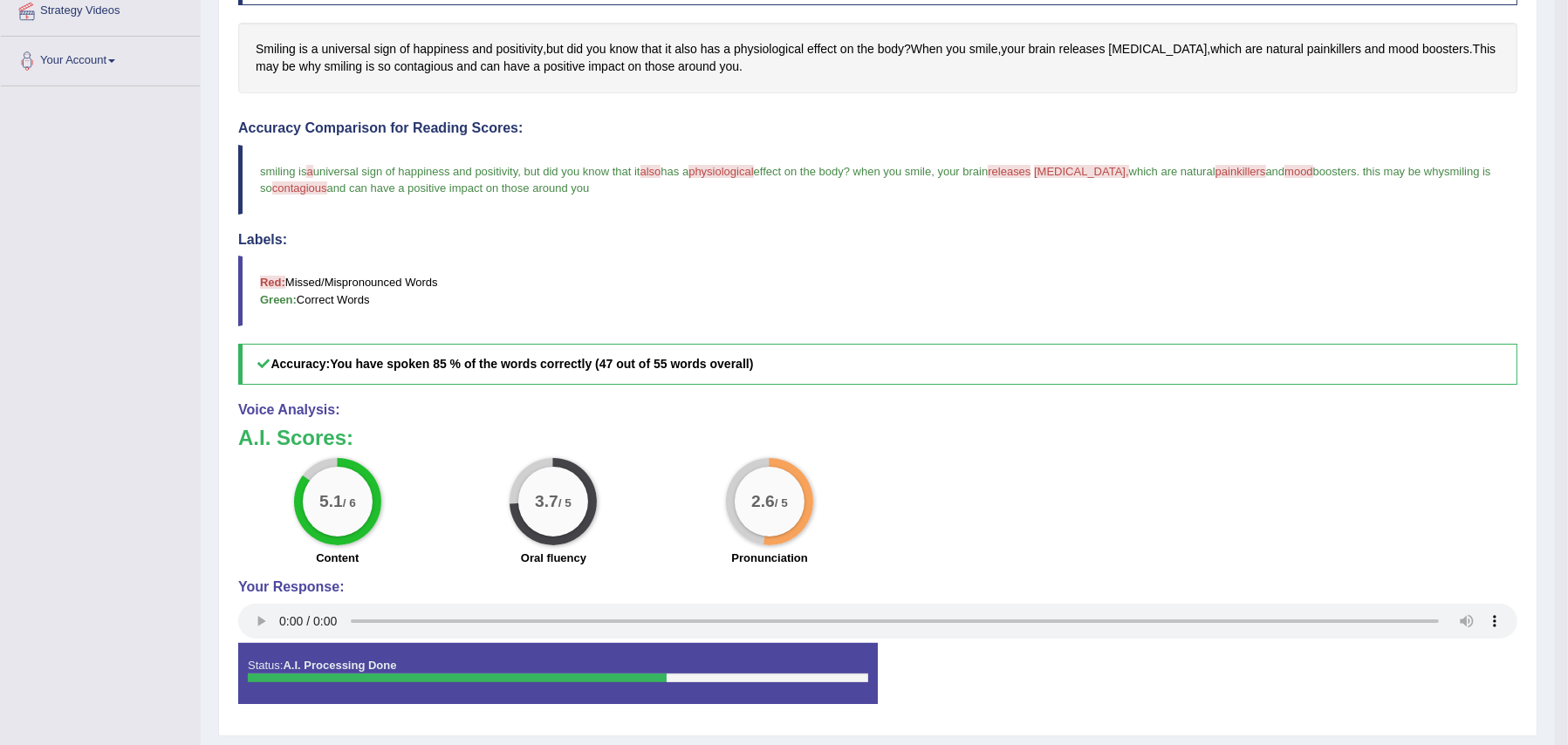
scroll to position [346, 0]
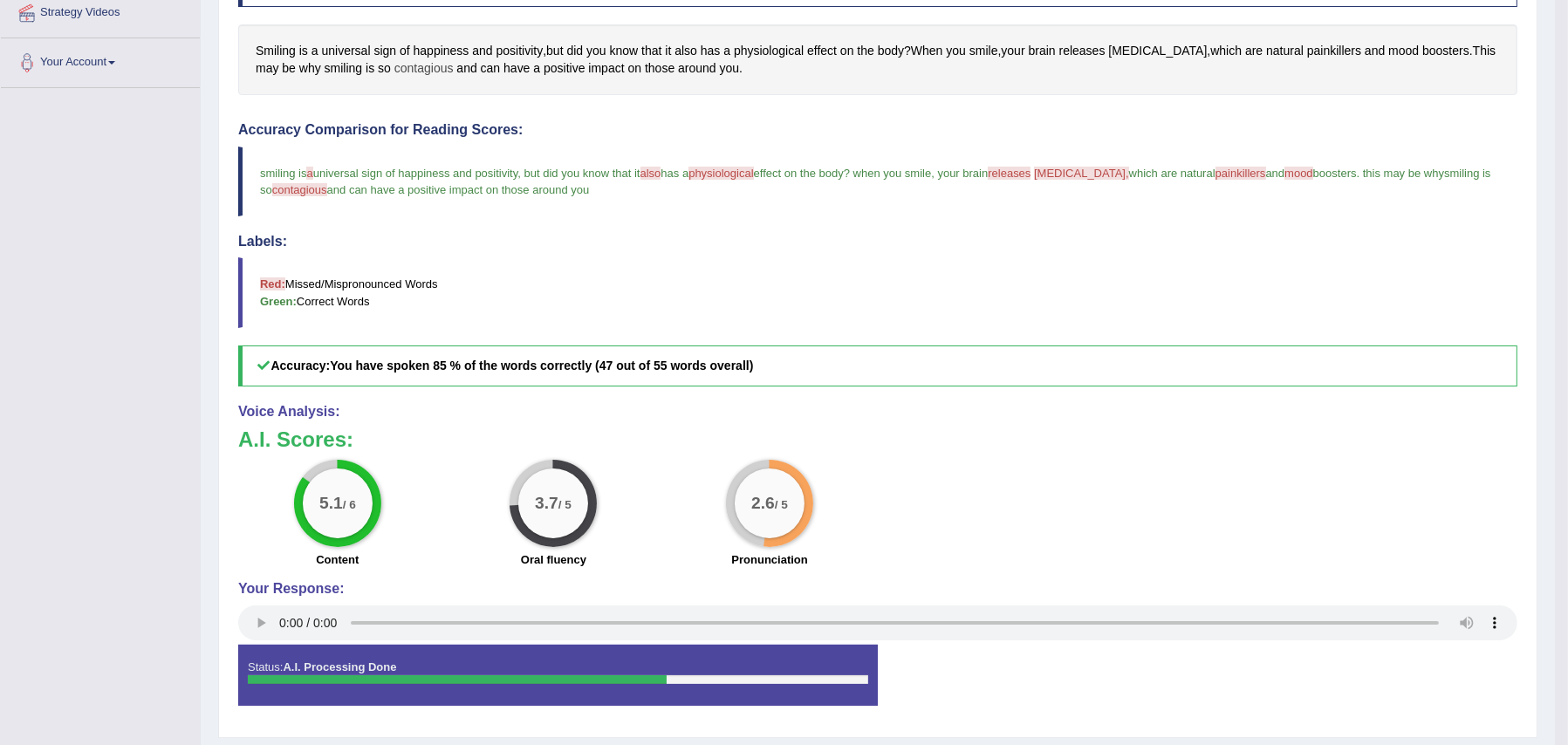
click at [422, 64] on span "contagious" at bounding box center [424, 68] width 59 height 19
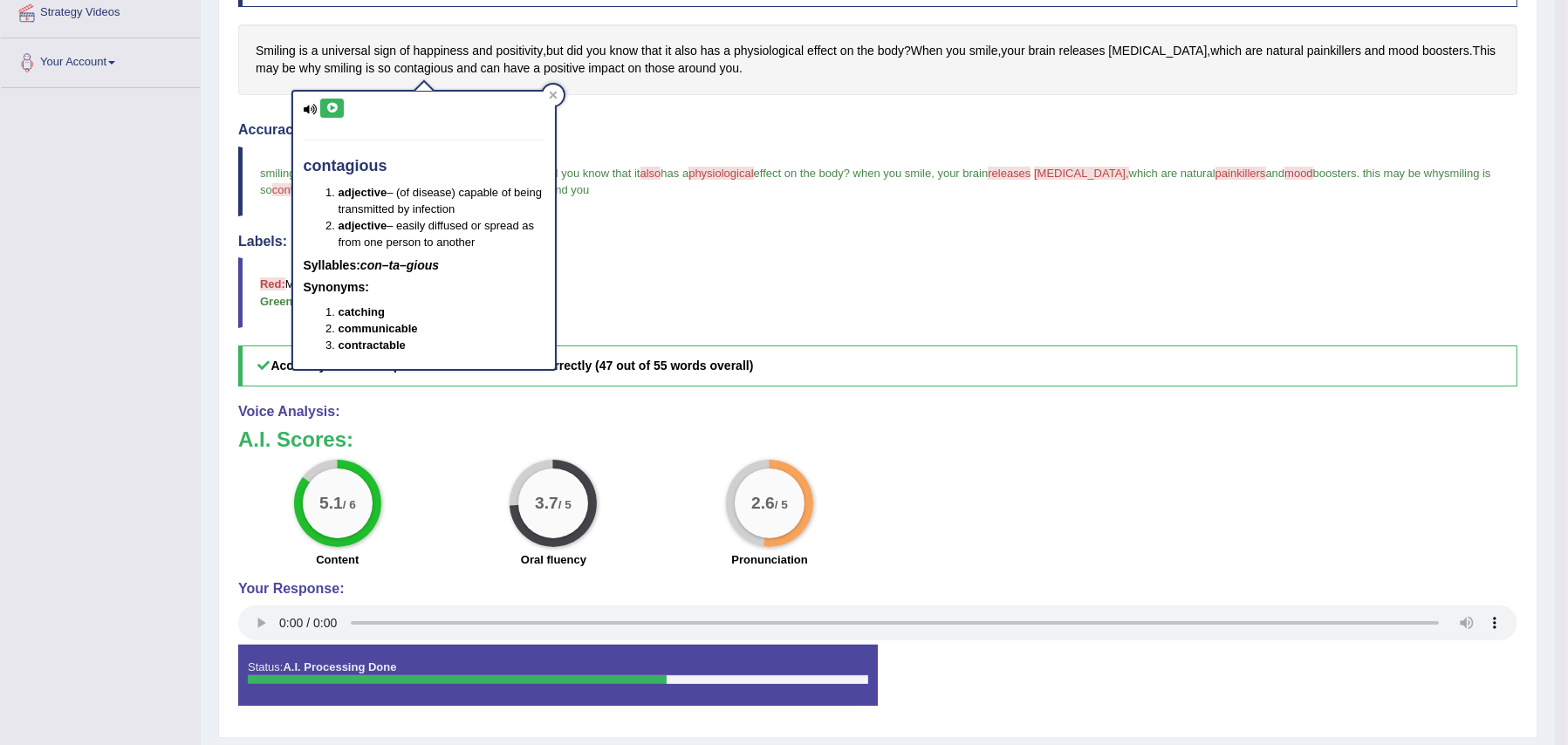
click at [340, 109] on button at bounding box center [332, 108] width 24 height 19
click at [619, 116] on div "Instructions: Look at the text below. In 40 seconds, you must read this text al…" at bounding box center [878, 341] width 1288 height 774
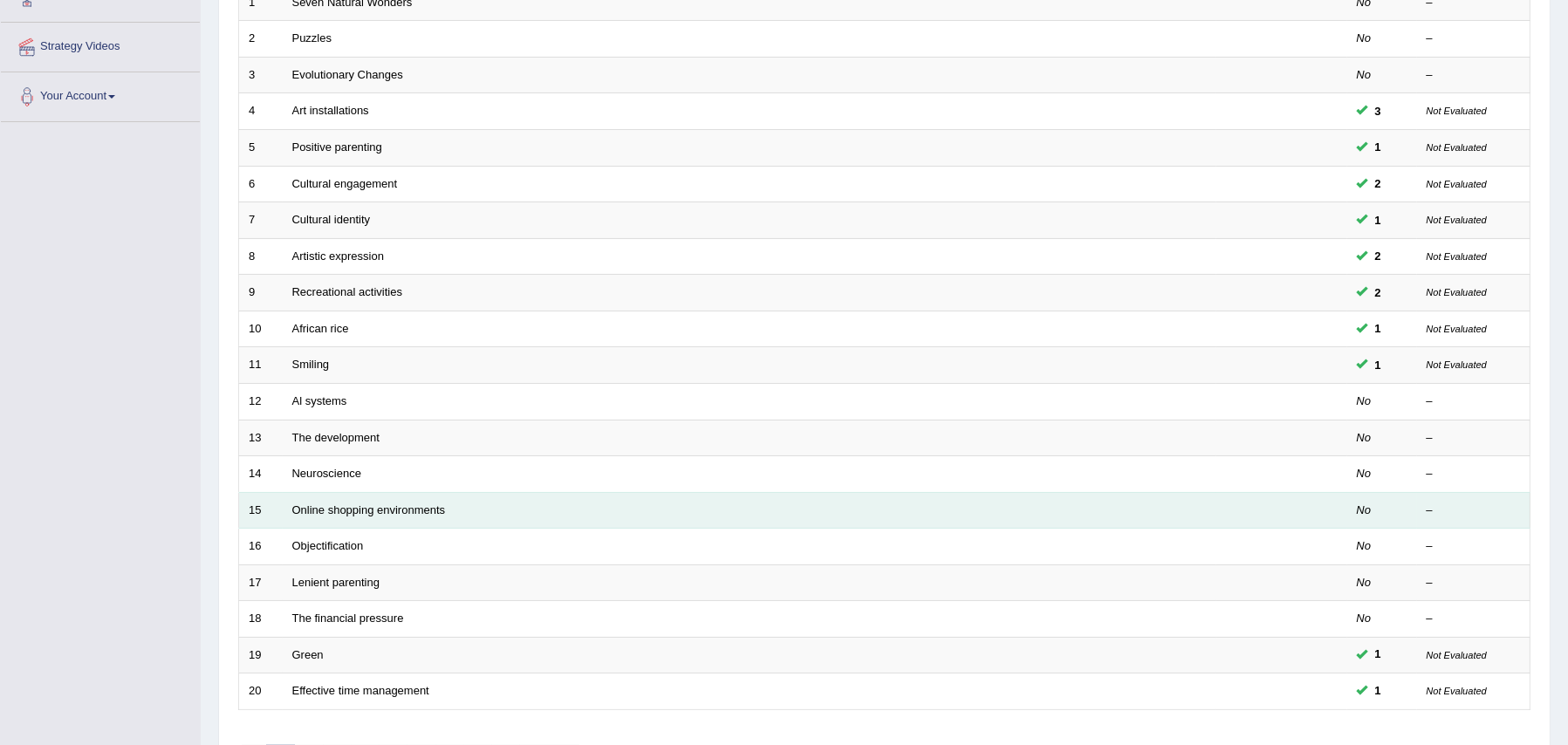
scroll to position [313, 0]
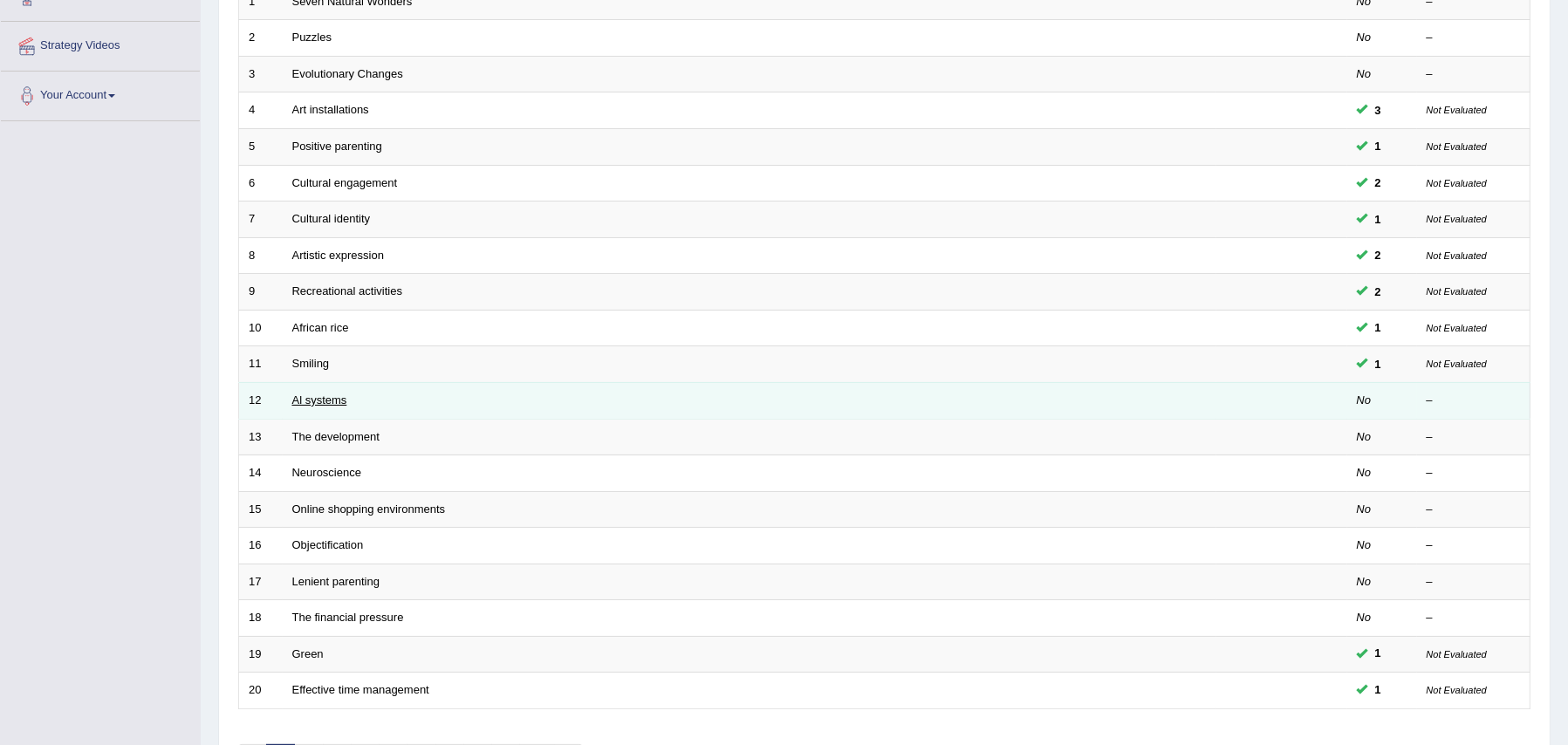
click at [334, 394] on link "Al systems" at bounding box center [320, 400] width 55 height 13
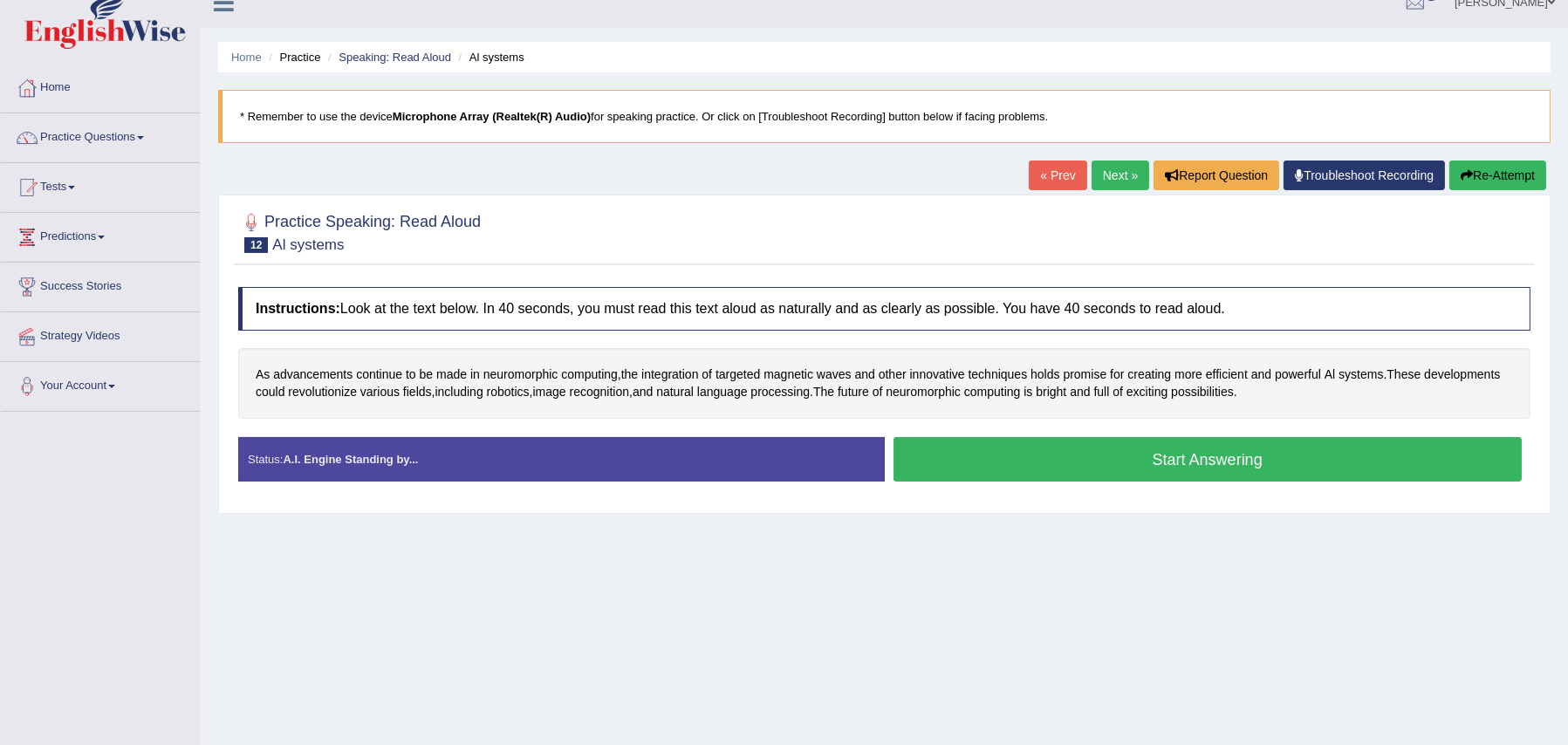
scroll to position [24, 0]
click at [536, 368] on span "neuromorphic" at bounding box center [521, 373] width 75 height 19
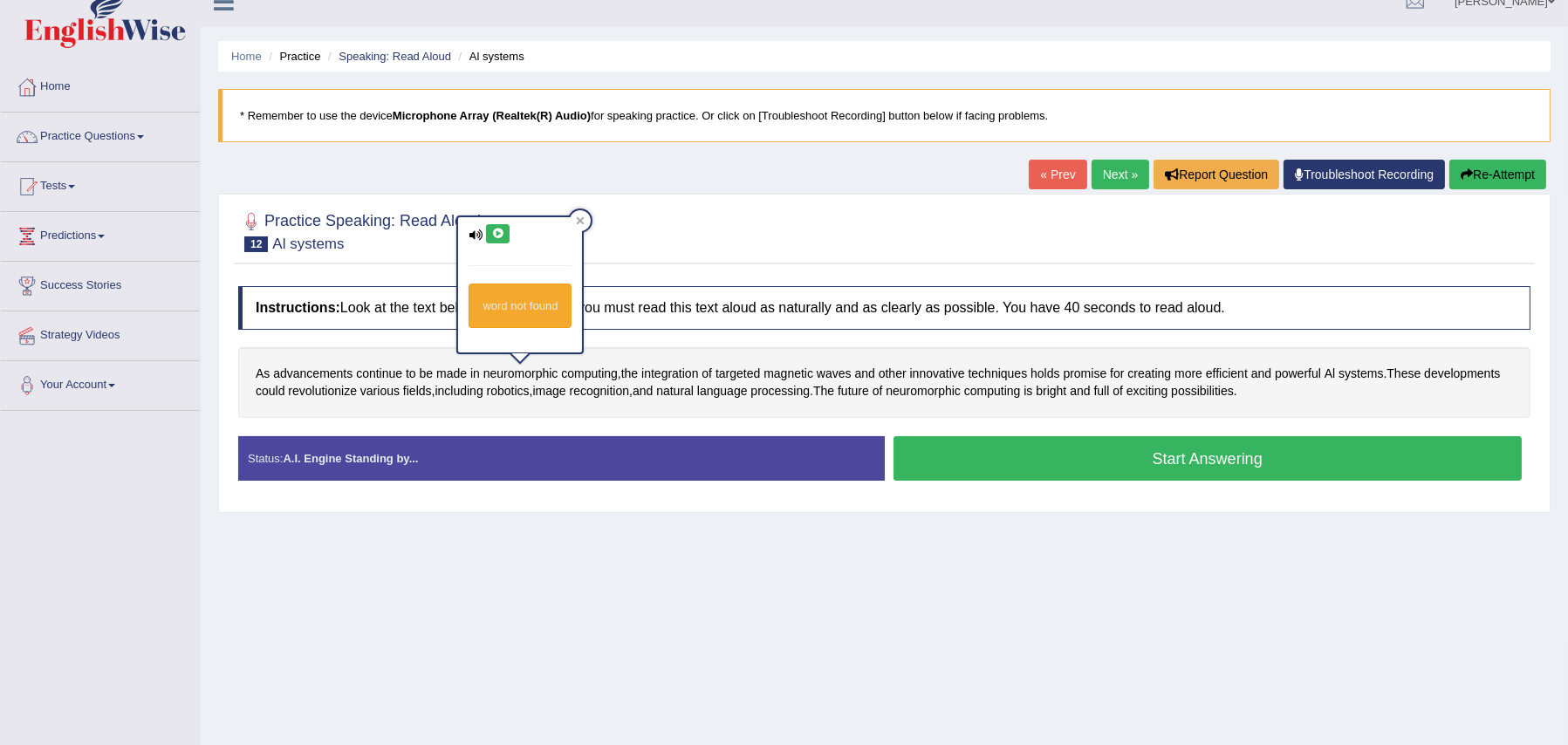
click at [501, 229] on icon at bounding box center [498, 234] width 13 height 11
